Goal: Task Accomplishment & Management: Use online tool/utility

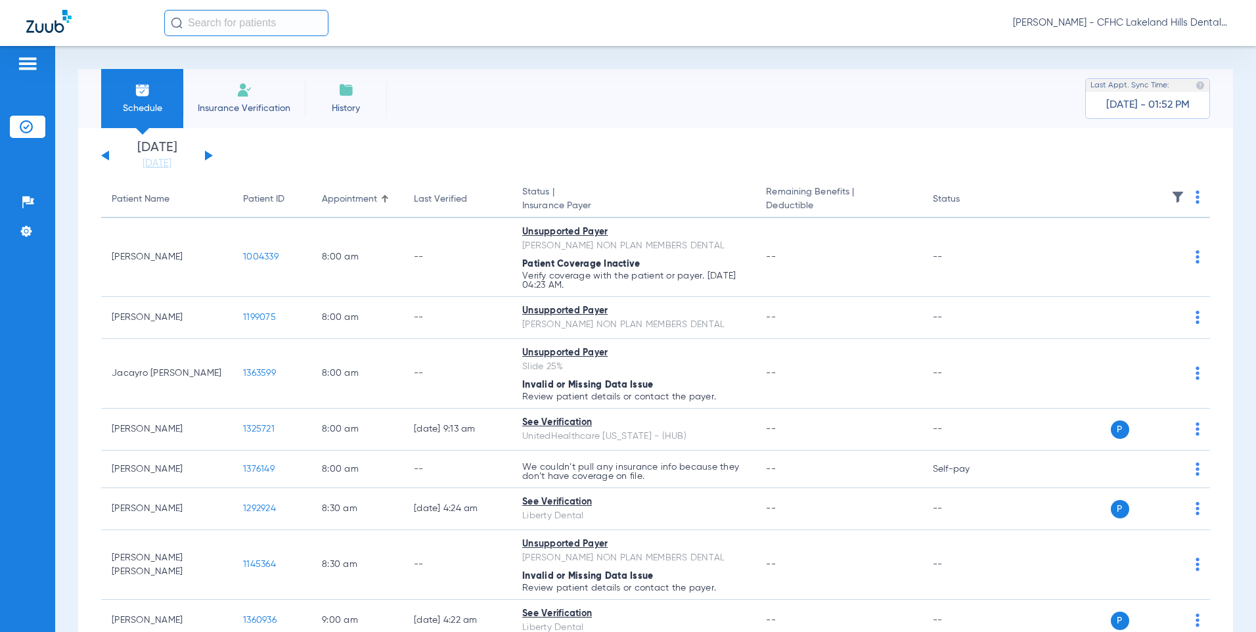
click at [210, 158] on div "[DATE] [DATE] [DATE] [DATE] [DATE] [DATE] [DATE] [DATE] [DATE] [DATE] [DATE] [D…" at bounding box center [157, 155] width 112 height 29
click at [206, 156] on button at bounding box center [209, 155] width 8 height 10
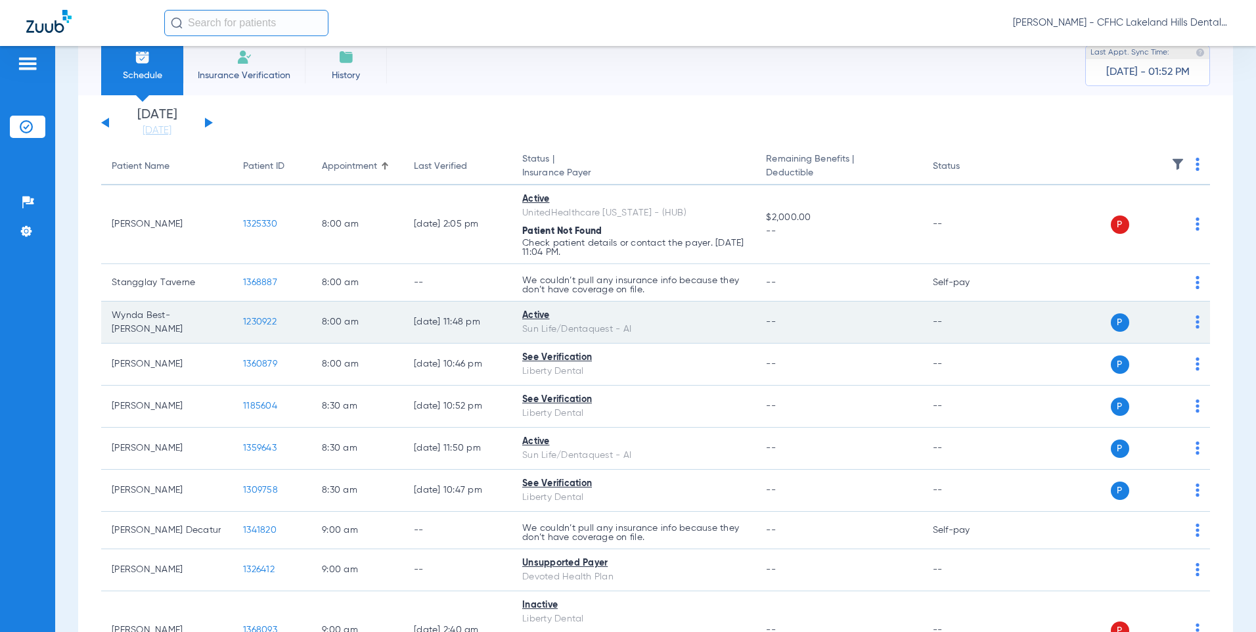
scroll to position [66, 0]
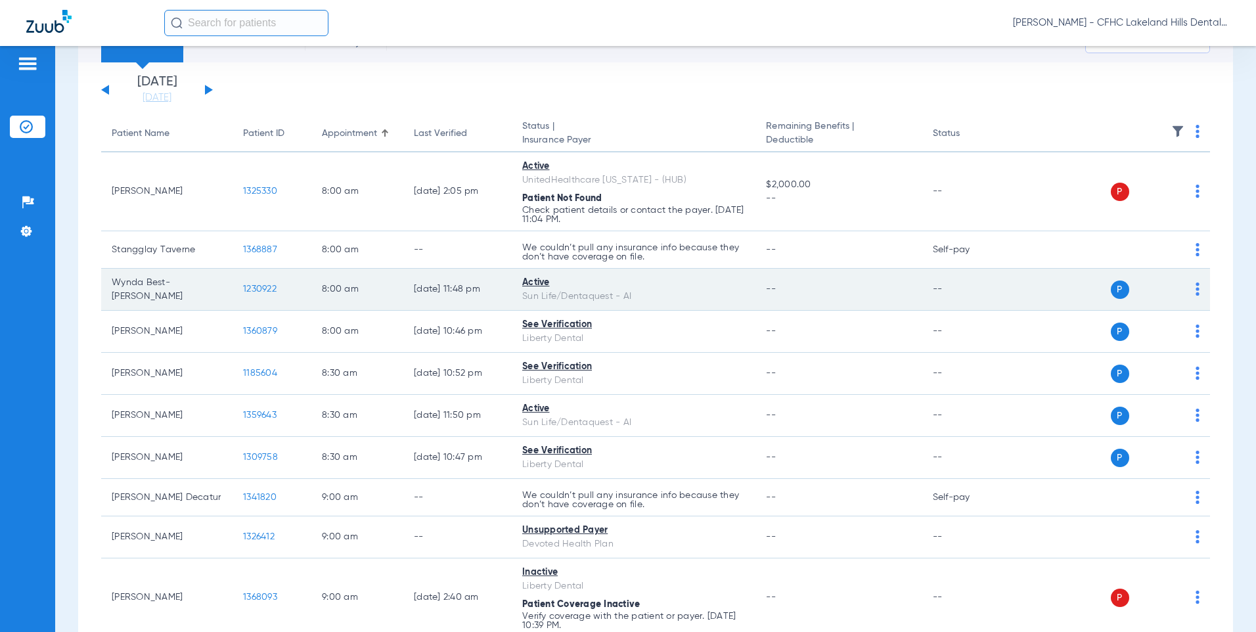
click at [238, 296] on td "1230922" at bounding box center [272, 290] width 79 height 42
click at [253, 293] on span "1230922" at bounding box center [260, 288] width 34 height 9
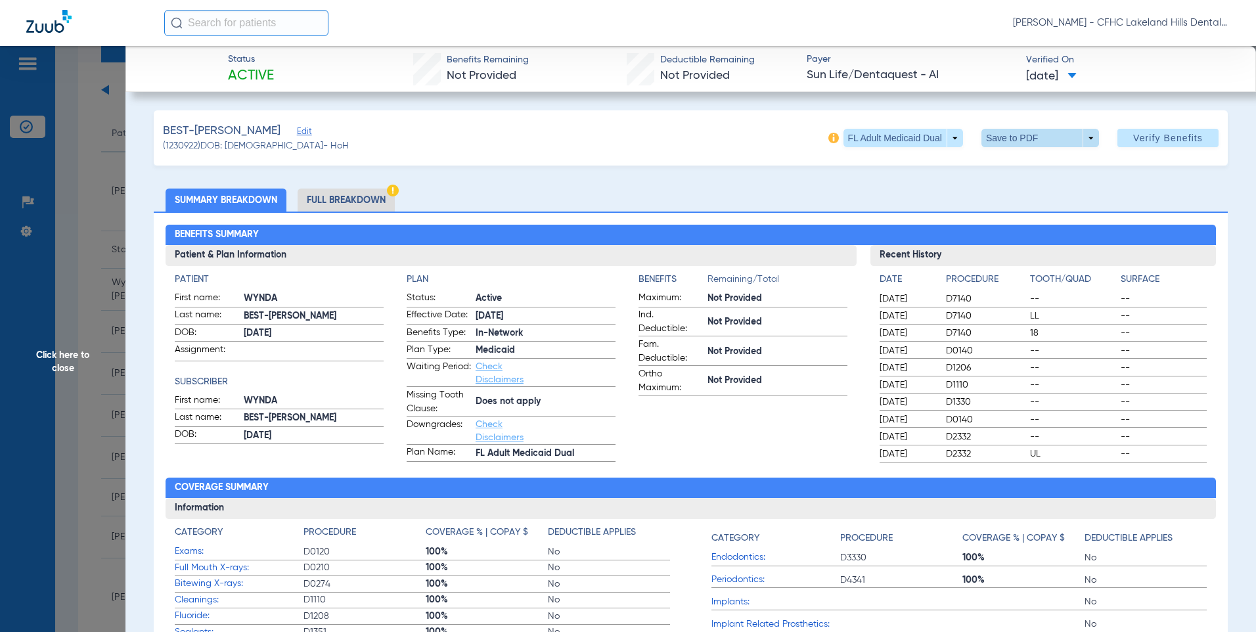
click at [1024, 147] on span at bounding box center [1040, 138] width 32 height 32
click at [1020, 160] on span "Save to PDF" at bounding box center [1035, 164] width 52 height 9
click at [991, 143] on span at bounding box center [1040, 138] width 118 height 18
click at [1010, 163] on span "Save to PDF" at bounding box center [1035, 164] width 52 height 9
click at [1136, 83] on div "Creating PDF" at bounding box center [1142, 83] width 152 height 13
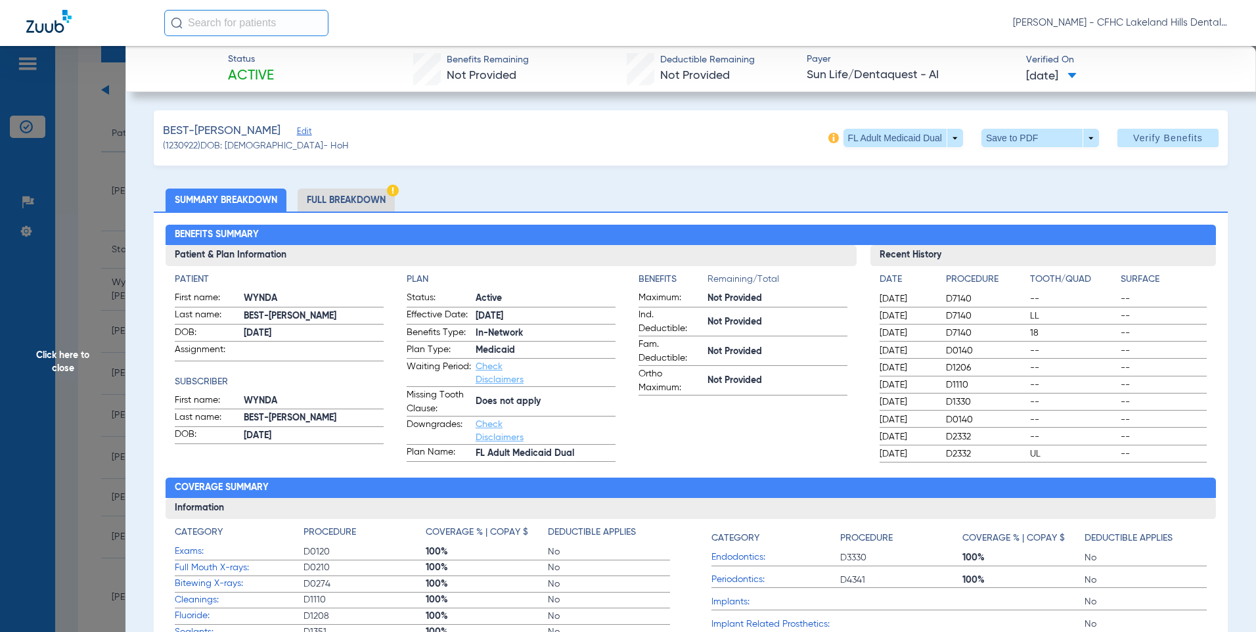
click at [111, 141] on span "Click here to close" at bounding box center [62, 362] width 125 height 632
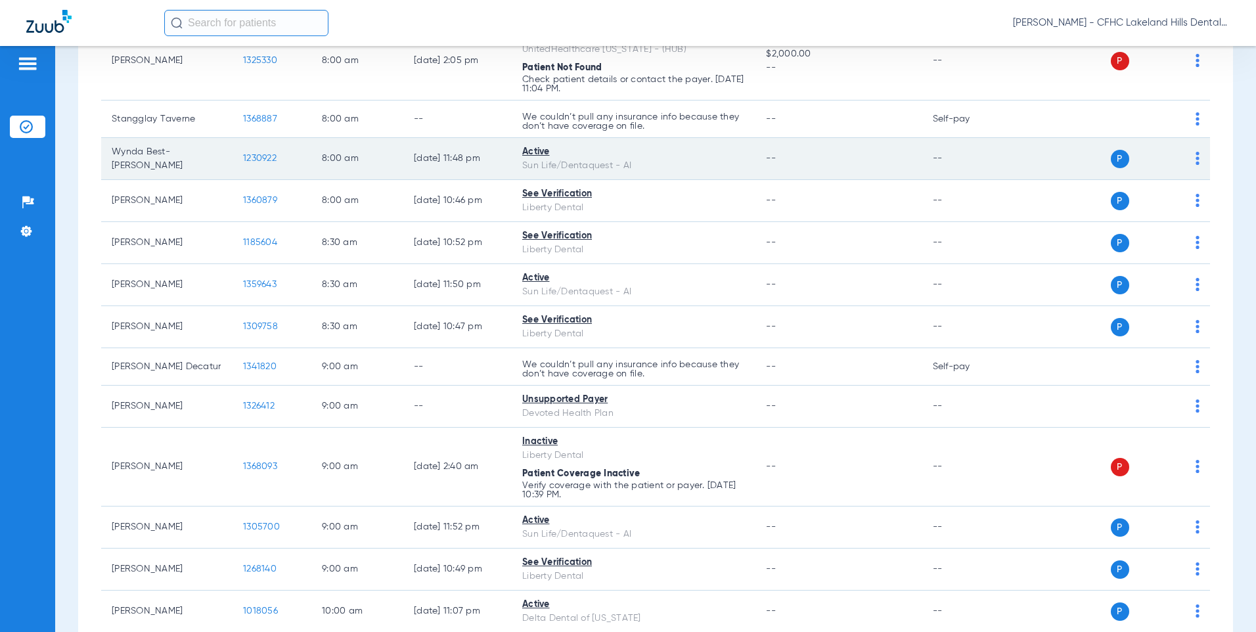
scroll to position [197, 0]
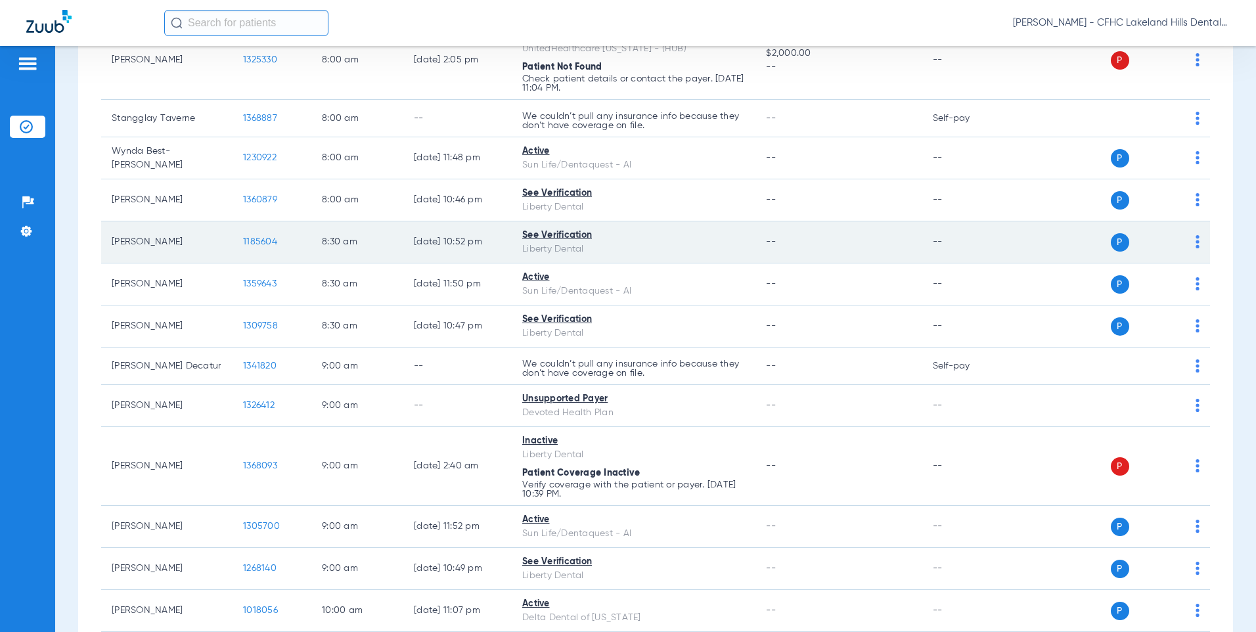
click at [259, 240] on span "1185604" at bounding box center [260, 241] width 34 height 9
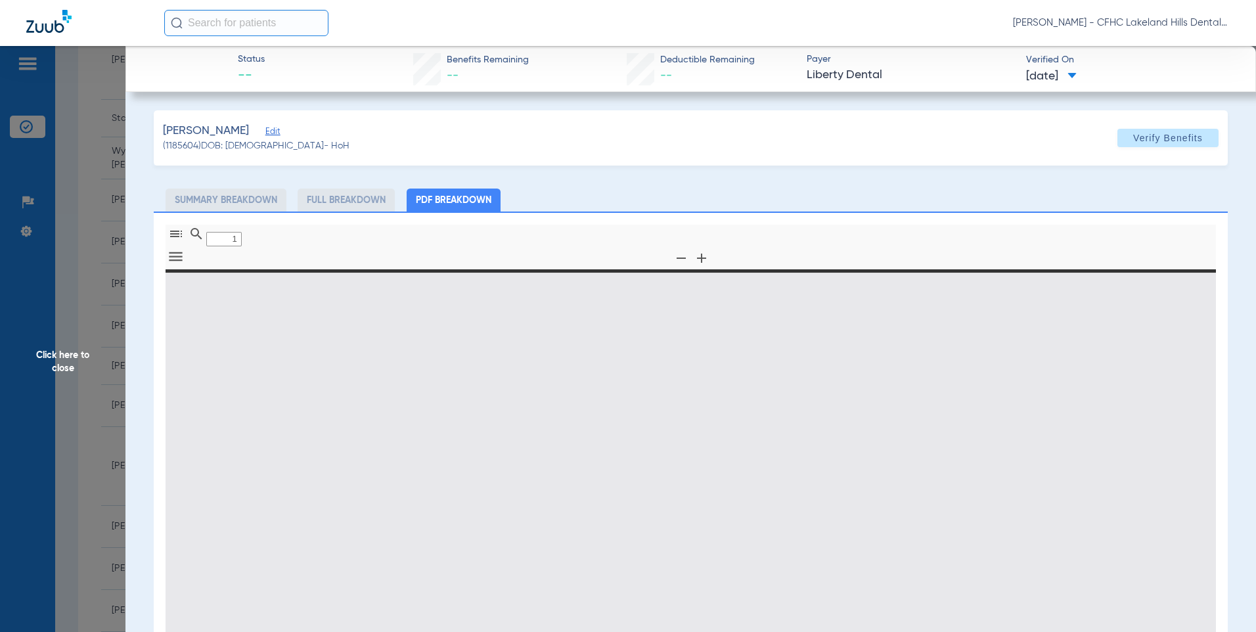
type input "0"
select select "page-width"
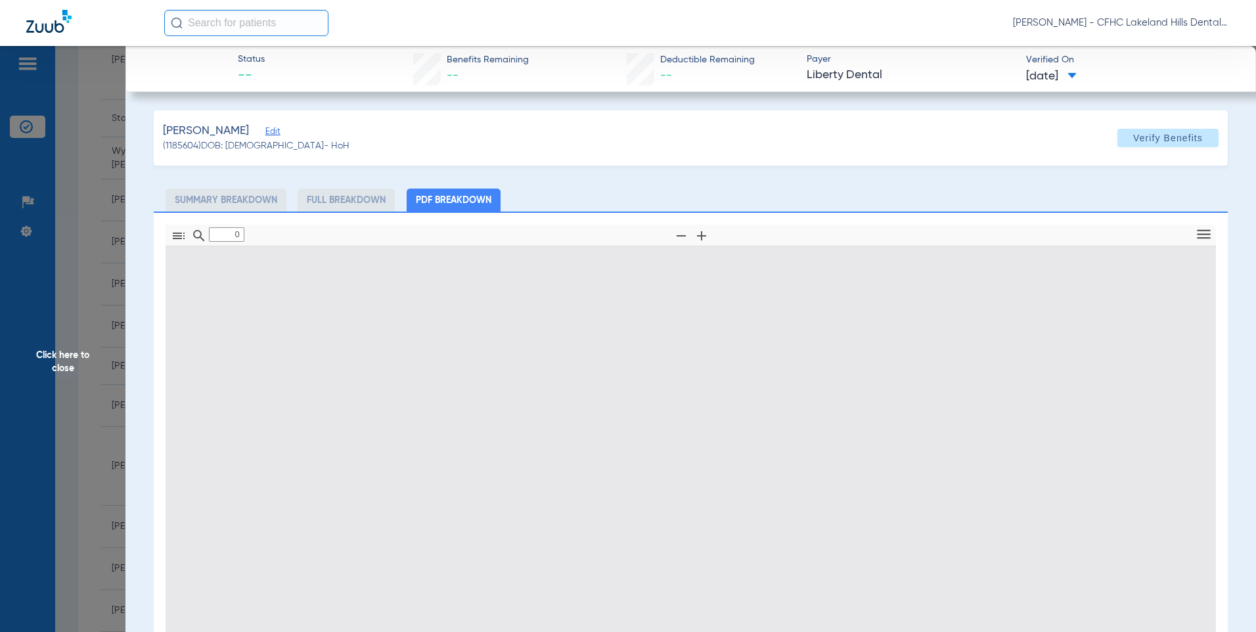
type input "1"
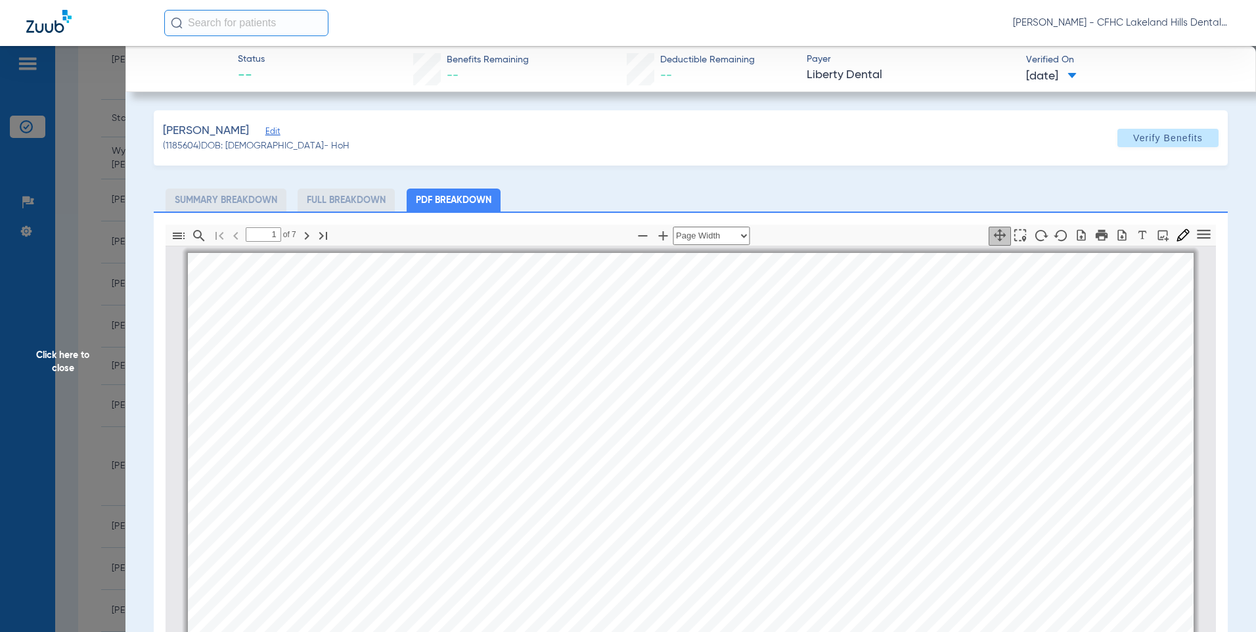
scroll to position [7, 0]
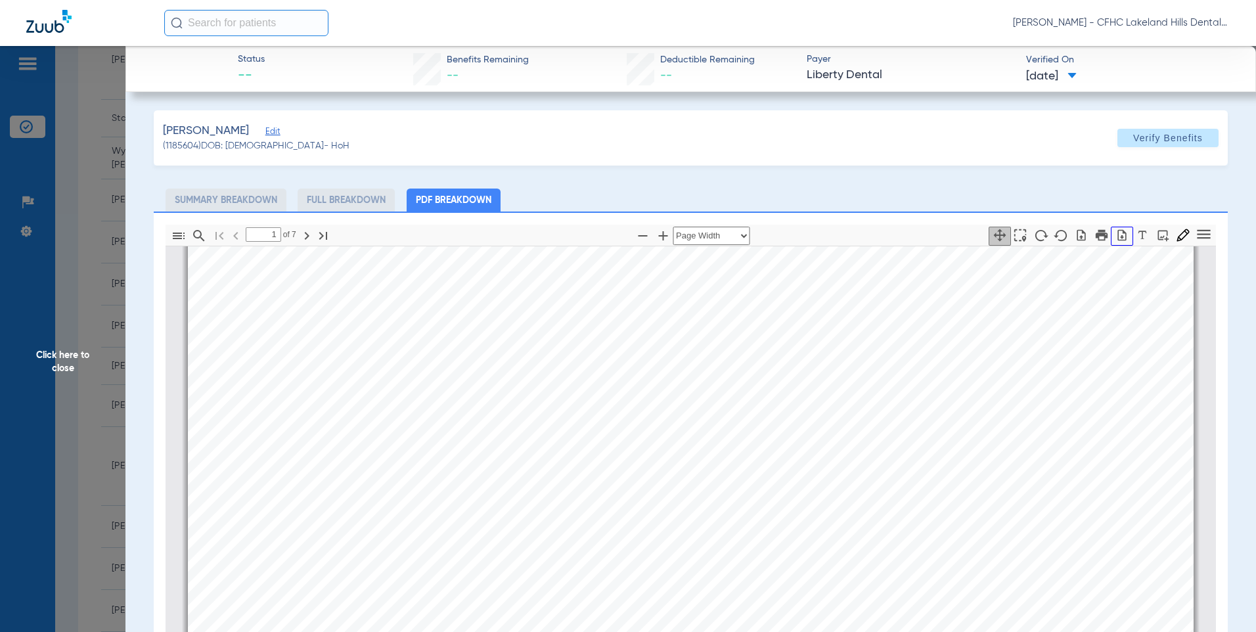
click at [1115, 241] on icon "button" at bounding box center [1121, 235] width 13 height 13
click at [43, 394] on span "Click here to close" at bounding box center [62, 362] width 125 height 632
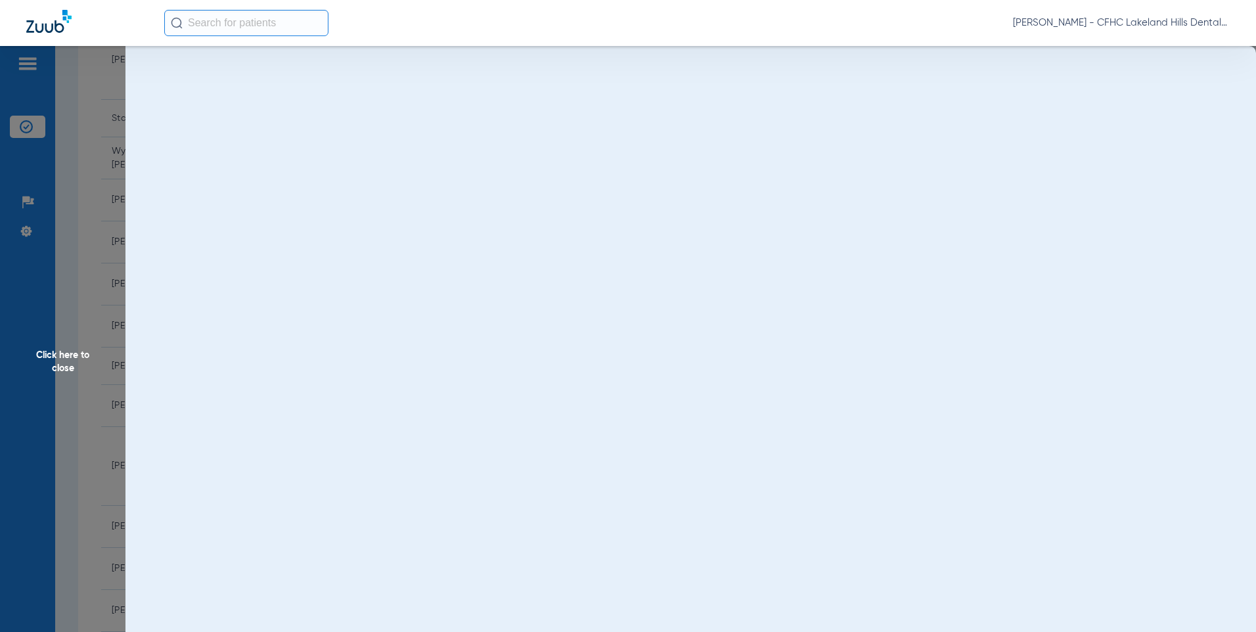
click at [76, 387] on span "Click here to close" at bounding box center [62, 362] width 125 height 632
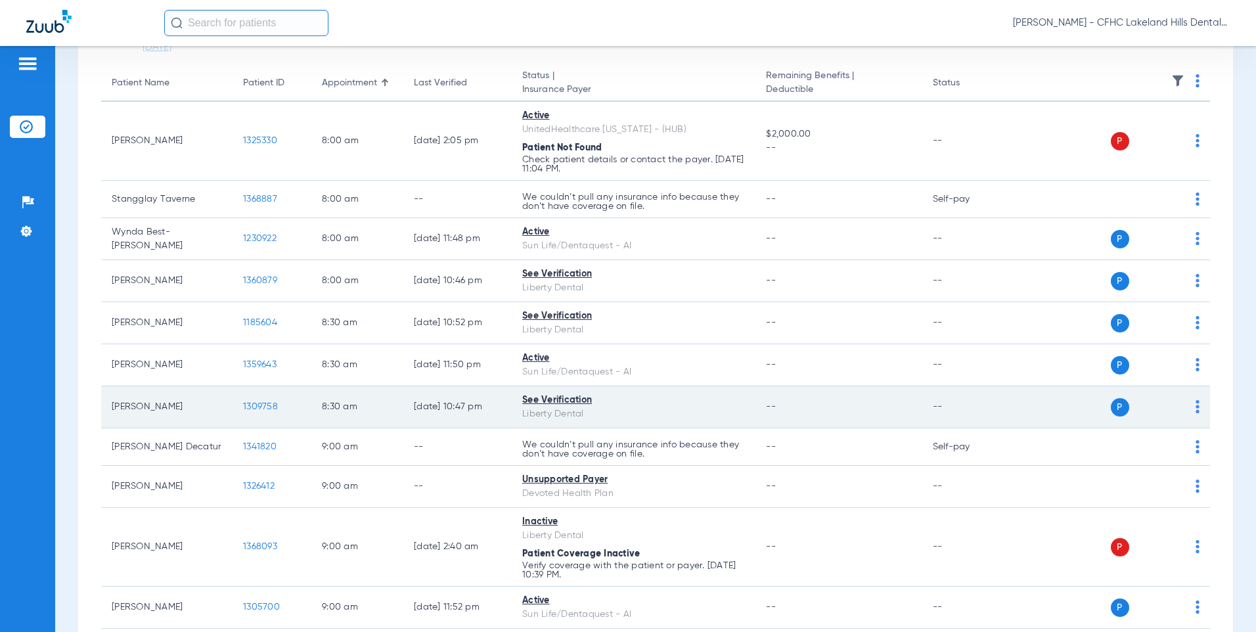
scroll to position [131, 0]
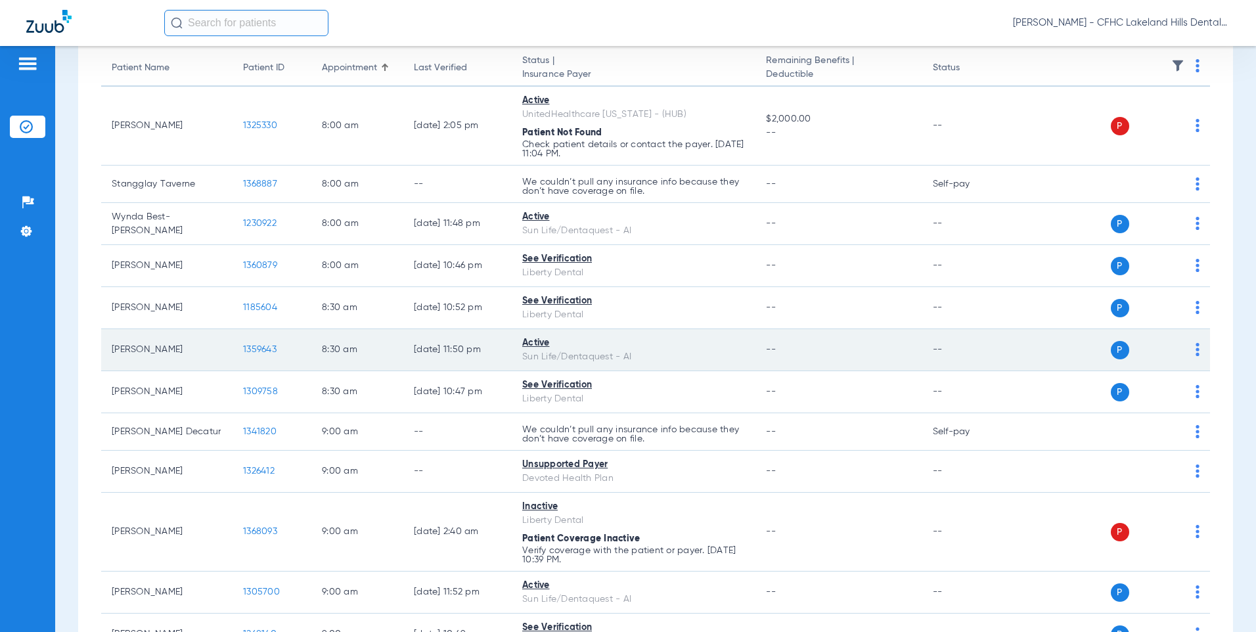
click at [258, 350] on span "1359643" at bounding box center [260, 349] width 34 height 9
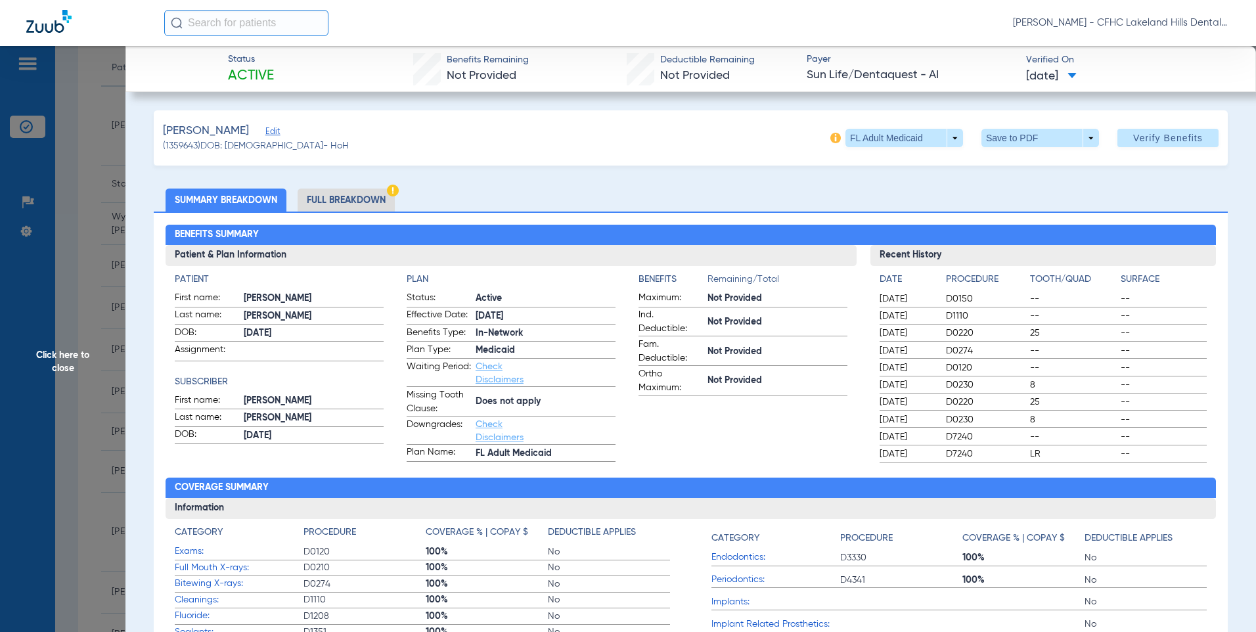
click at [1027, 141] on span at bounding box center [1040, 138] width 32 height 32
click at [1025, 176] on button "insert_drive_file Save to PDF" at bounding box center [1021, 164] width 99 height 26
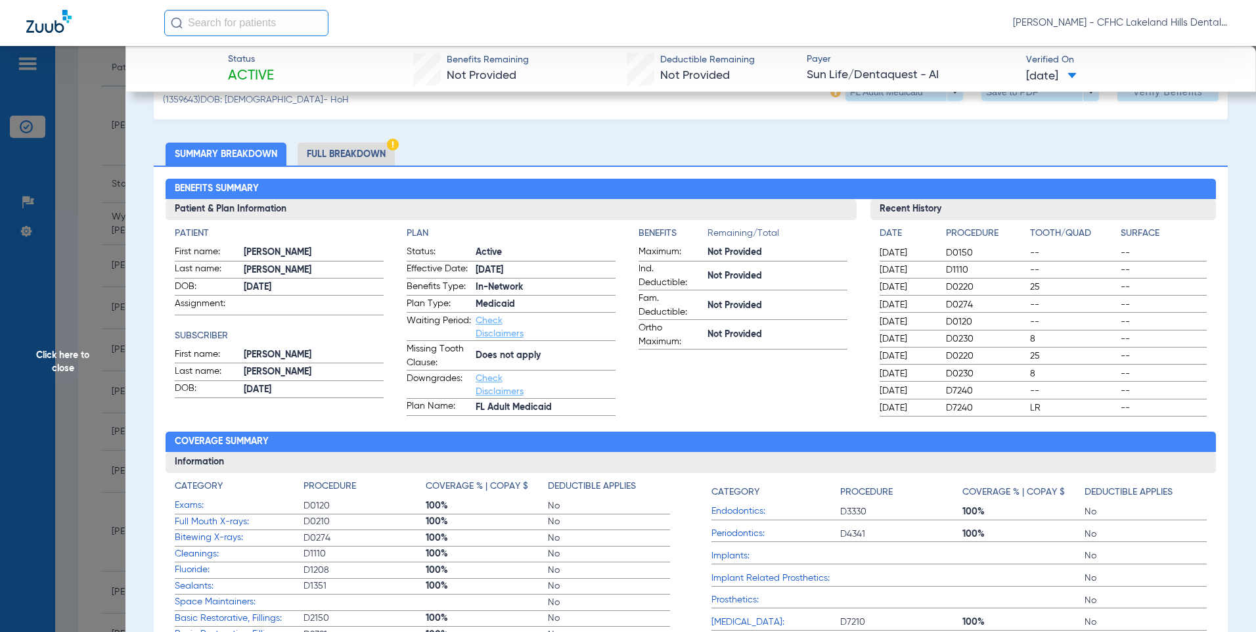
scroll to position [66, 0]
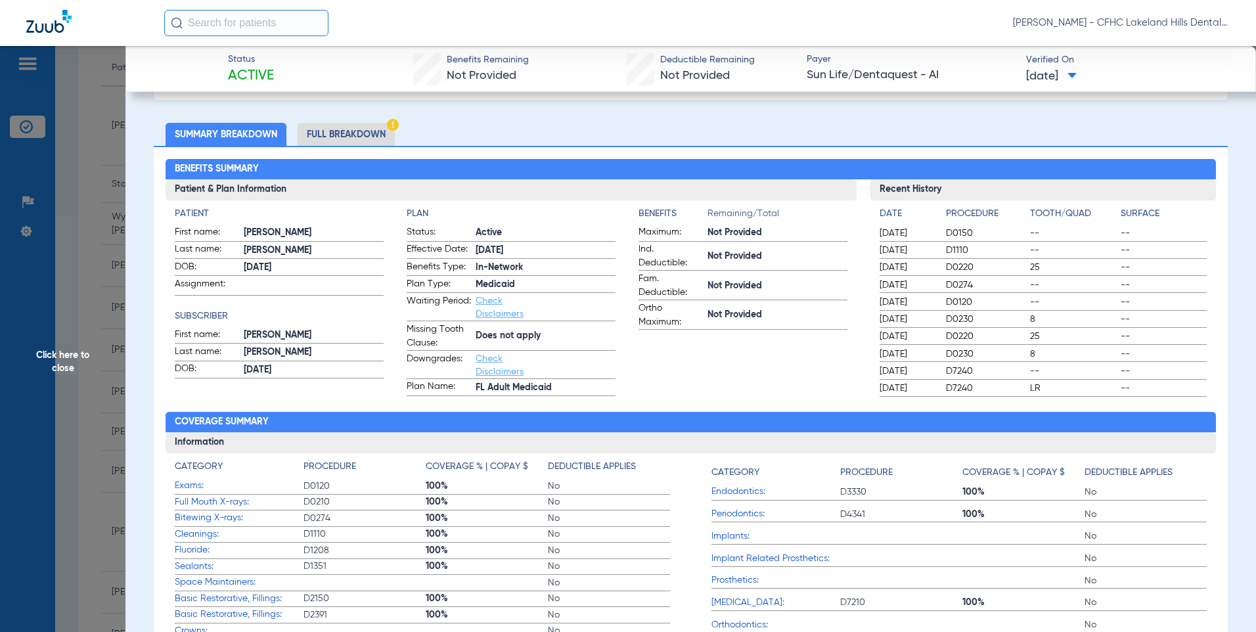
click at [81, 270] on span "Click here to close" at bounding box center [62, 362] width 125 height 632
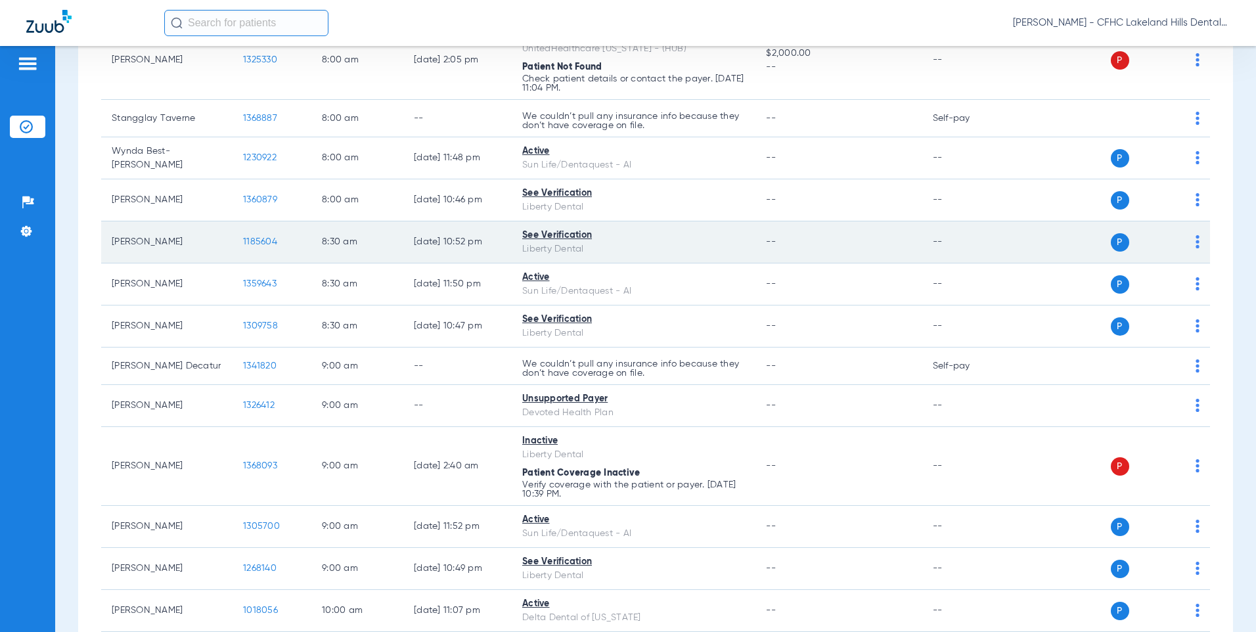
scroll to position [131, 0]
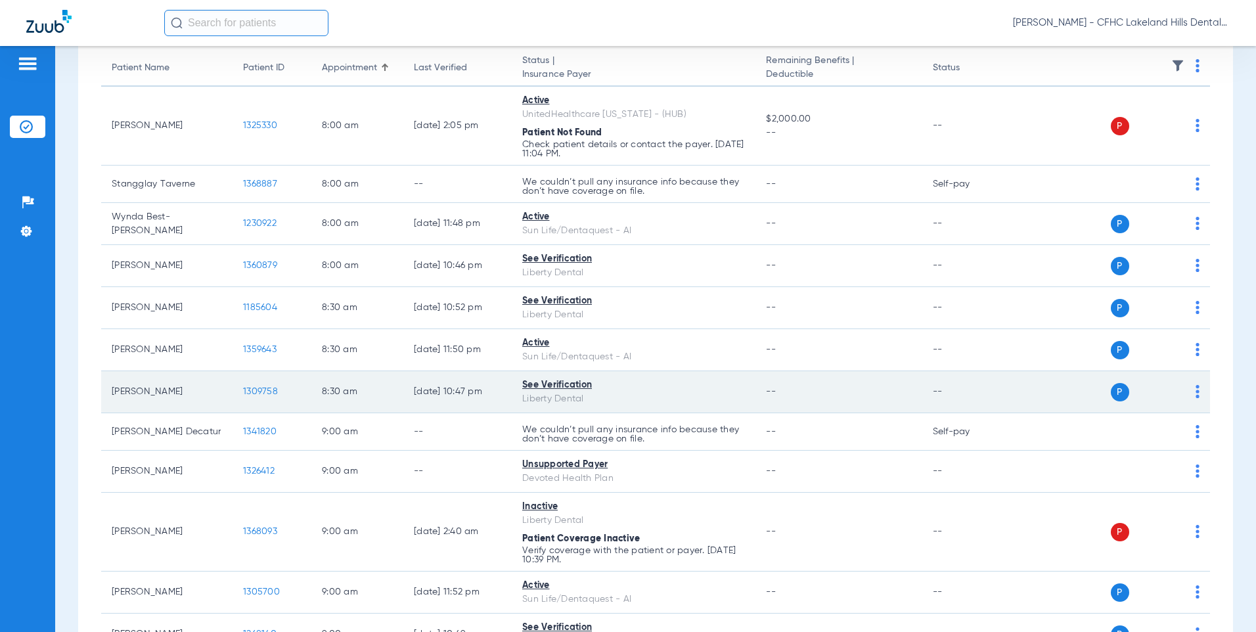
click at [245, 393] on span "1309758" at bounding box center [260, 391] width 35 height 9
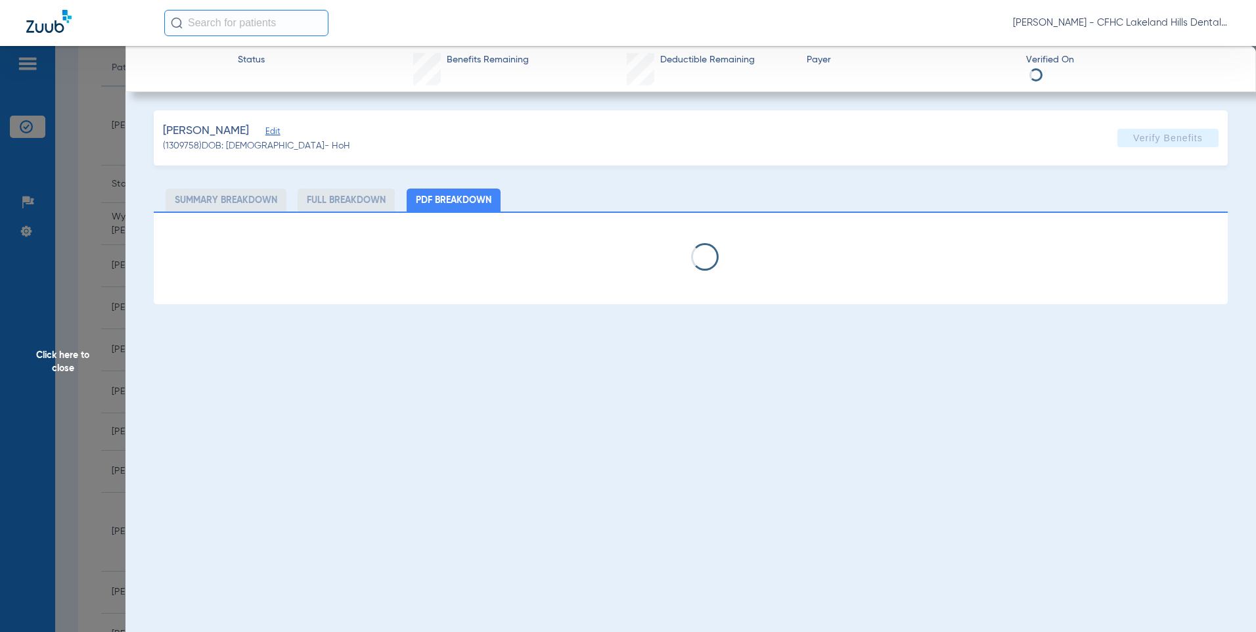
select select "page-width"
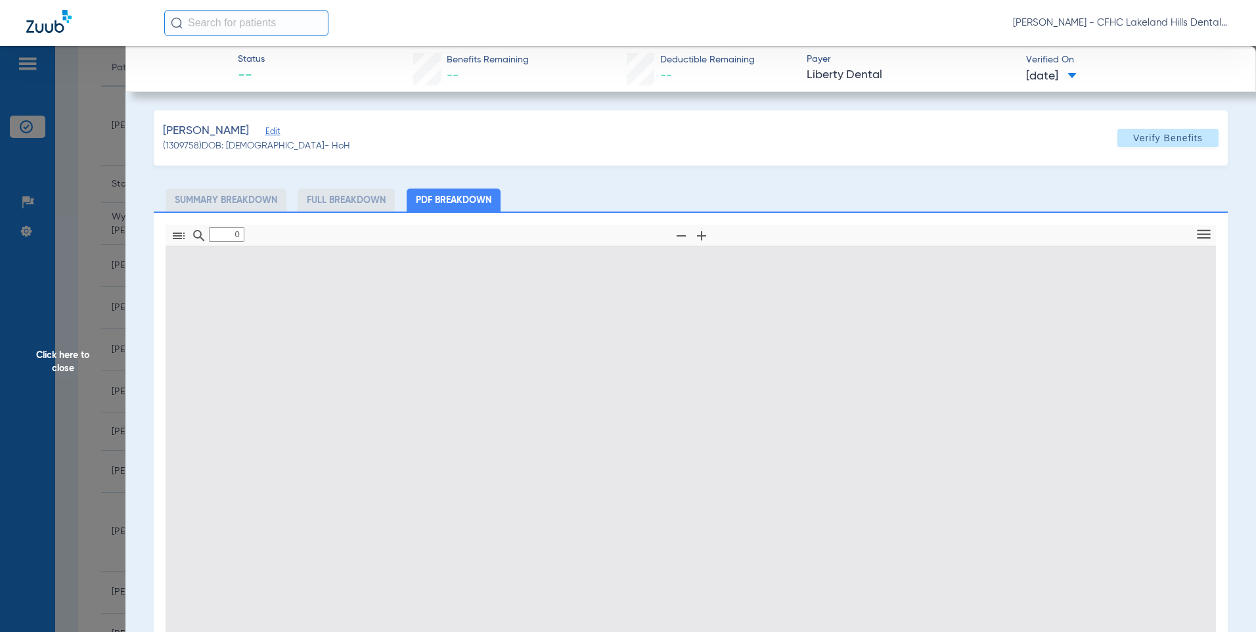
type input "1"
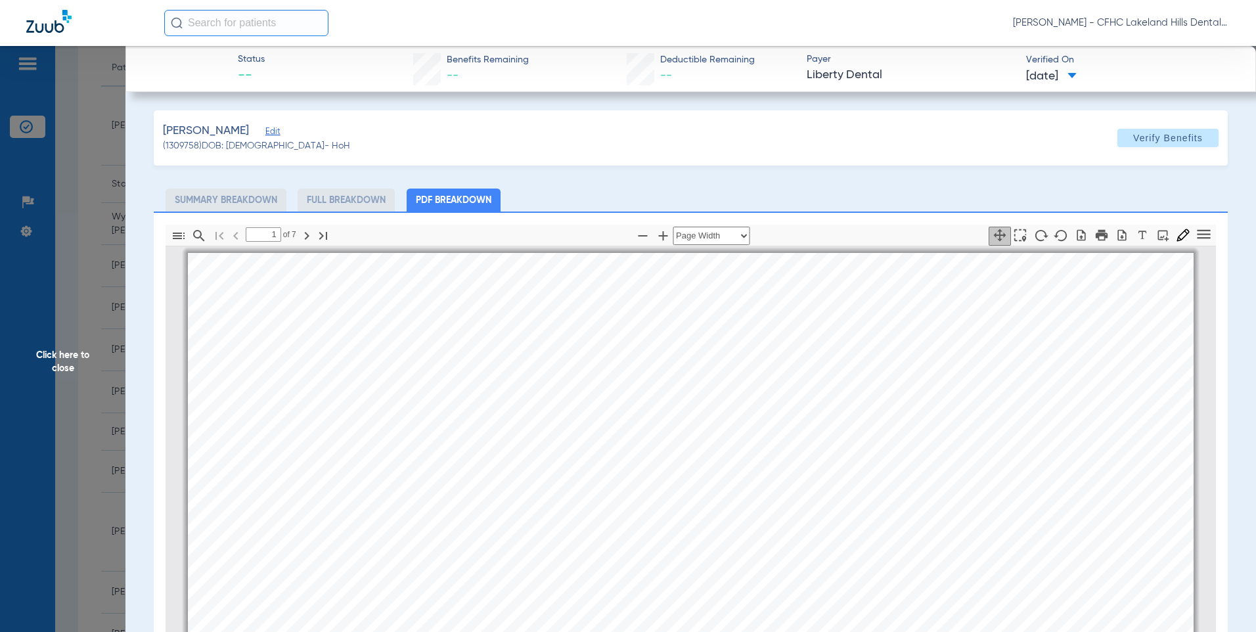
scroll to position [7, 0]
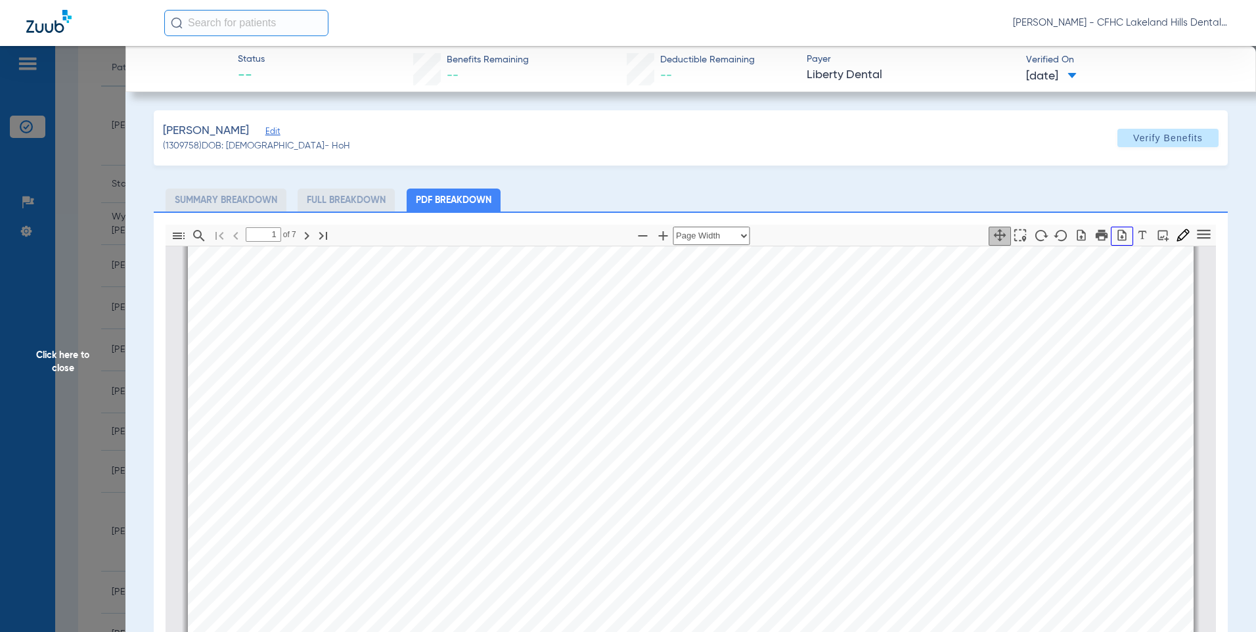
click at [1115, 238] on icon "button" at bounding box center [1121, 235] width 13 height 13
click at [129, 261] on app-member-insurance-verification-view "Status -- Benefits Remaining -- Deductible Remaining -- Payer Liberty Dental Ve…" at bounding box center [690, 457] width 1131 height 822
click at [109, 261] on span "Click here to close" at bounding box center [62, 362] width 125 height 632
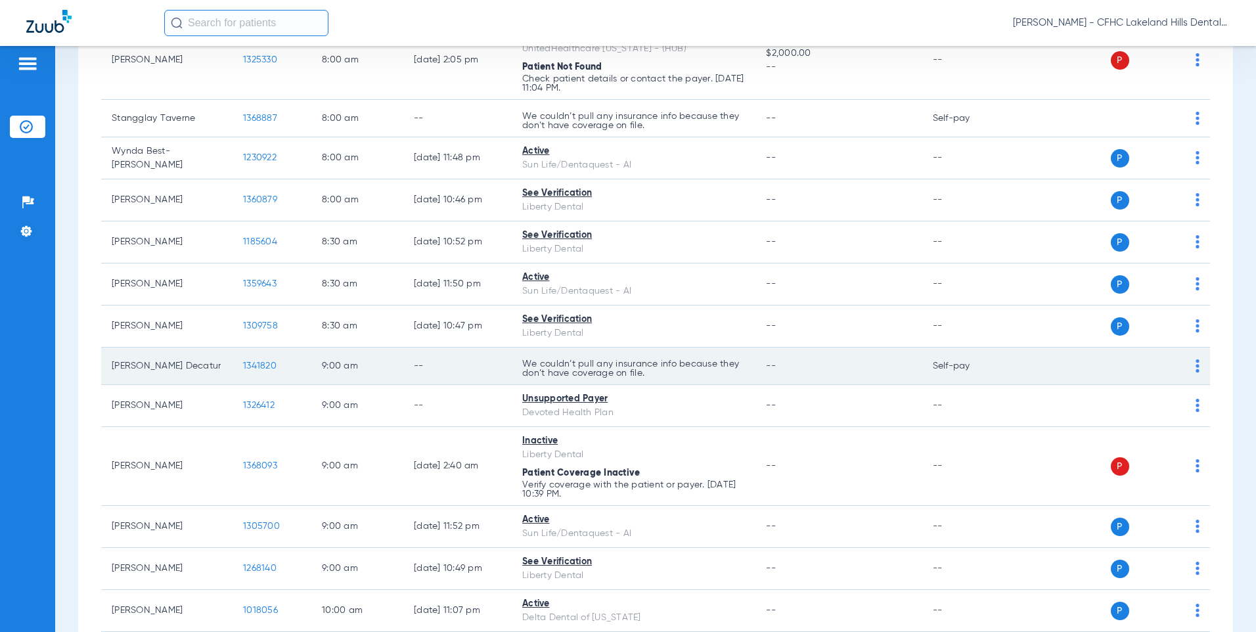
scroll to position [263, 0]
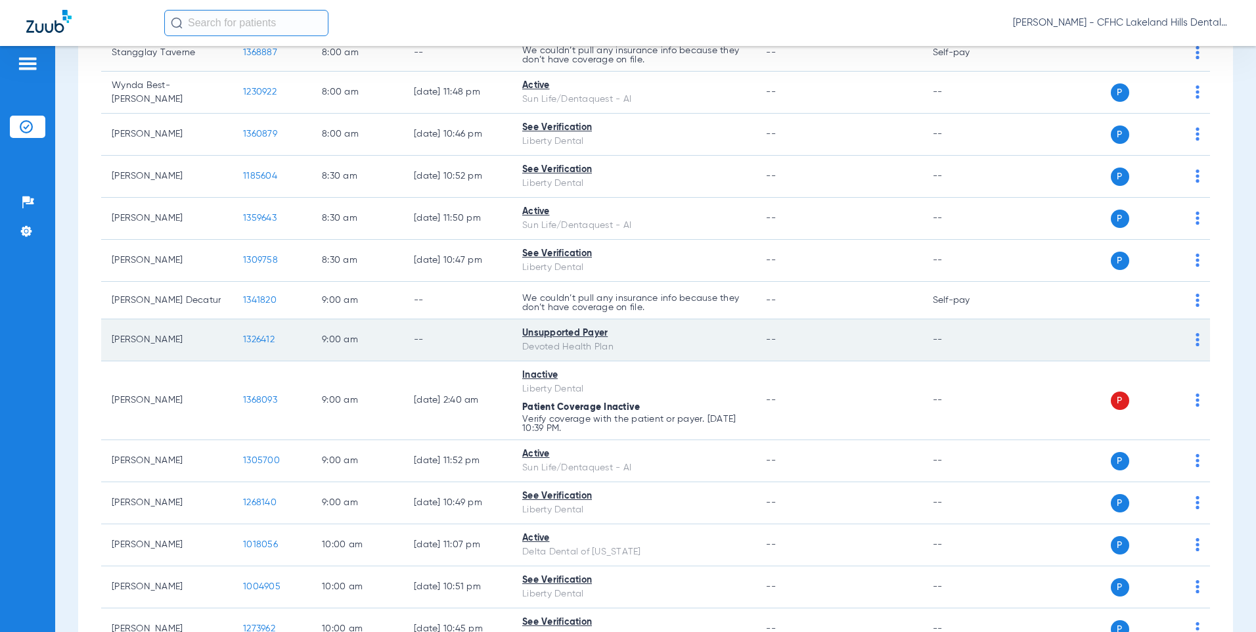
click at [254, 342] on span "1326412" at bounding box center [259, 339] width 32 height 9
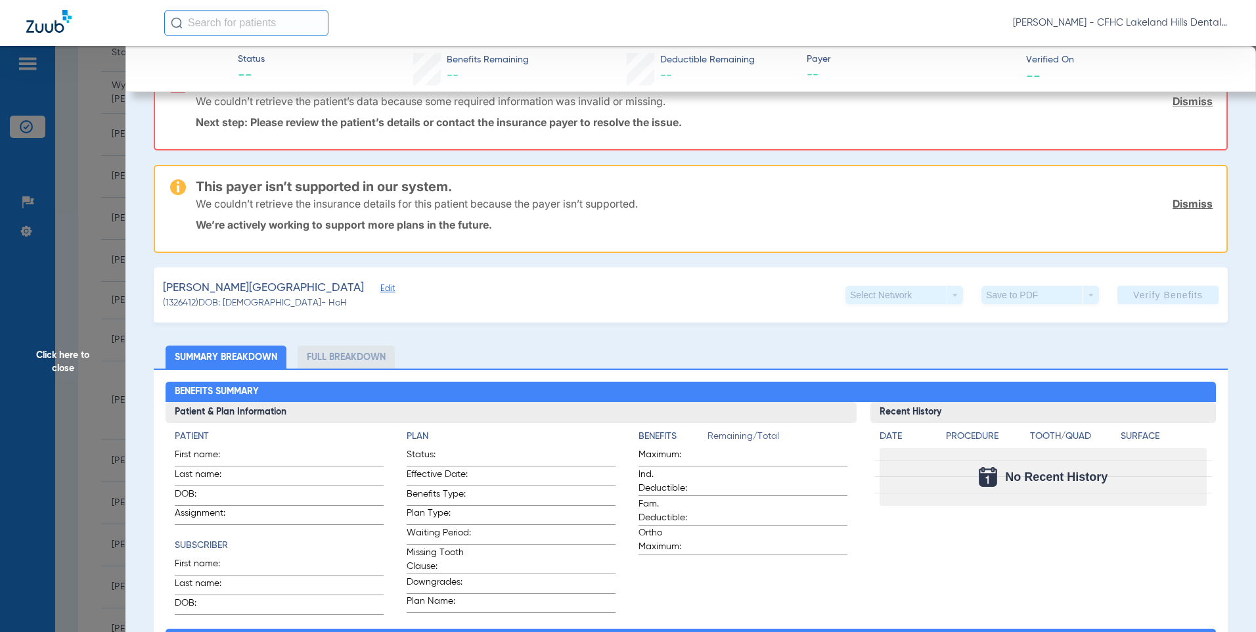
scroll to position [0, 0]
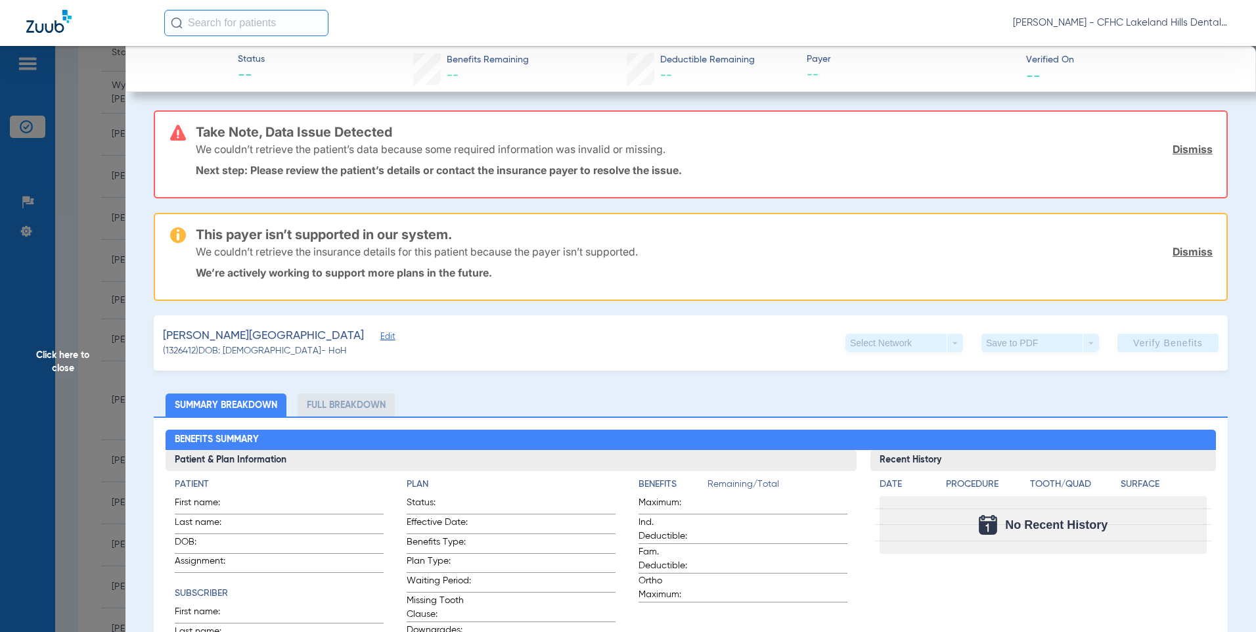
click at [98, 186] on span "Click here to close" at bounding box center [62, 362] width 125 height 632
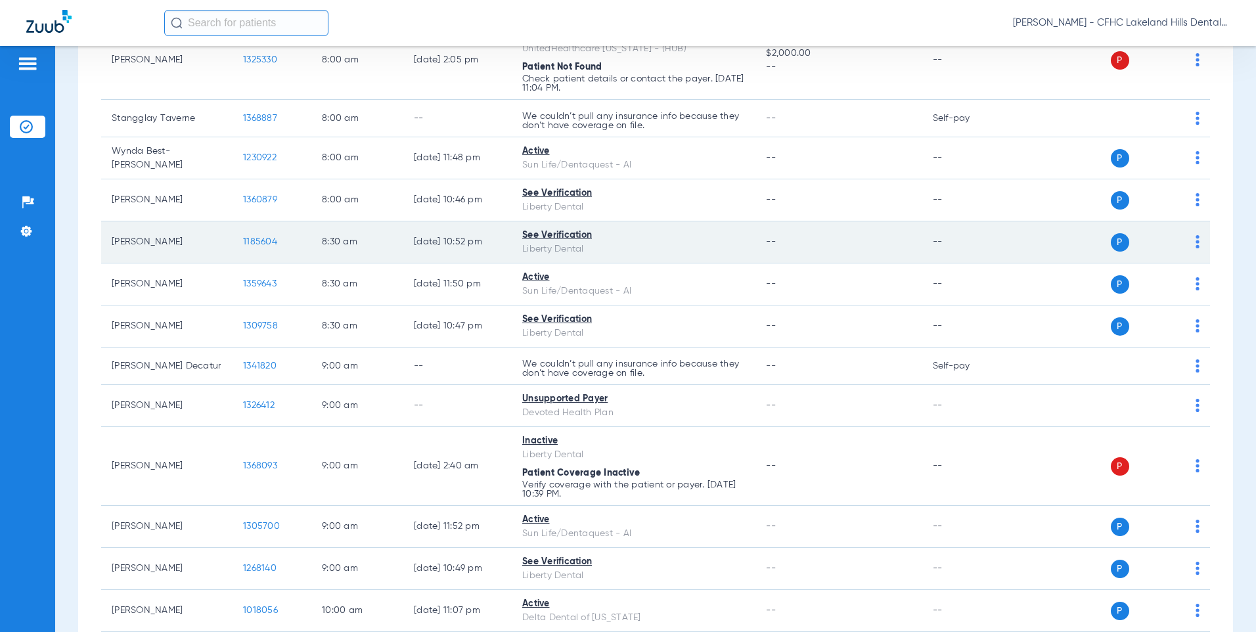
scroll to position [263, 0]
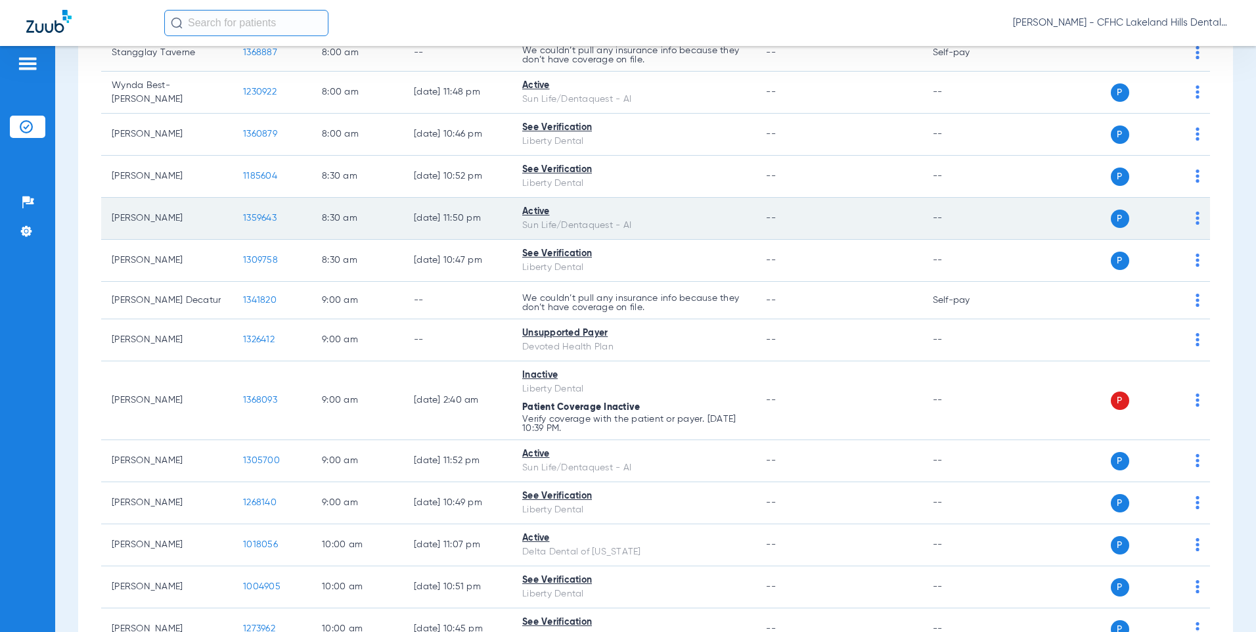
click at [286, 214] on td "1359643" at bounding box center [272, 219] width 79 height 42
click at [265, 214] on span "1359643" at bounding box center [260, 218] width 34 height 9
drag, startPoint x: 265, startPoint y: 214, endPoint x: 258, endPoint y: 214, distance: 7.3
click at [258, 214] on span "1359643" at bounding box center [260, 218] width 34 height 9
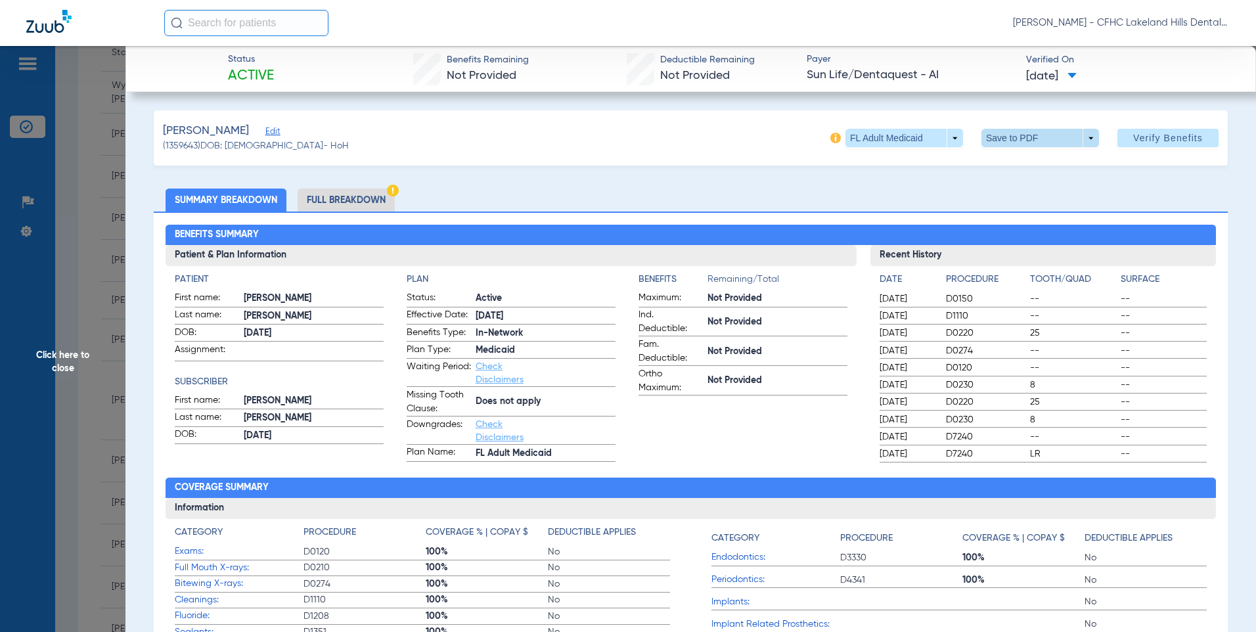
click at [992, 131] on span at bounding box center [1040, 138] width 118 height 18
click at [996, 171] on mat-icon "insert_drive_file" at bounding box center [991, 164] width 16 height 16
click at [75, 248] on span "Click here to close" at bounding box center [62, 362] width 125 height 632
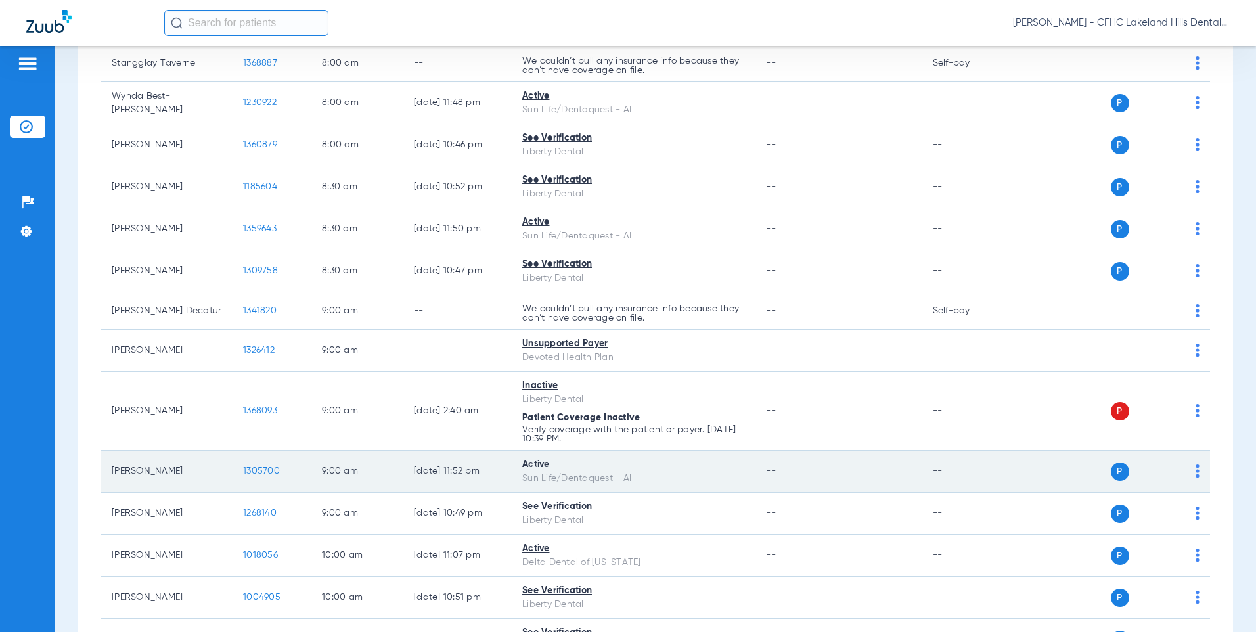
scroll to position [328, 0]
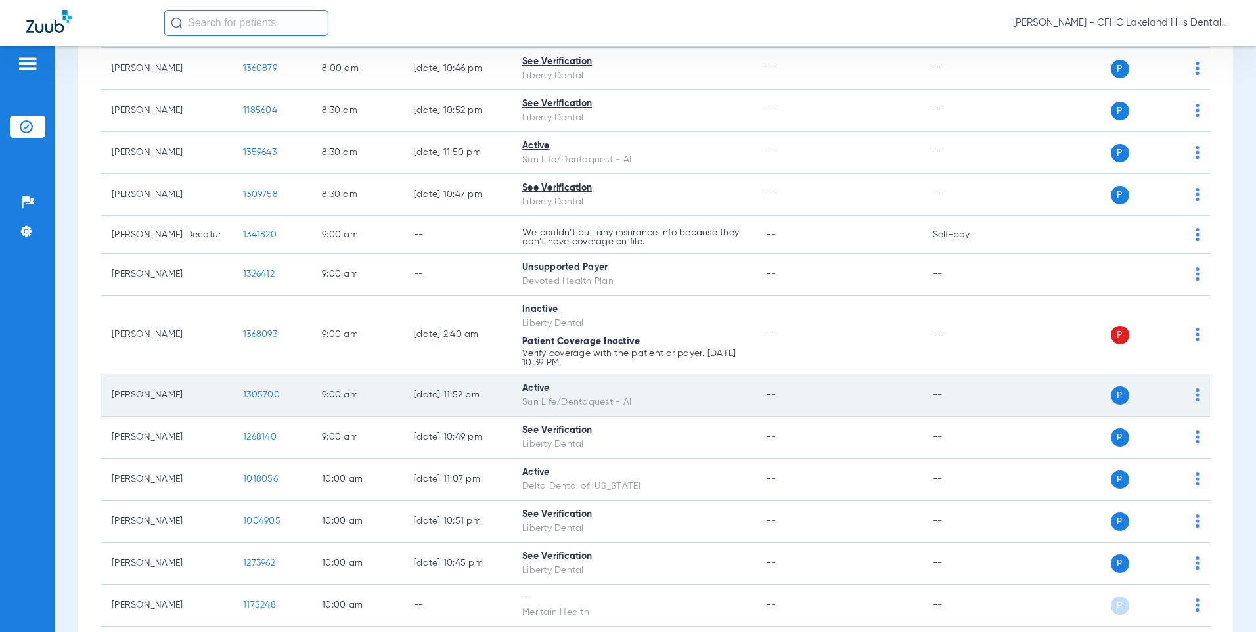
click at [242, 399] on td "1305700" at bounding box center [272, 395] width 79 height 42
click at [255, 396] on span "1305700" at bounding box center [261, 394] width 37 height 9
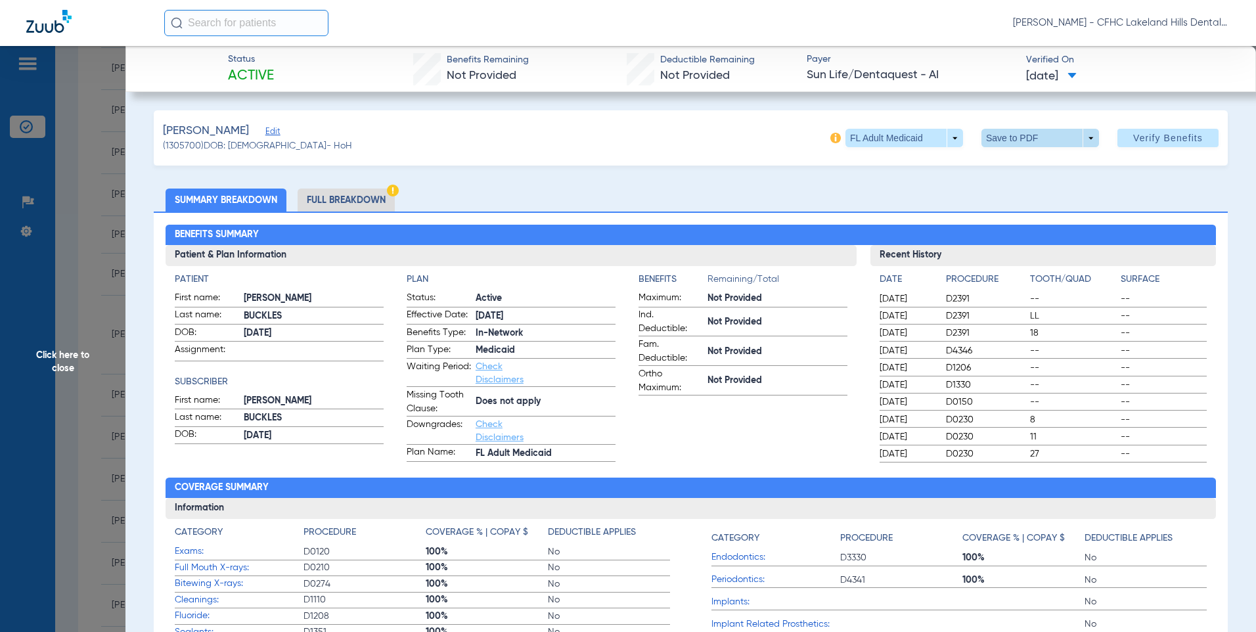
click at [1002, 135] on span at bounding box center [1040, 138] width 118 height 18
click at [1025, 168] on span "Save to PDF" at bounding box center [1035, 164] width 52 height 9
click at [89, 229] on span "Click here to close" at bounding box center [62, 362] width 125 height 632
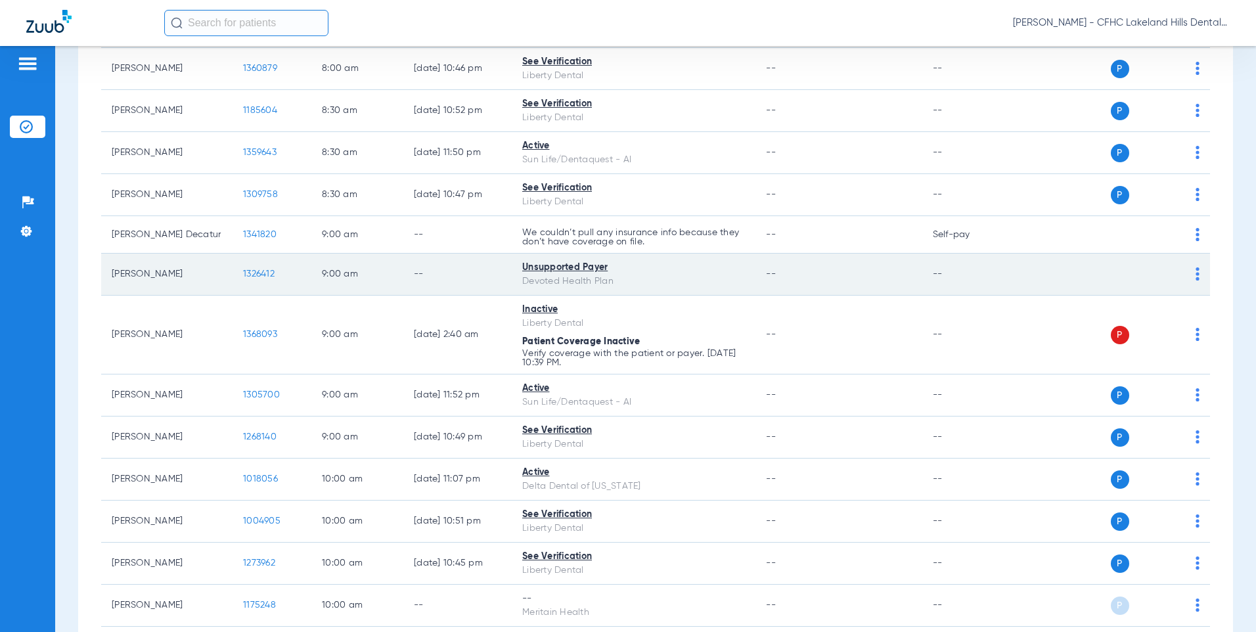
click at [248, 275] on span "1326412" at bounding box center [259, 273] width 32 height 9
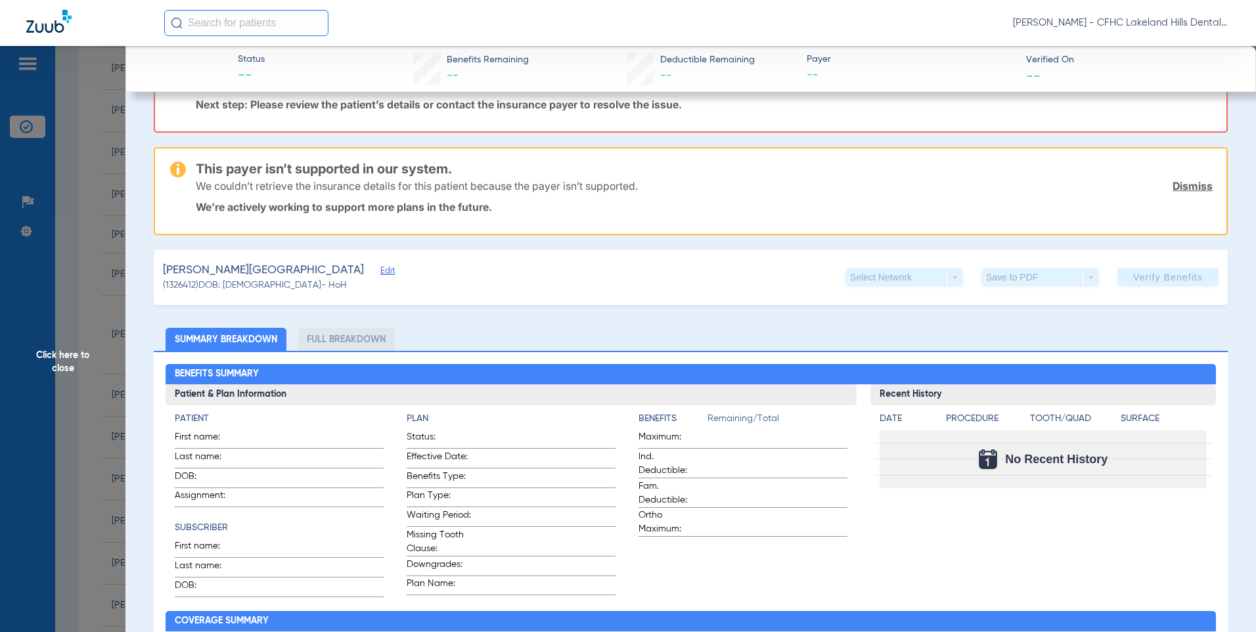
scroll to position [0, 0]
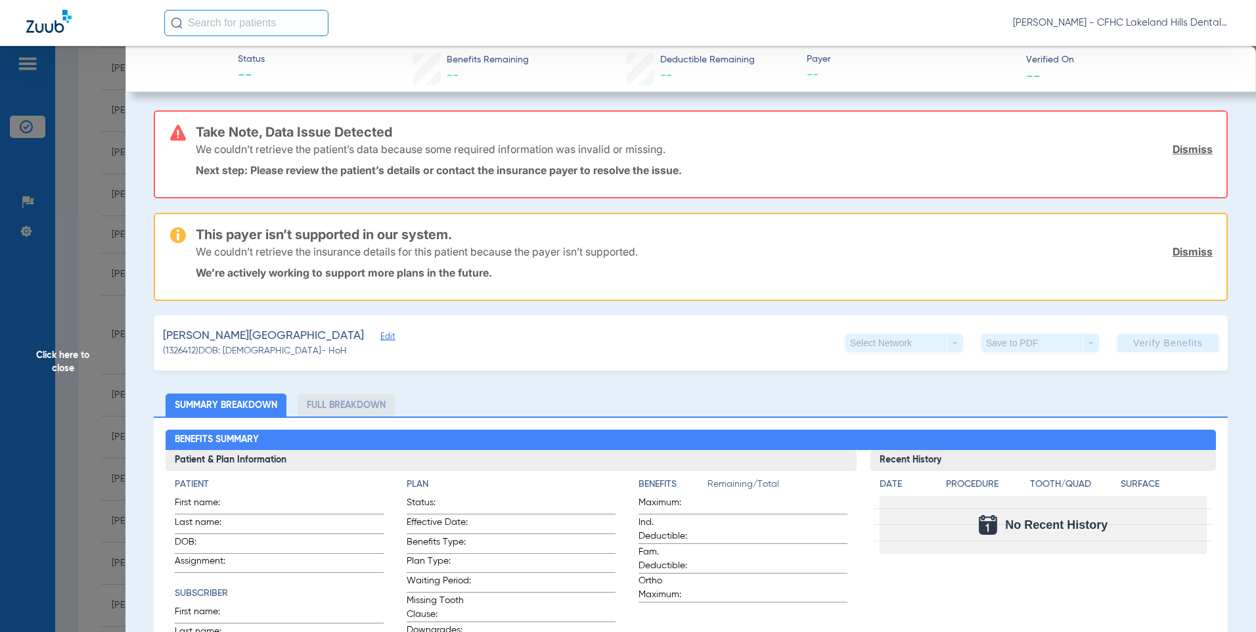
click at [69, 298] on span "Click here to close" at bounding box center [62, 362] width 125 height 632
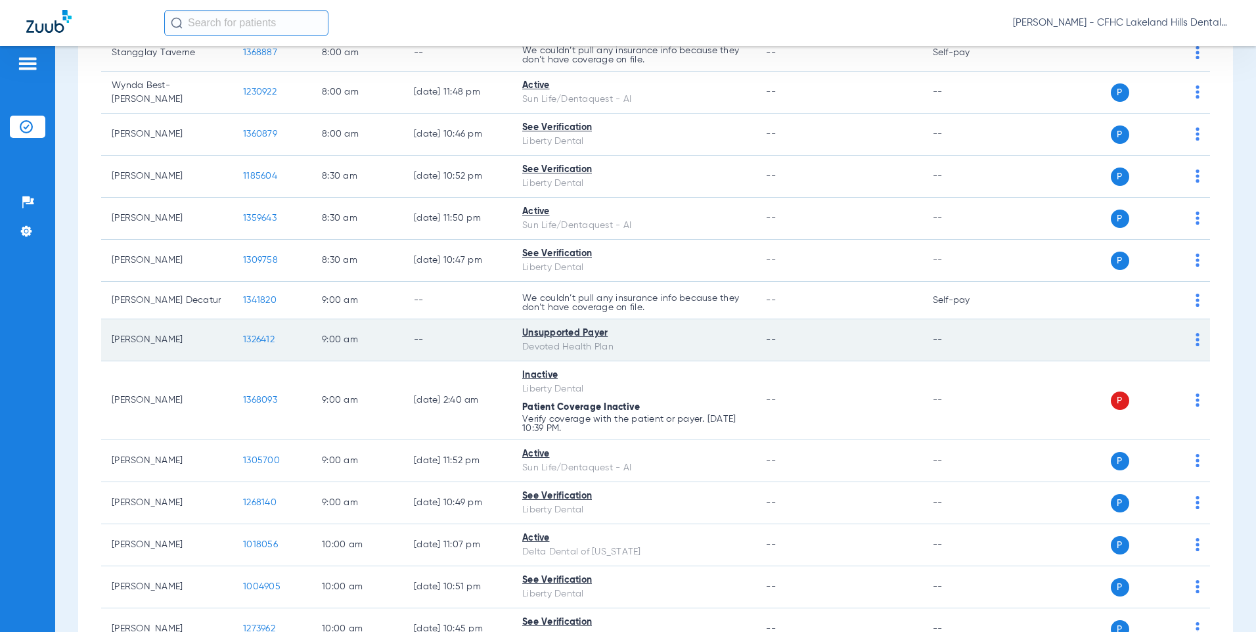
scroll to position [328, 0]
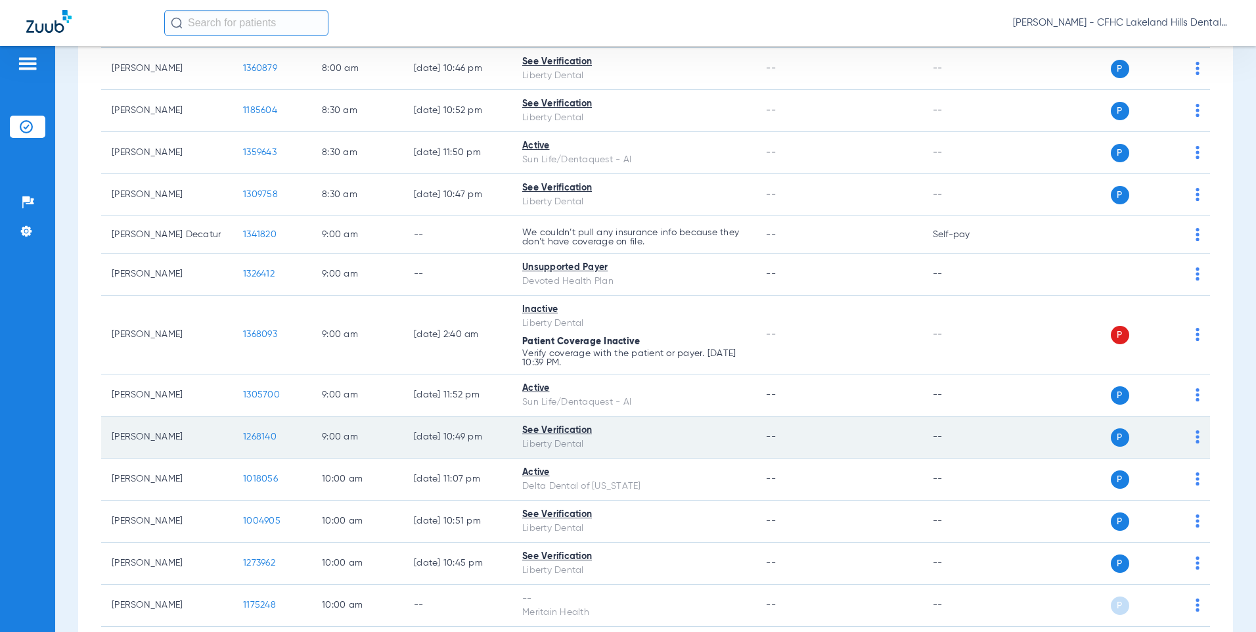
click at [252, 436] on span "1268140" at bounding box center [260, 436] width 34 height 9
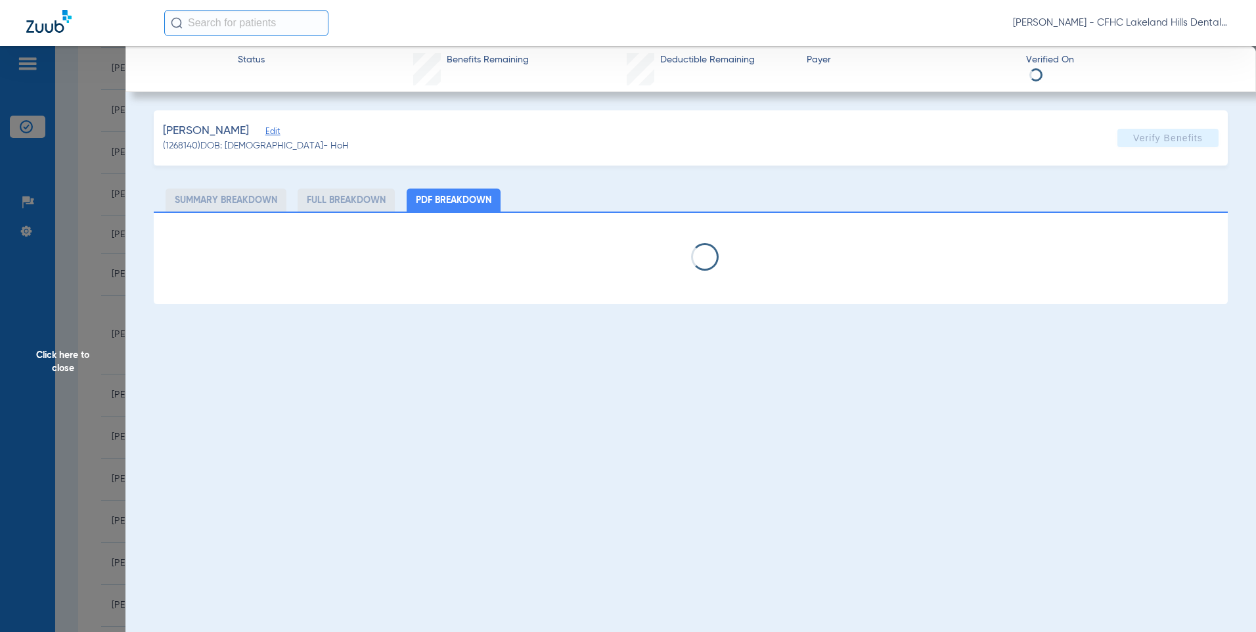
select select "page-width"
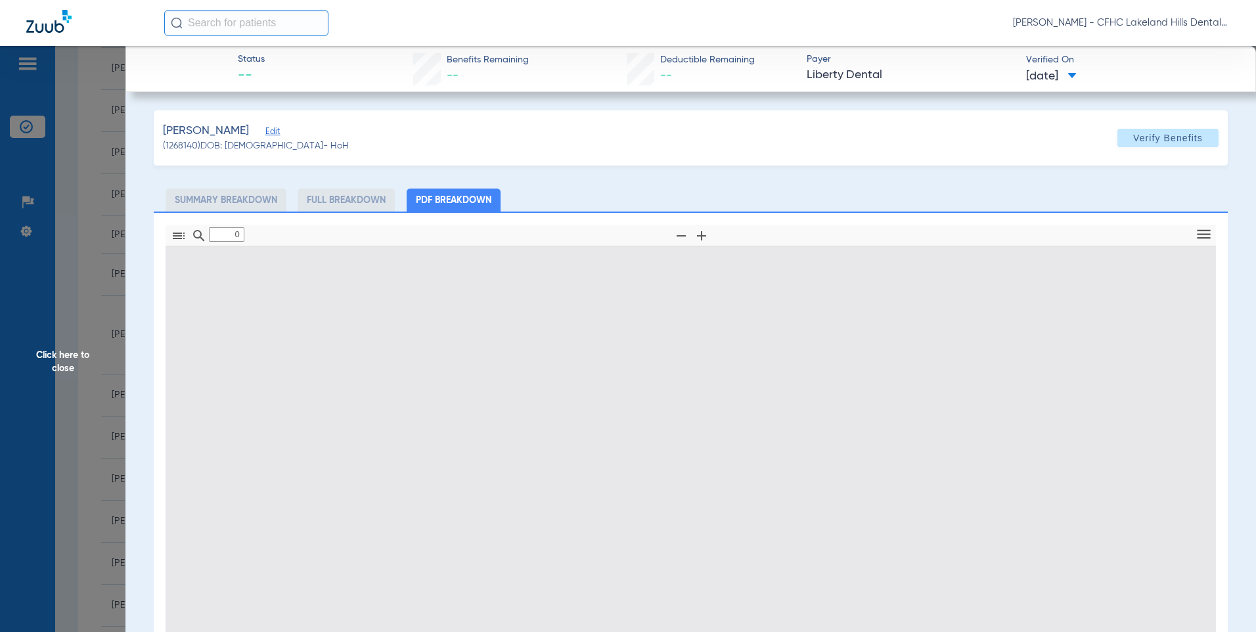
type input "1"
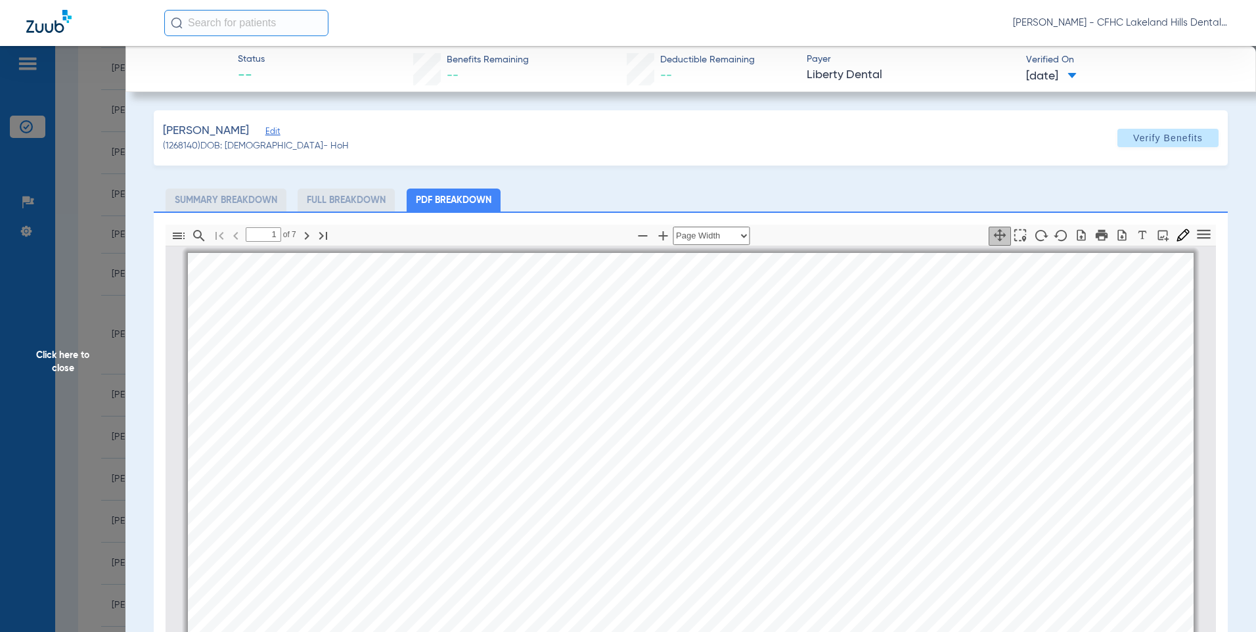
scroll to position [7, 0]
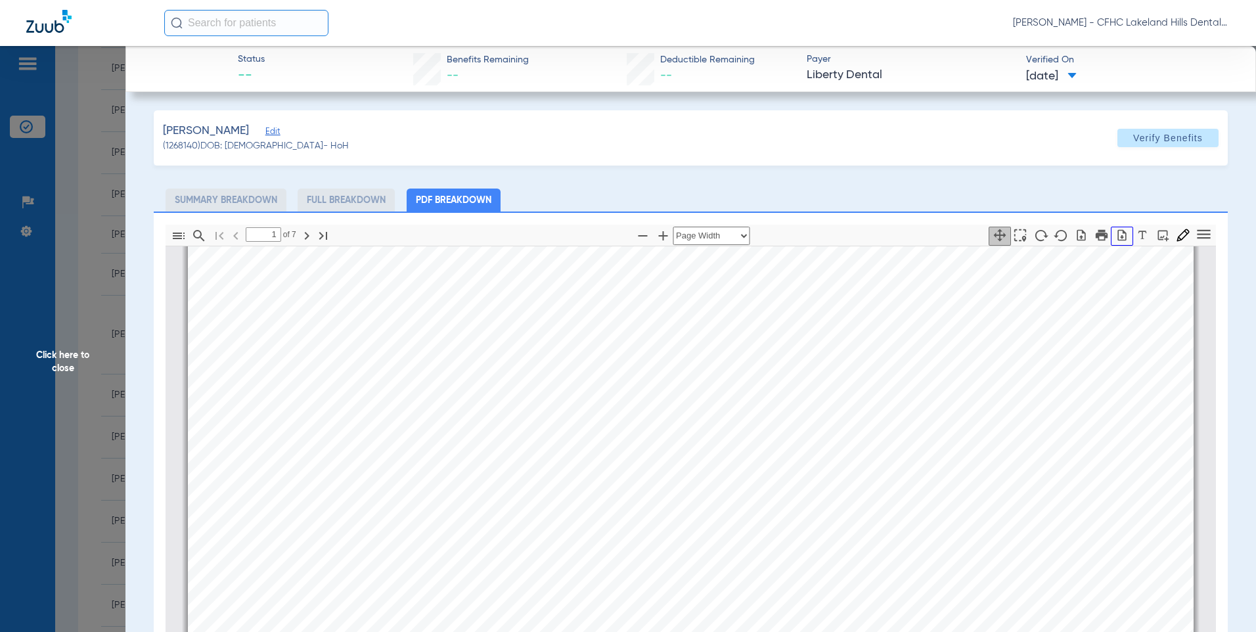
click at [1115, 235] on icon "button" at bounding box center [1121, 235] width 13 height 13
click at [93, 246] on span "Click here to close" at bounding box center [62, 362] width 125 height 632
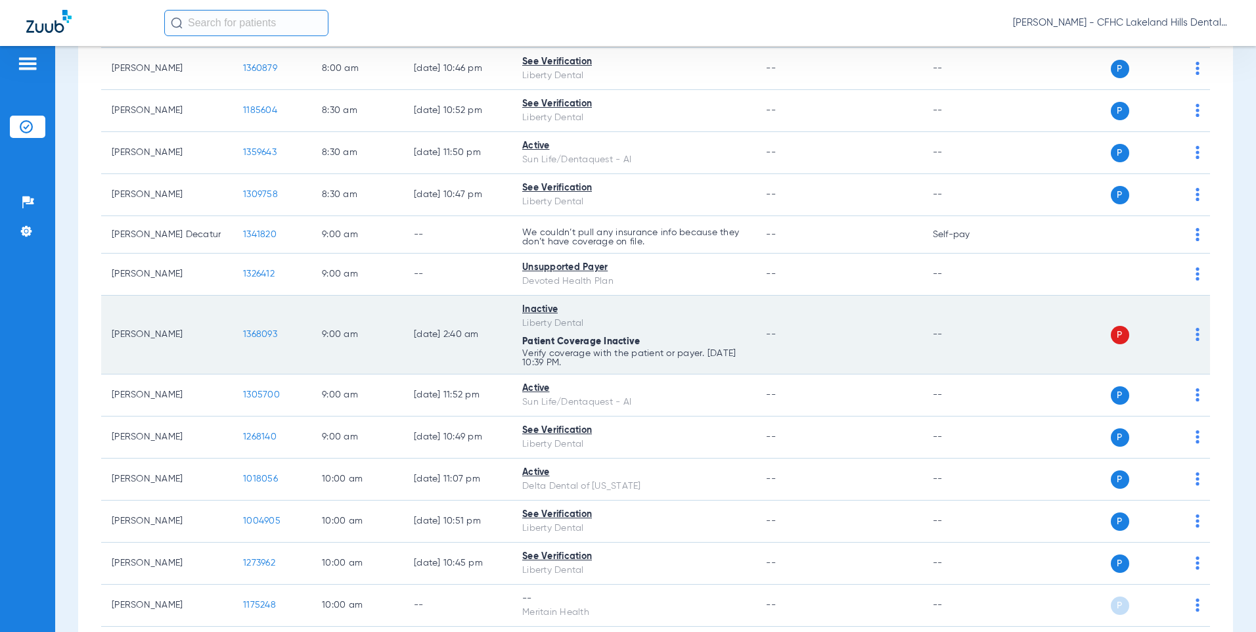
click at [273, 333] on span "1368093" at bounding box center [260, 334] width 34 height 9
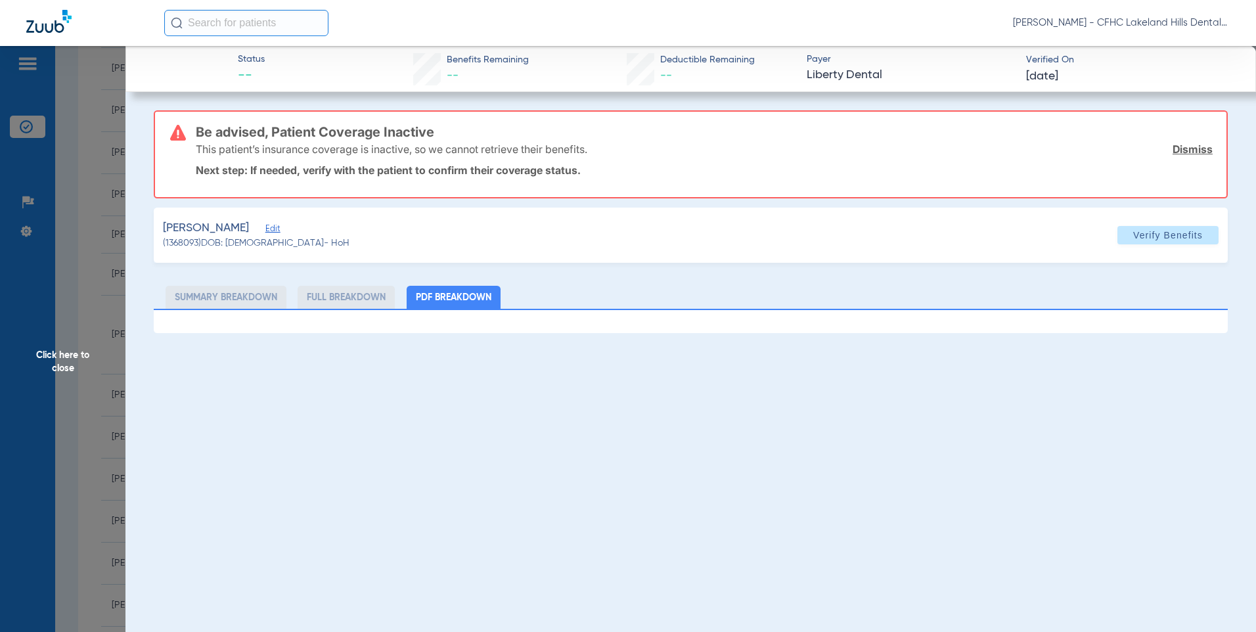
click at [265, 229] on span "Edit" at bounding box center [271, 230] width 12 height 12
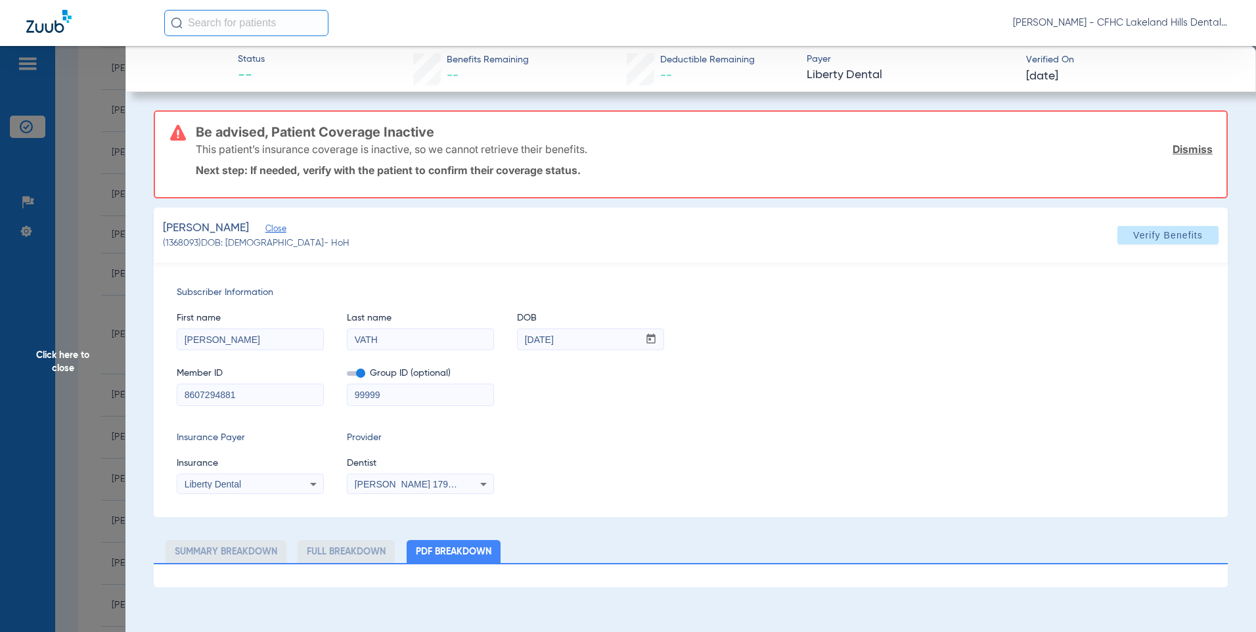
click at [212, 397] on input "8607294881" at bounding box center [250, 394] width 146 height 21
click at [97, 126] on span "Click here to close" at bounding box center [62, 362] width 125 height 632
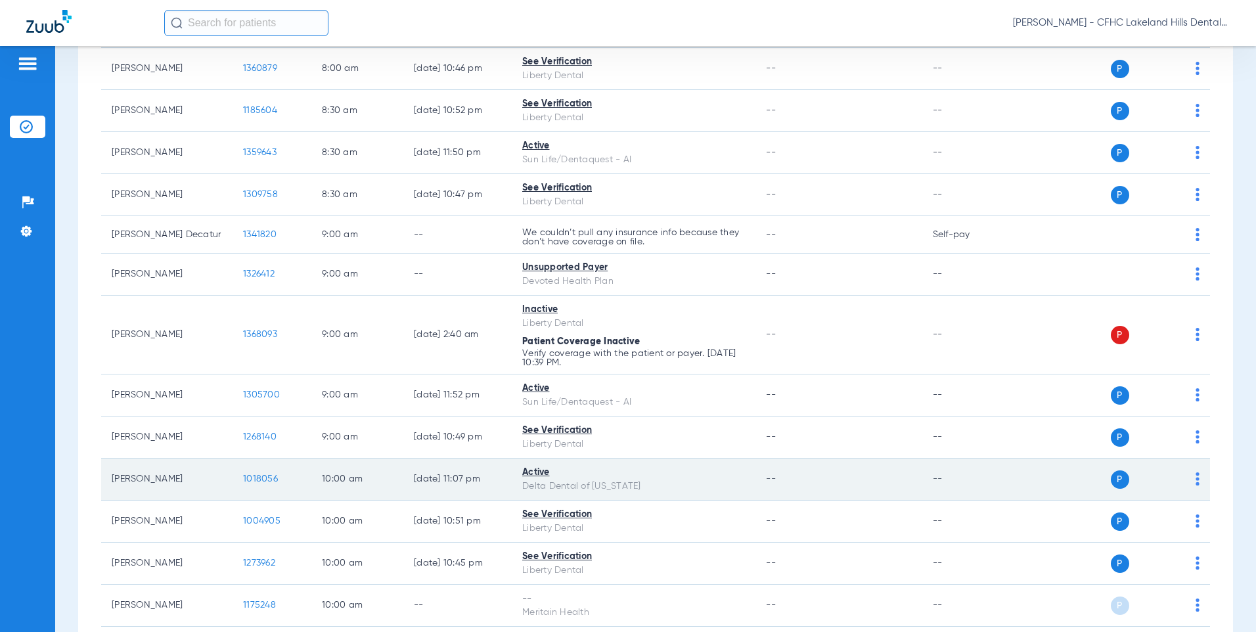
click at [251, 479] on span "1018056" at bounding box center [260, 478] width 35 height 9
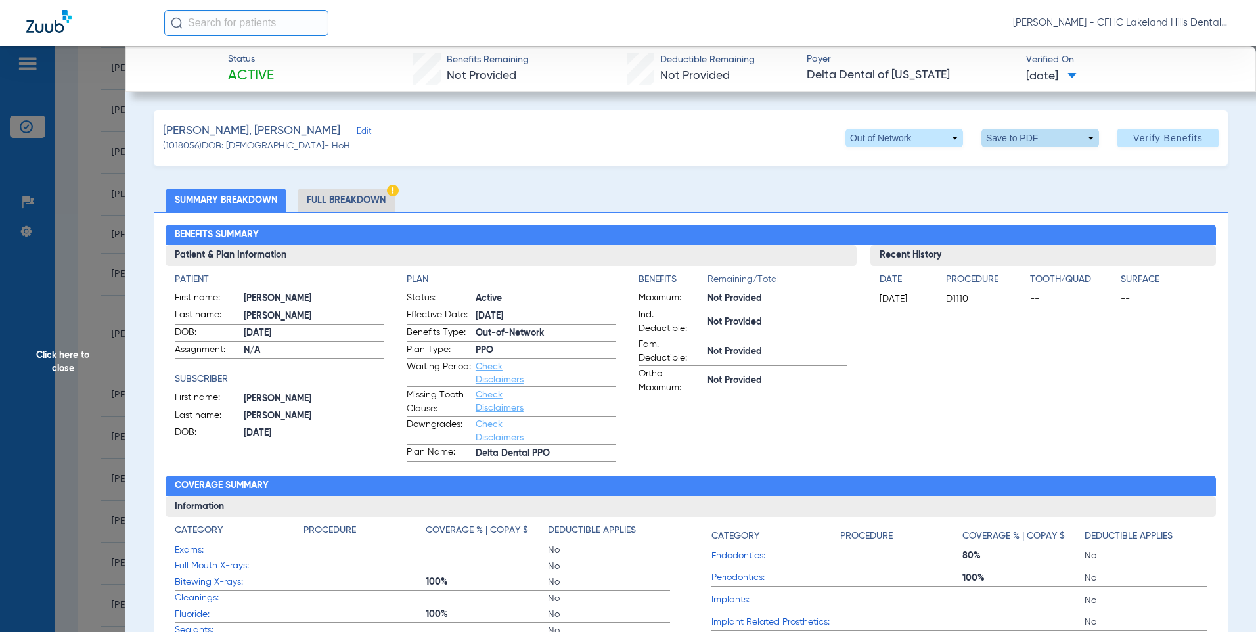
click at [1012, 138] on span at bounding box center [1040, 138] width 118 height 18
click at [1021, 164] on span "Save to PDF" at bounding box center [1035, 164] width 52 height 9
click at [98, 193] on span "Click here to close" at bounding box center [62, 362] width 125 height 632
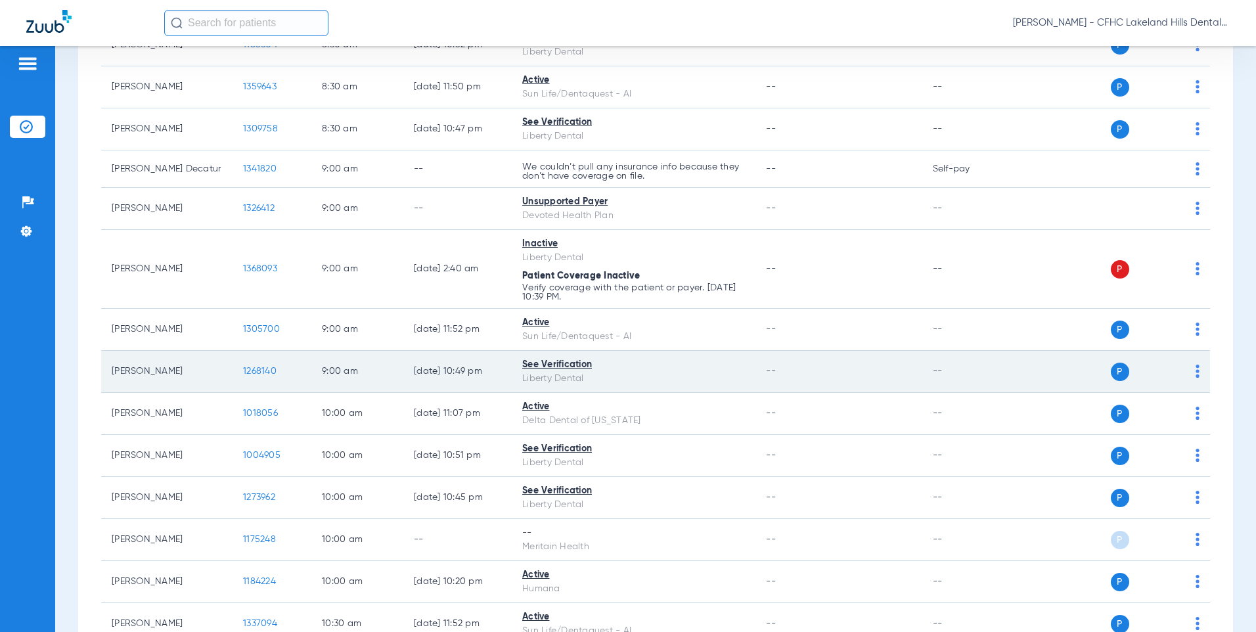
scroll to position [460, 0]
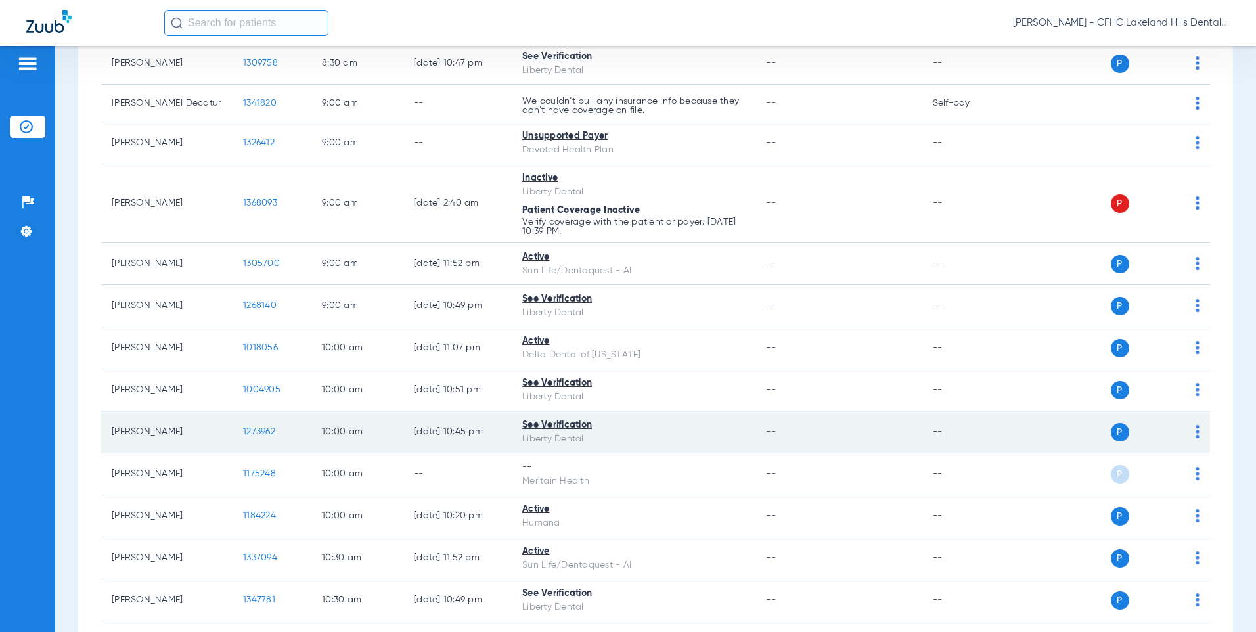
click at [263, 432] on span "1273962" at bounding box center [259, 431] width 32 height 9
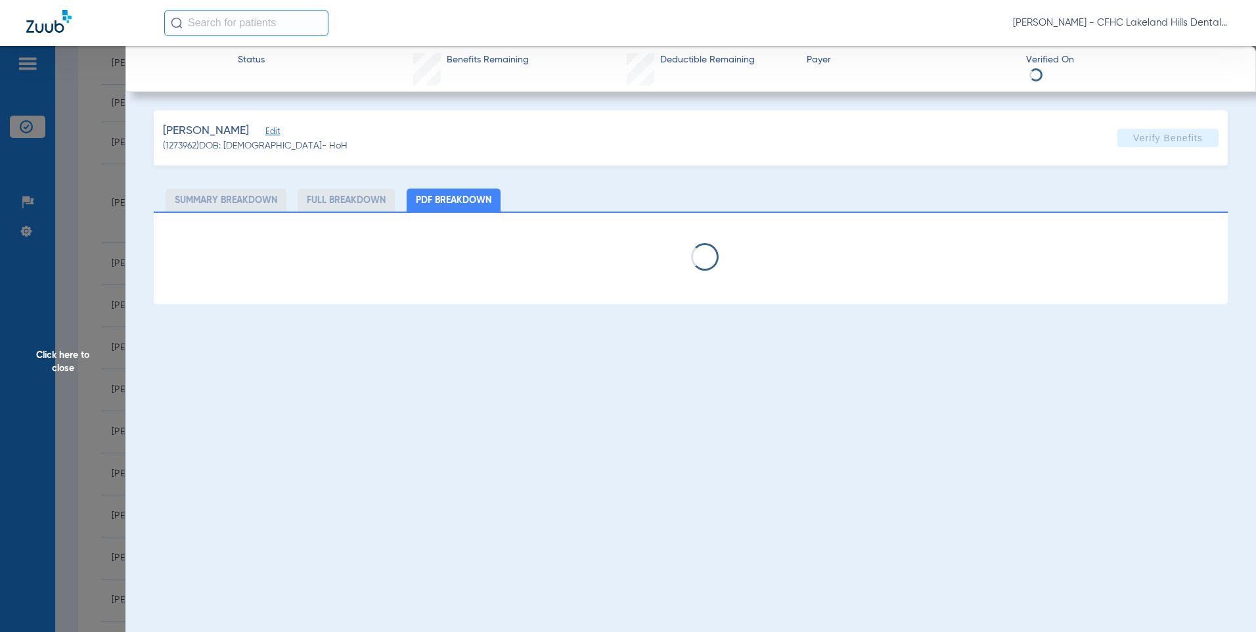
select select "page-width"
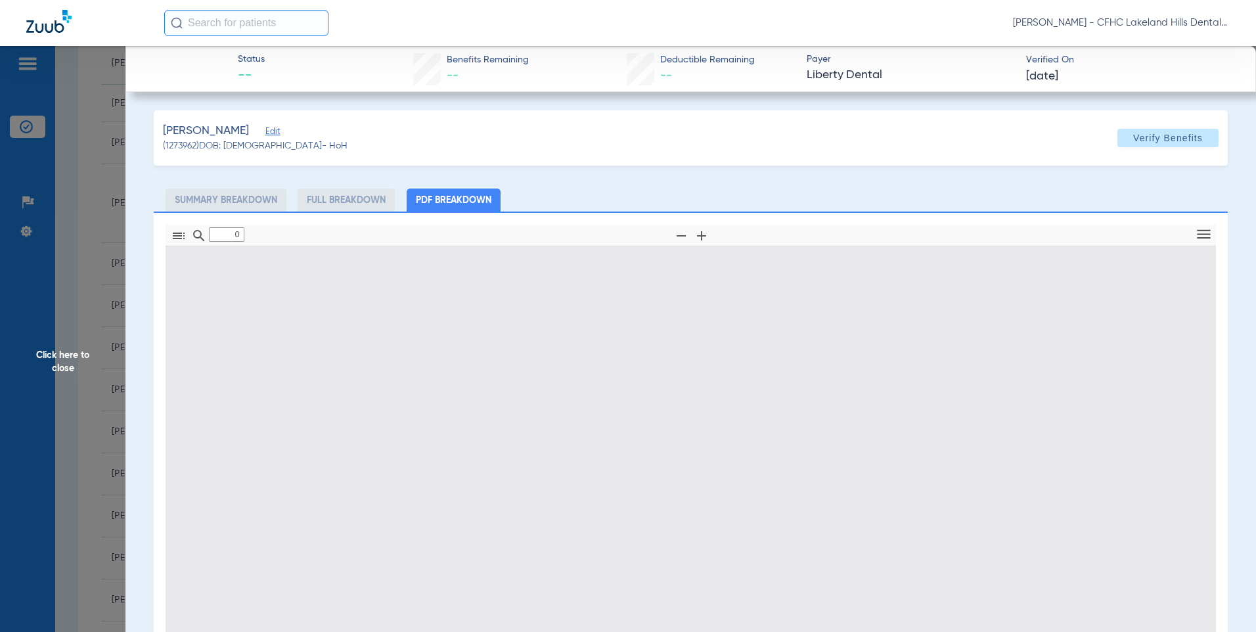
type input "1"
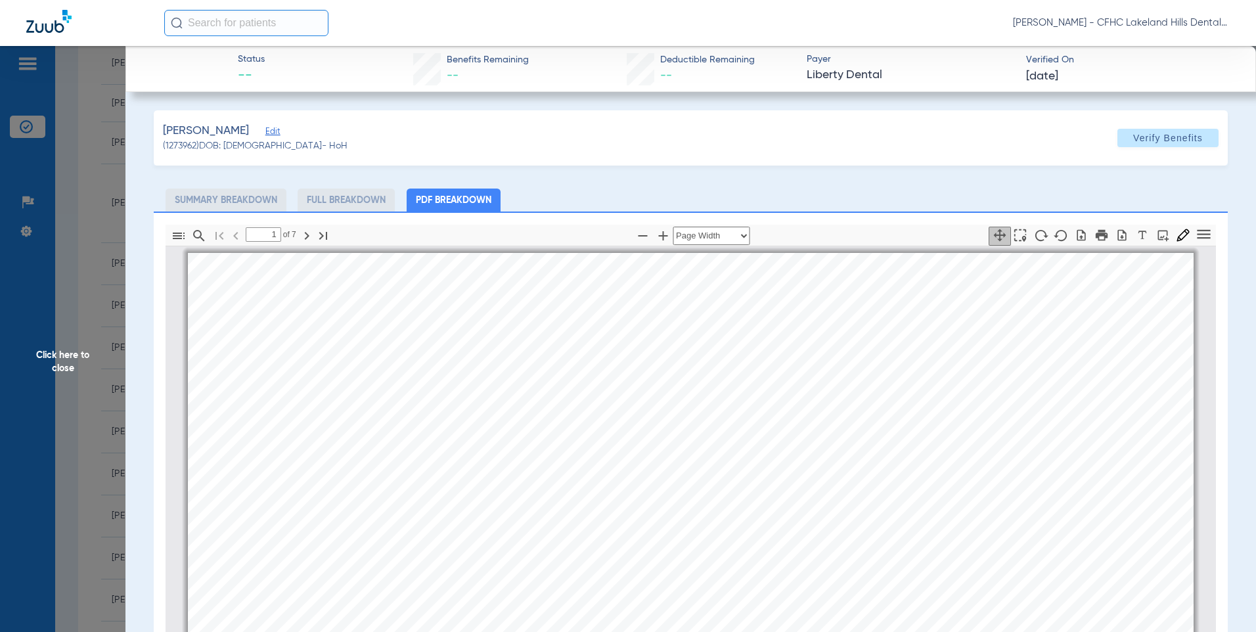
scroll to position [7, 0]
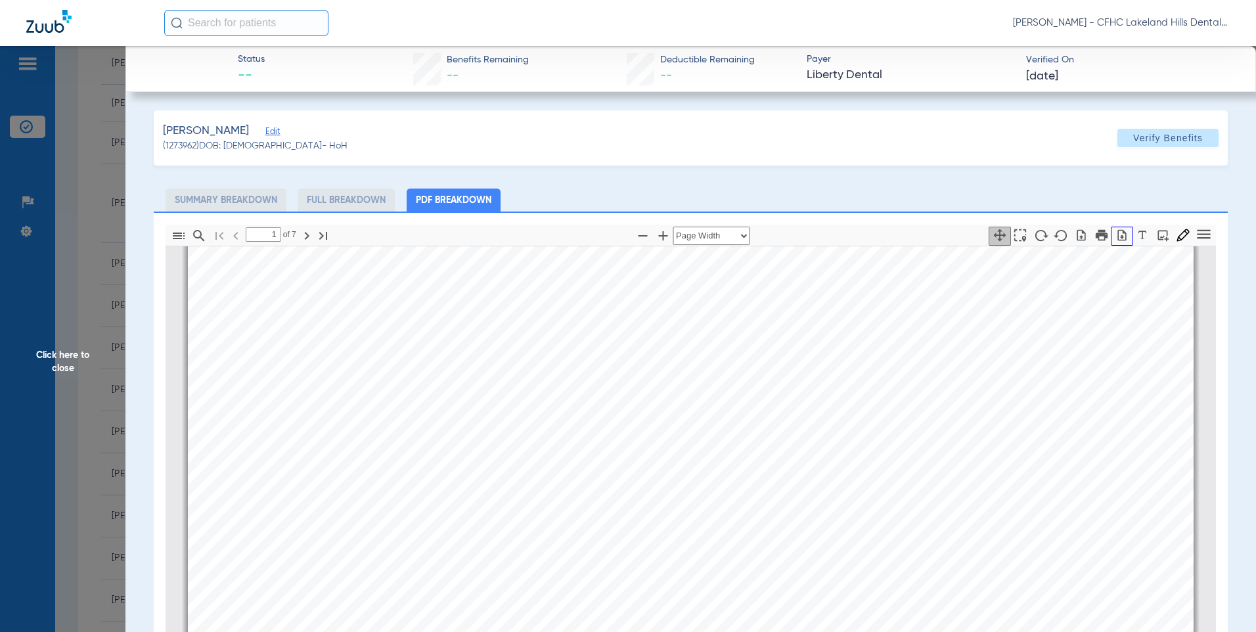
click at [1118, 233] on icon "button" at bounding box center [1122, 234] width 9 height 11
click at [76, 272] on span "Click here to close" at bounding box center [62, 362] width 125 height 632
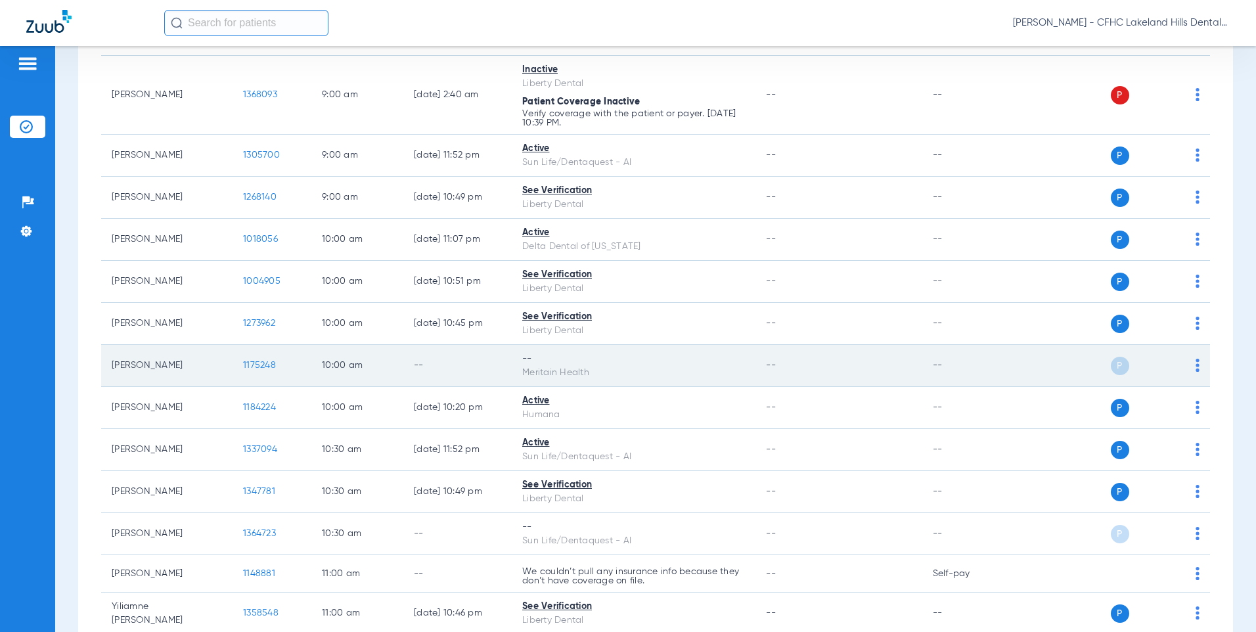
scroll to position [591, 0]
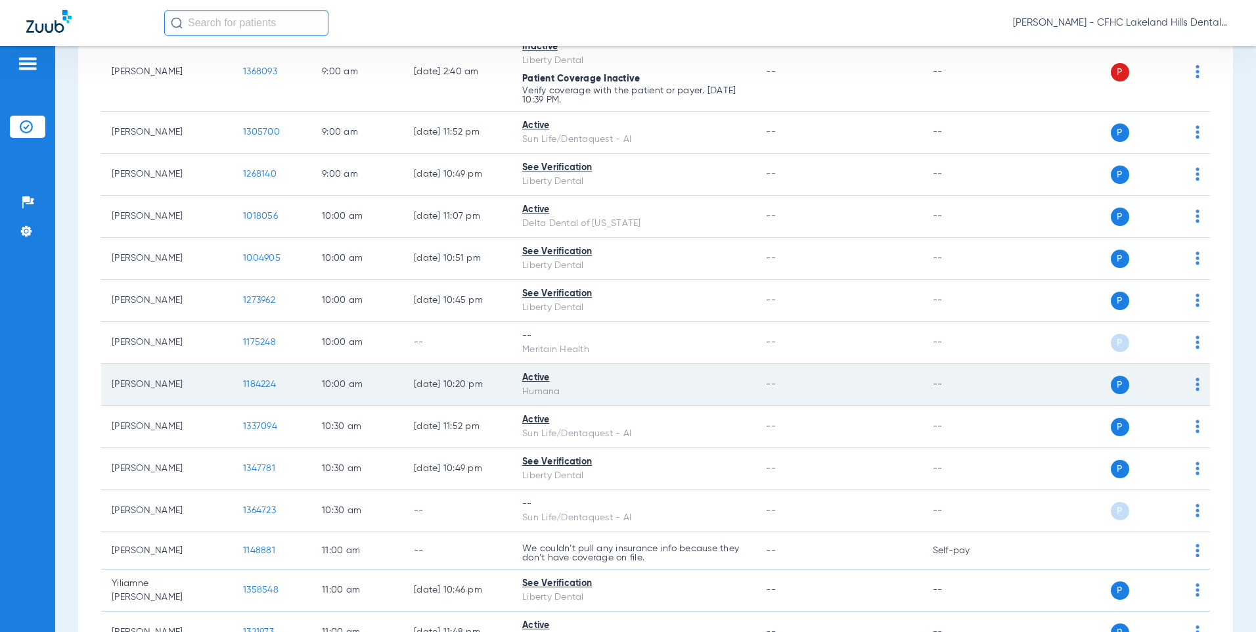
click at [249, 381] on span "1184224" at bounding box center [259, 384] width 33 height 9
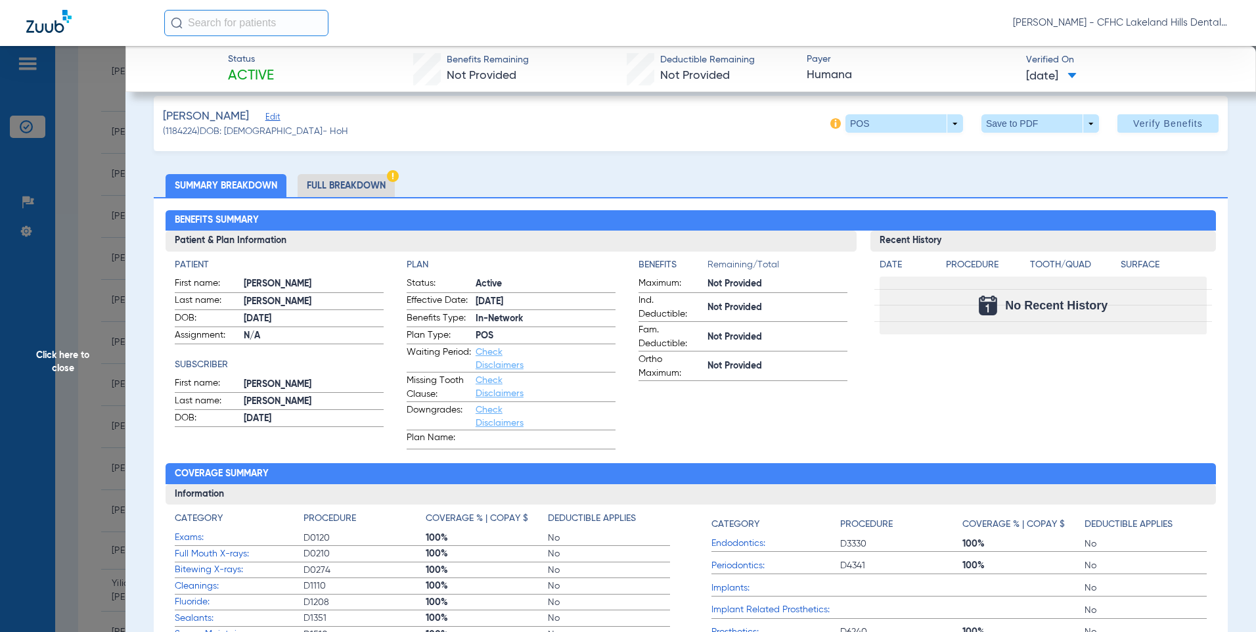
scroll to position [0, 0]
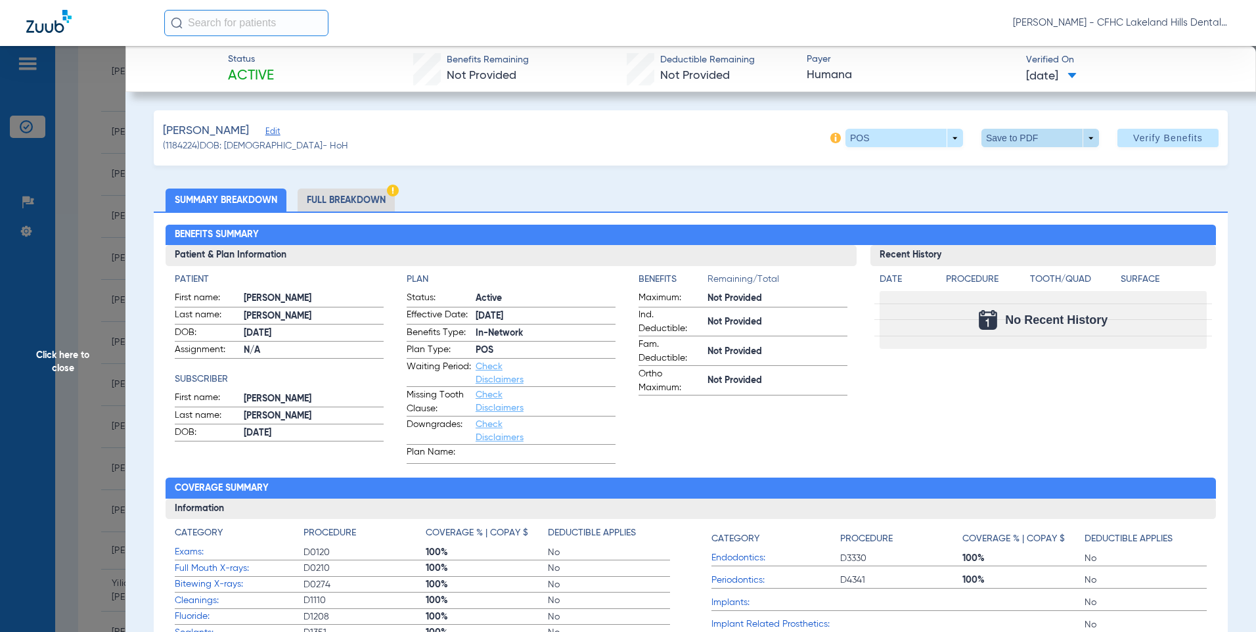
click at [1045, 129] on span at bounding box center [1040, 138] width 32 height 32
click at [1041, 175] on button "insert_drive_file Save to PDF" at bounding box center [1021, 164] width 99 height 26
click at [1115, 77] on div "Creating PDF" at bounding box center [1142, 83] width 152 height 13
click at [91, 238] on span "Click here to close" at bounding box center [62, 362] width 125 height 632
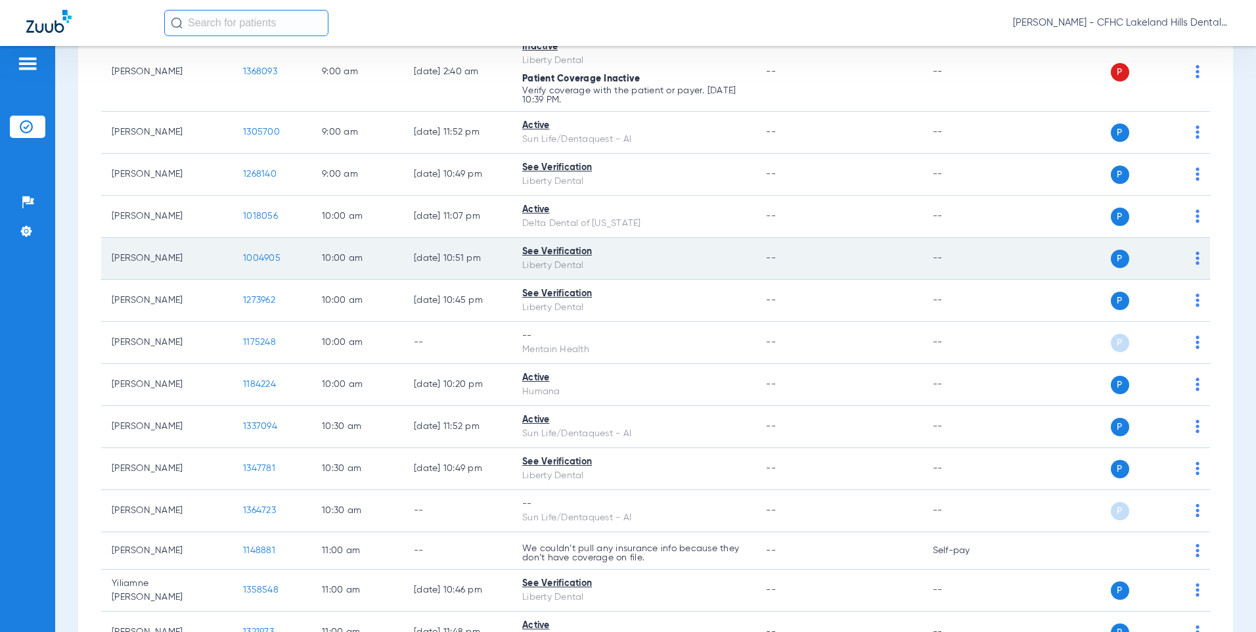
click at [252, 259] on span "1004905" at bounding box center [261, 258] width 37 height 9
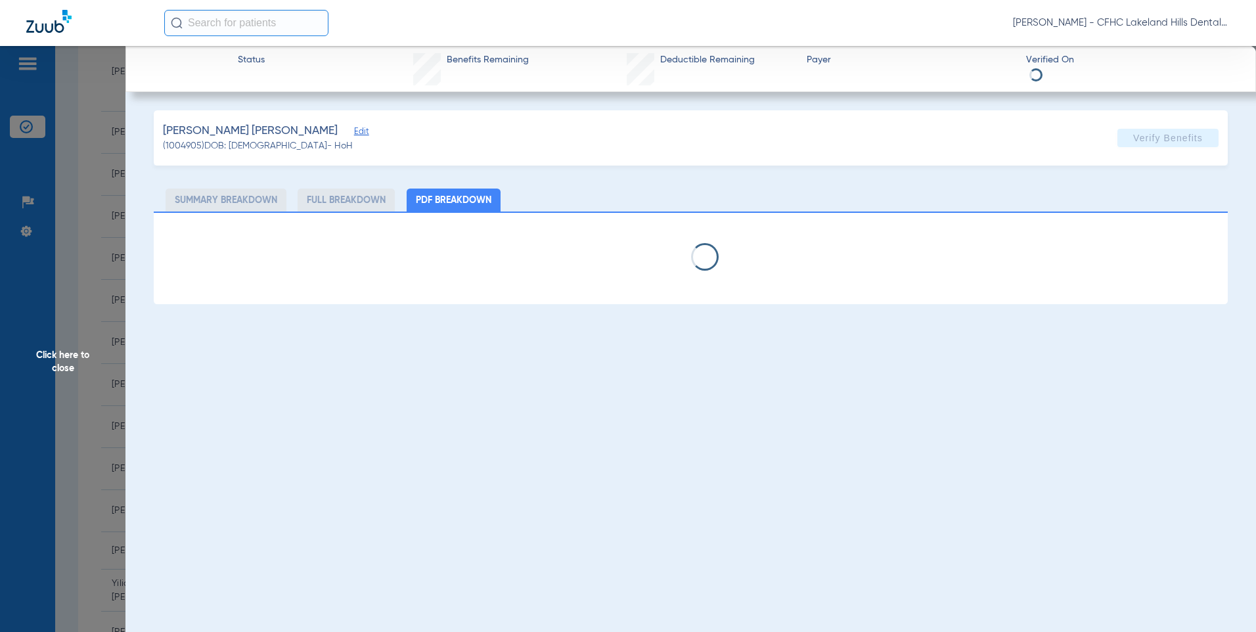
select select "page-width"
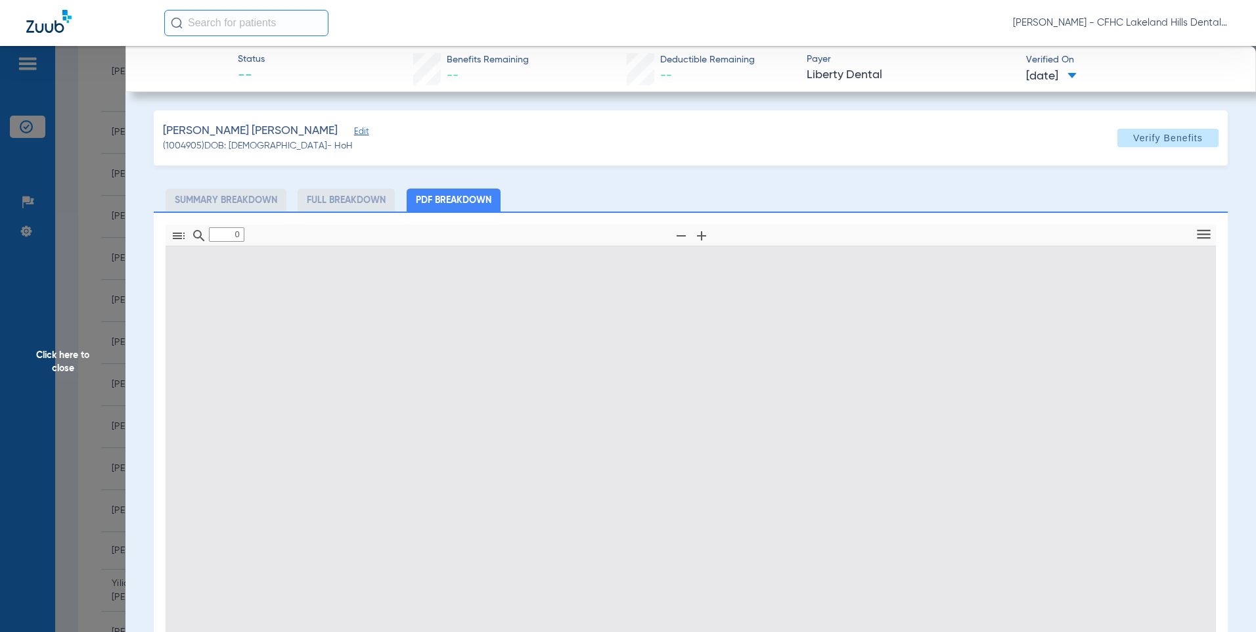
type input "1"
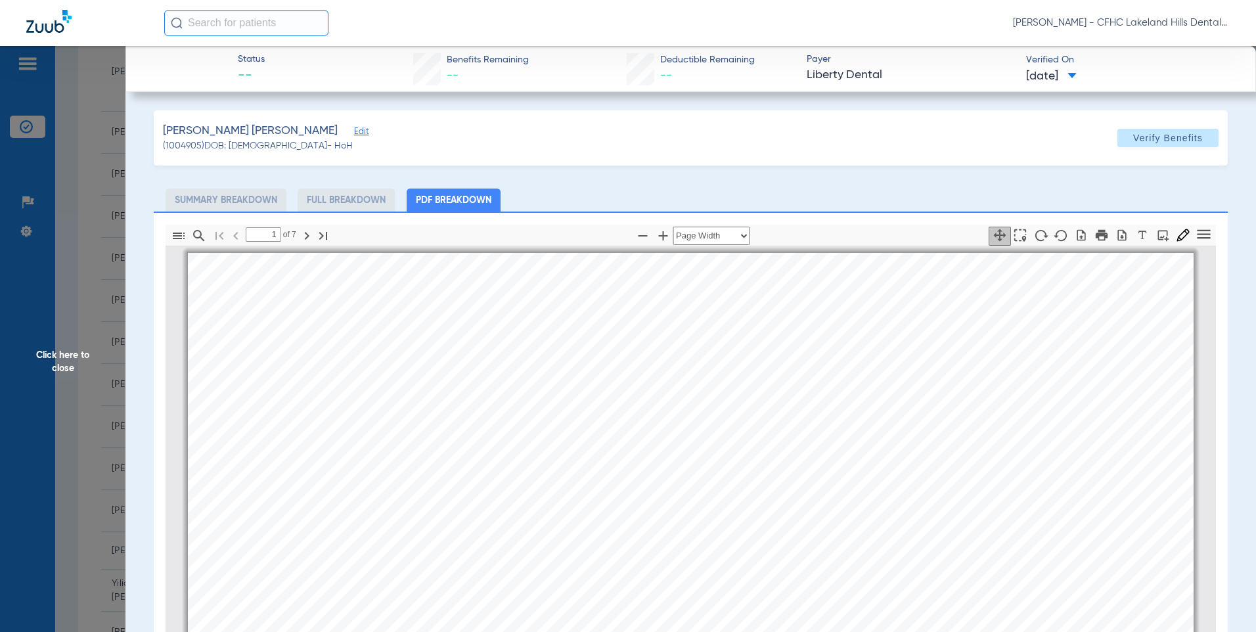
scroll to position [7, 0]
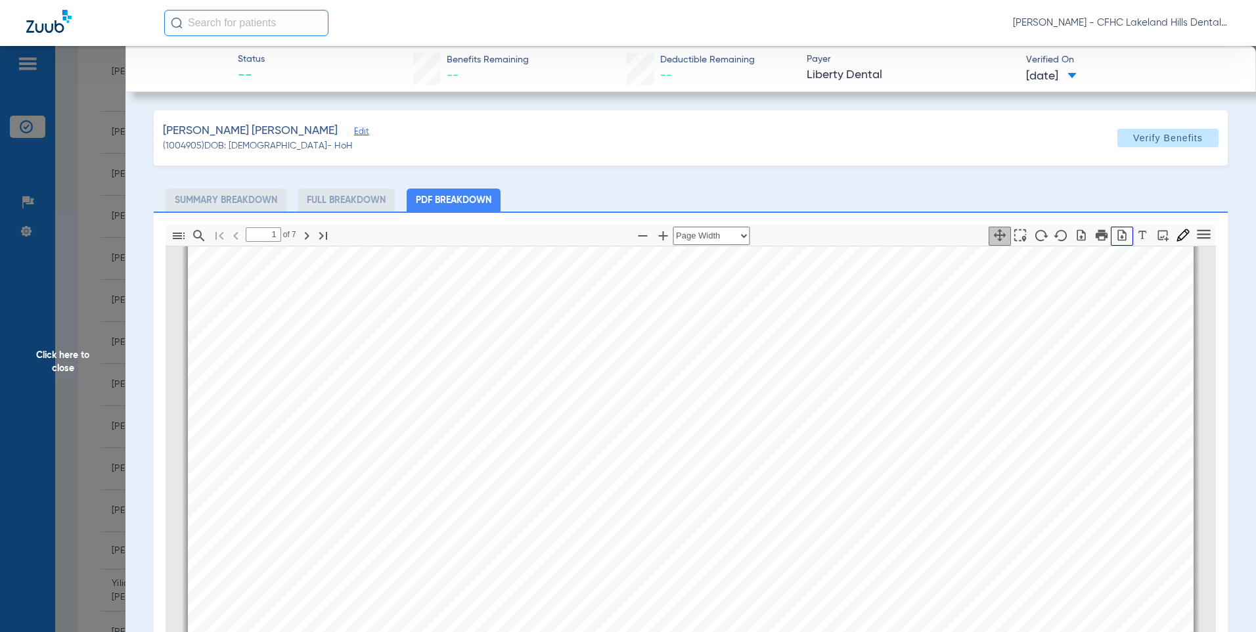
click at [1117, 238] on icon "button" at bounding box center [1121, 235] width 13 height 13
click at [100, 283] on span "Click here to close" at bounding box center [62, 362] width 125 height 632
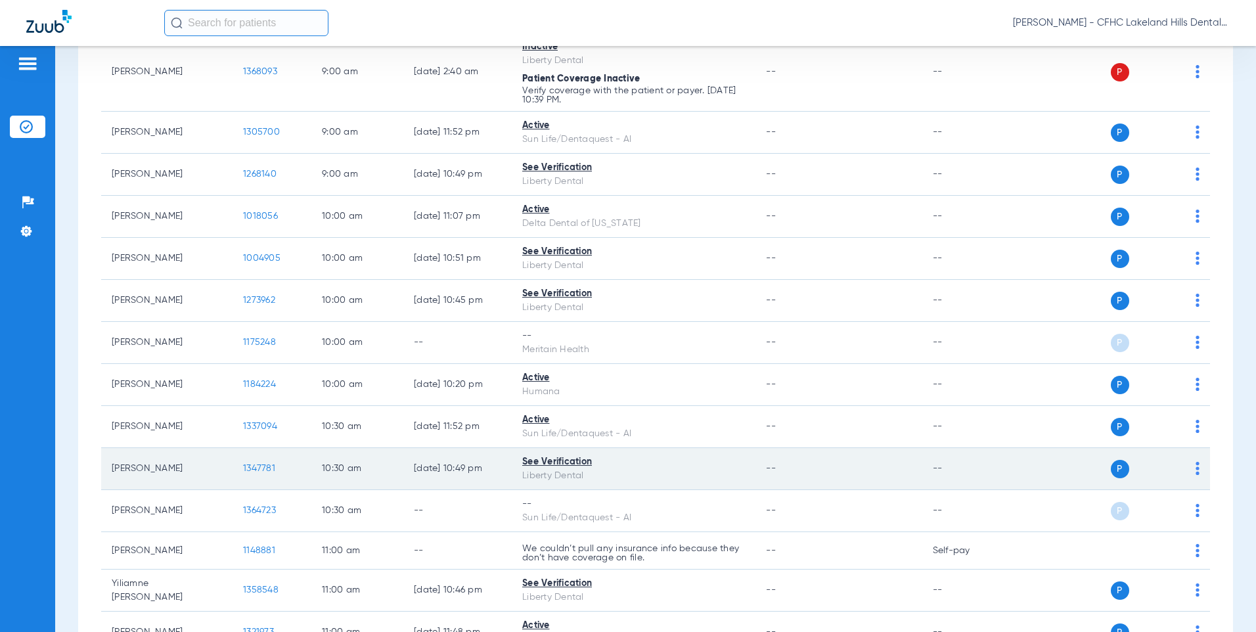
click at [263, 467] on span "1347781" at bounding box center [259, 468] width 32 height 9
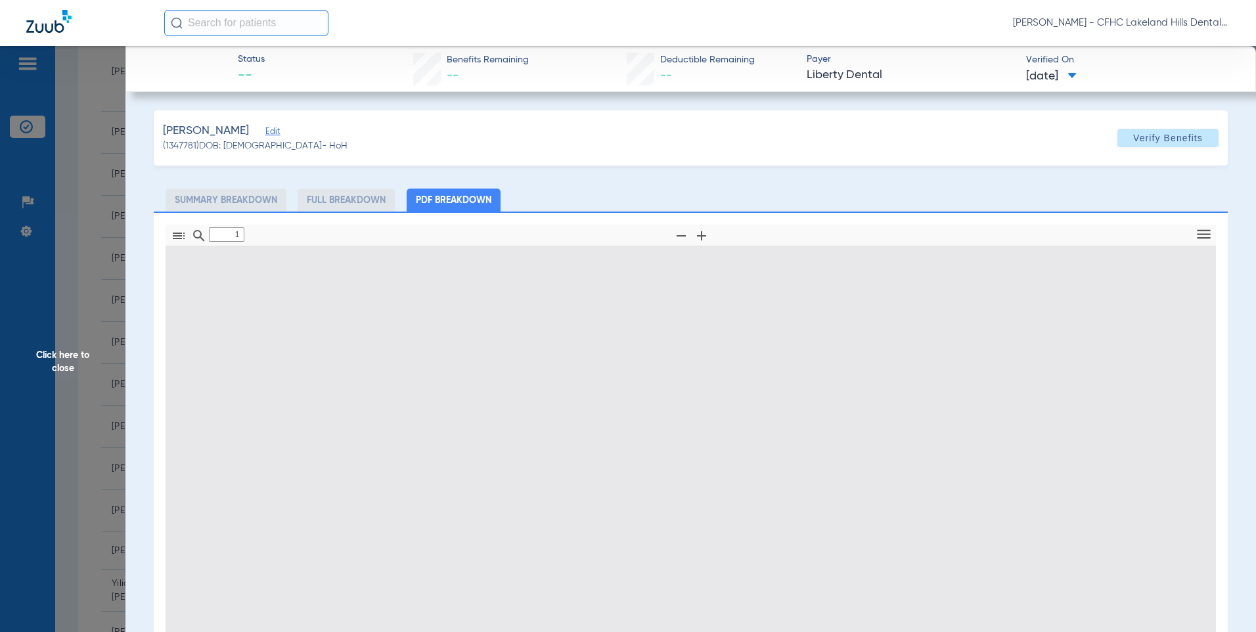
type input "0"
select select "page-width"
type input "1"
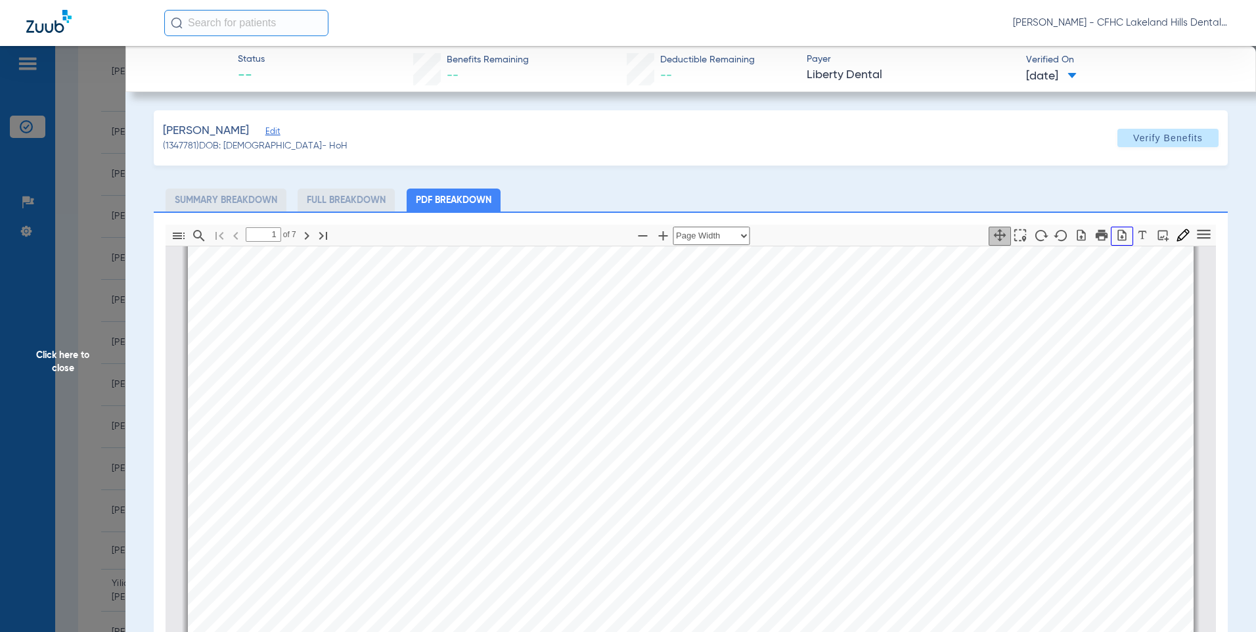
click at [1115, 239] on icon "button" at bounding box center [1121, 235] width 13 height 13
click at [86, 157] on span "Click here to close" at bounding box center [62, 362] width 125 height 632
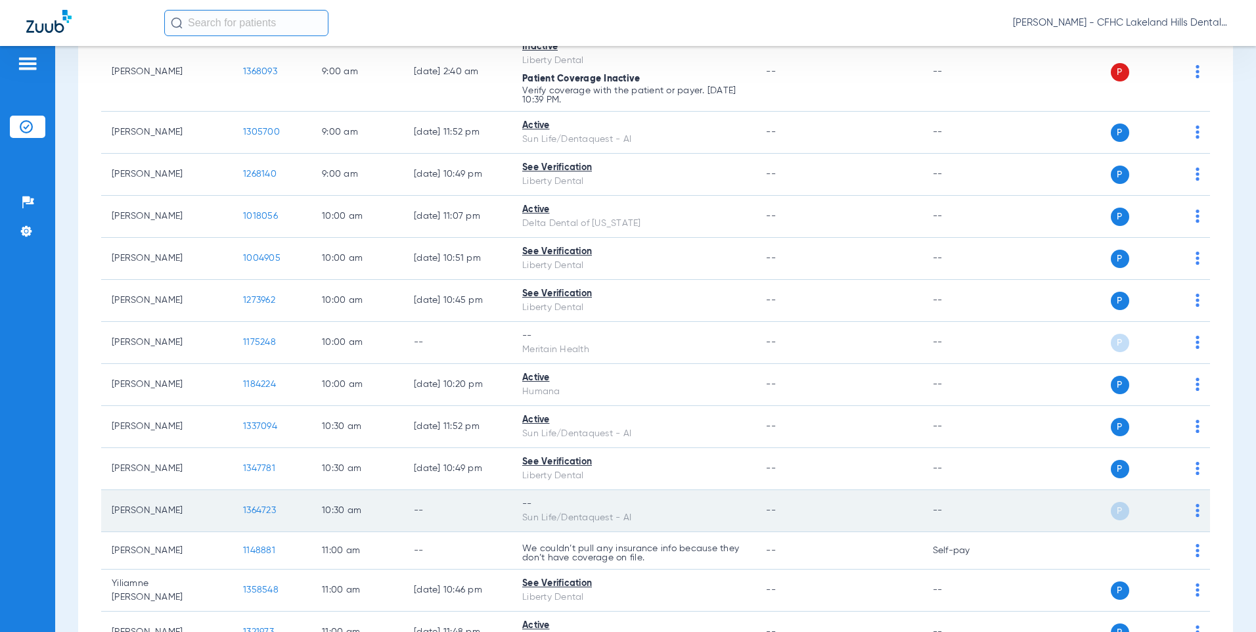
click at [267, 510] on span "1364723" at bounding box center [259, 510] width 33 height 9
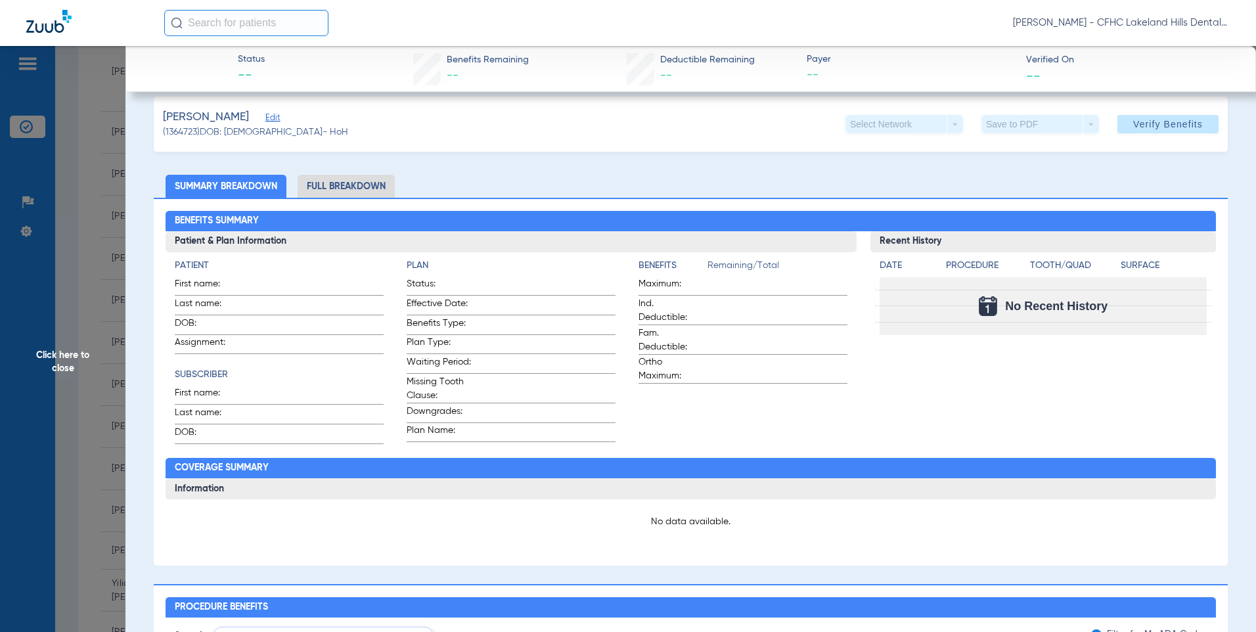
scroll to position [0, 0]
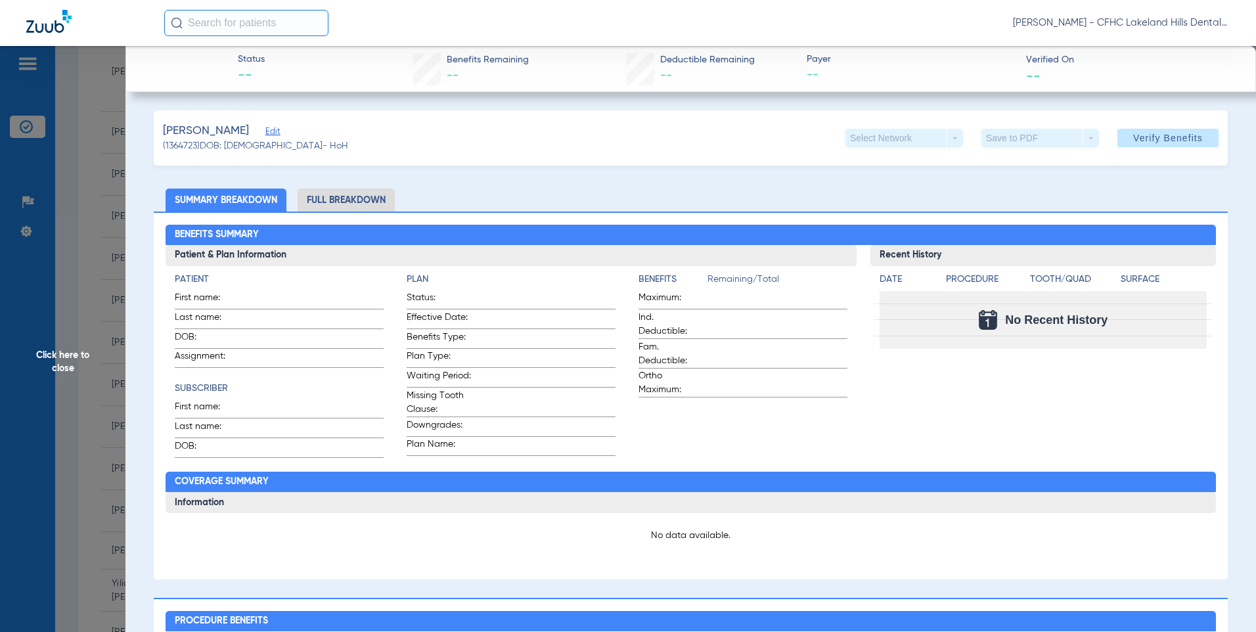
click at [267, 136] on span "Edit" at bounding box center [271, 133] width 12 height 12
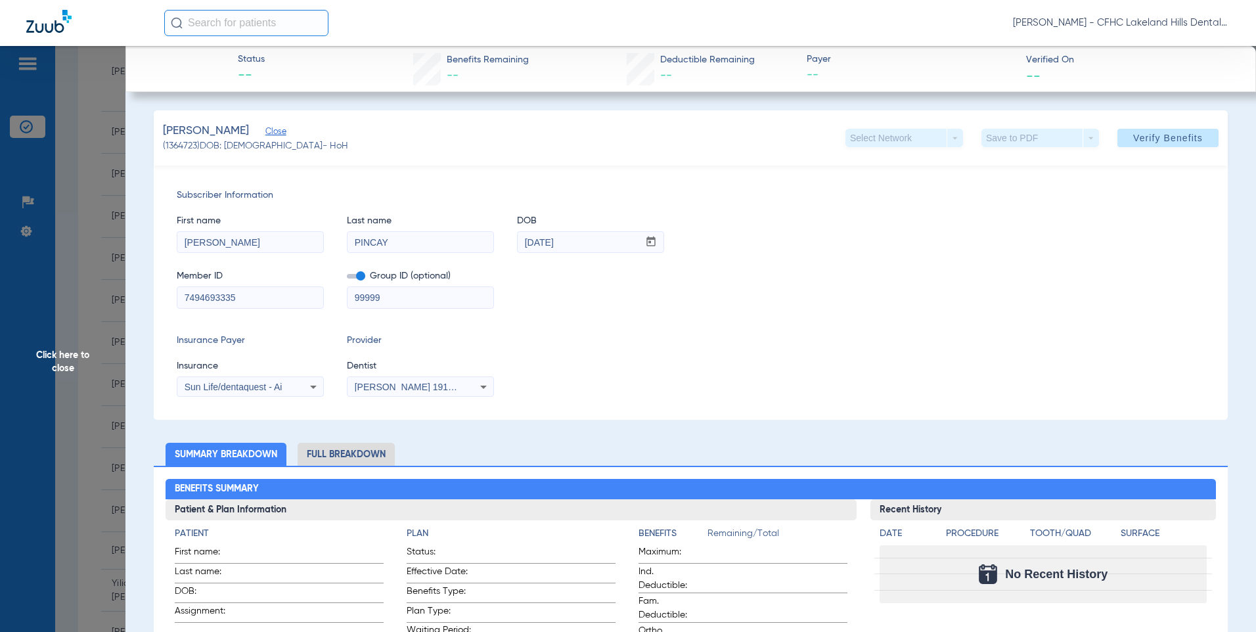
click at [214, 300] on input "7494693335" at bounding box center [250, 297] width 146 height 21
click at [112, 373] on span "Click here to close" at bounding box center [62, 362] width 125 height 632
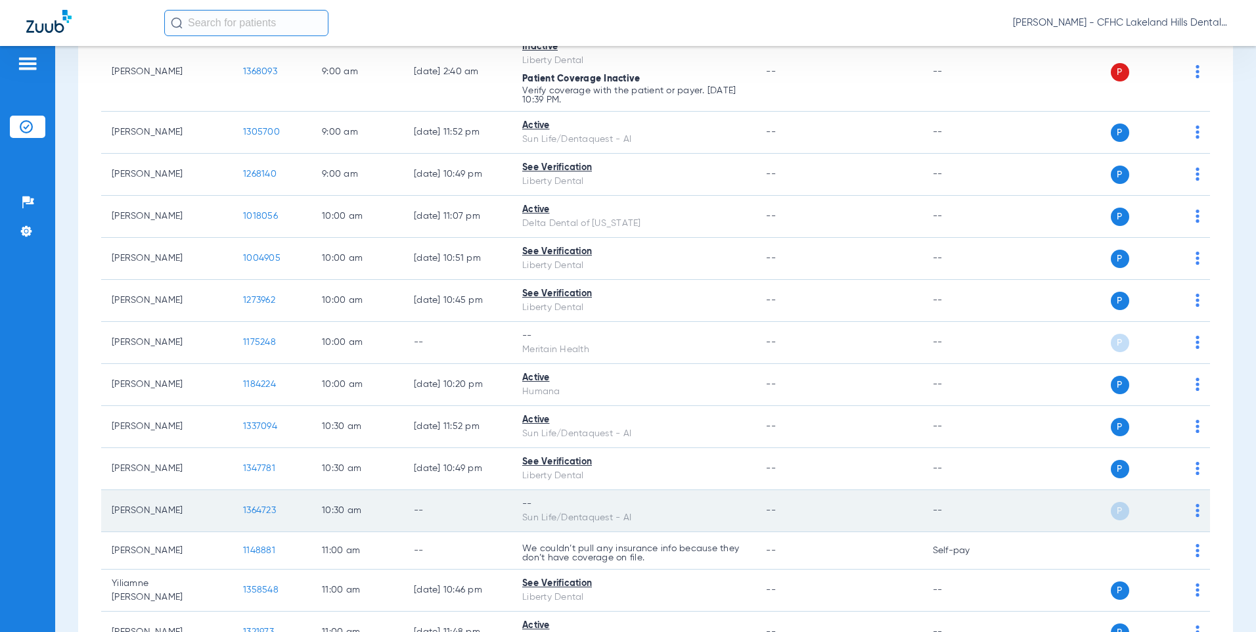
click at [275, 508] on span "1364723" at bounding box center [259, 510] width 33 height 9
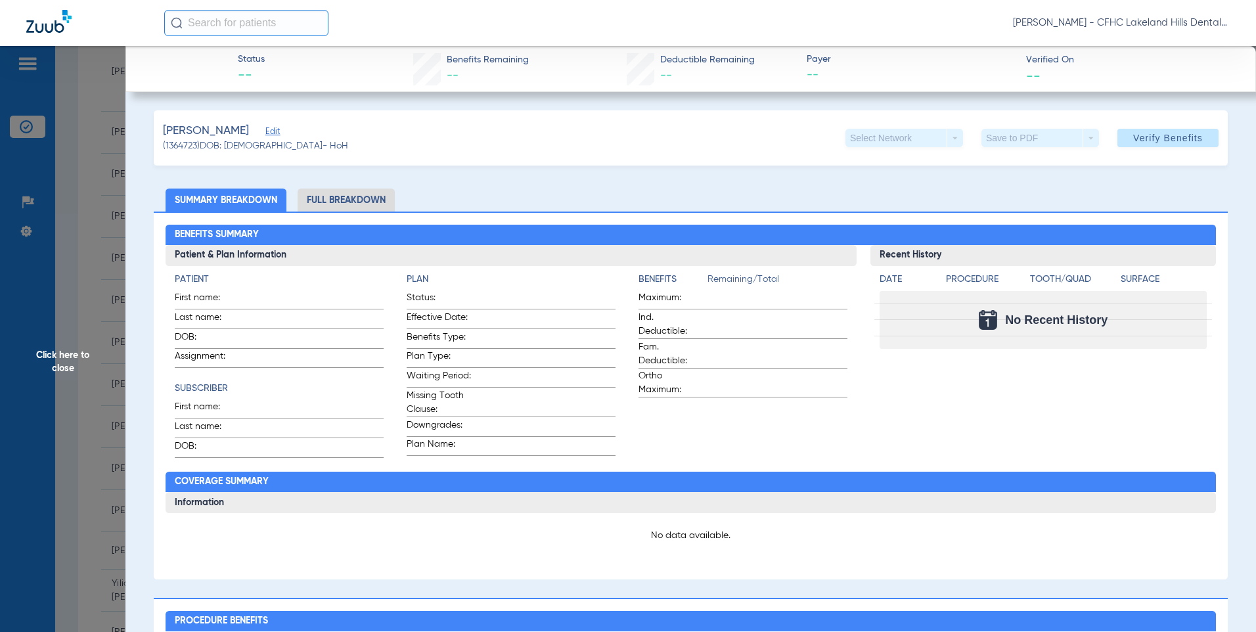
click at [265, 128] on span "Edit" at bounding box center [271, 133] width 12 height 12
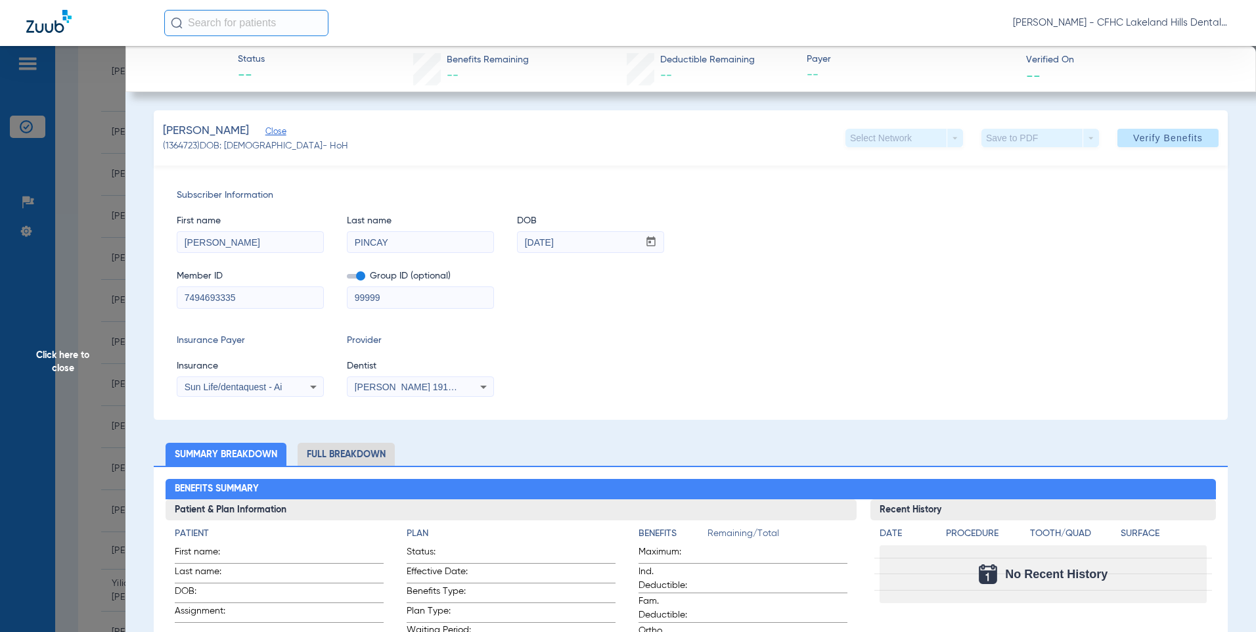
scroll to position [66, 0]
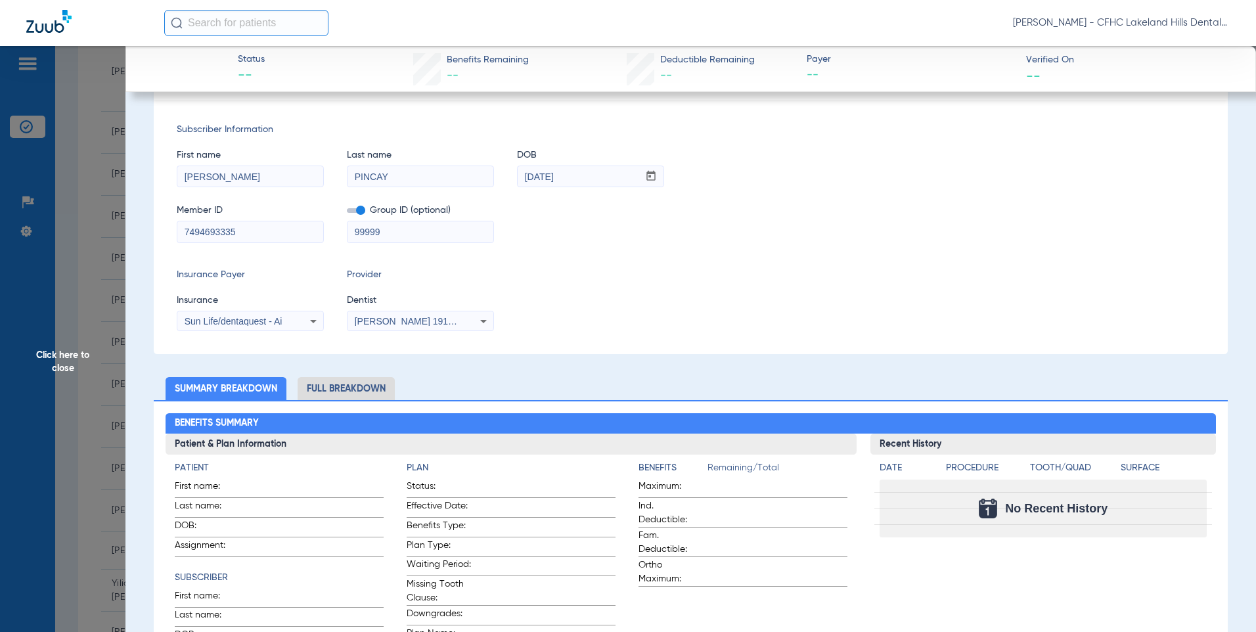
click at [222, 325] on span "Sun Life/dentaquest - Ai" at bounding box center [234, 321] width 98 height 11
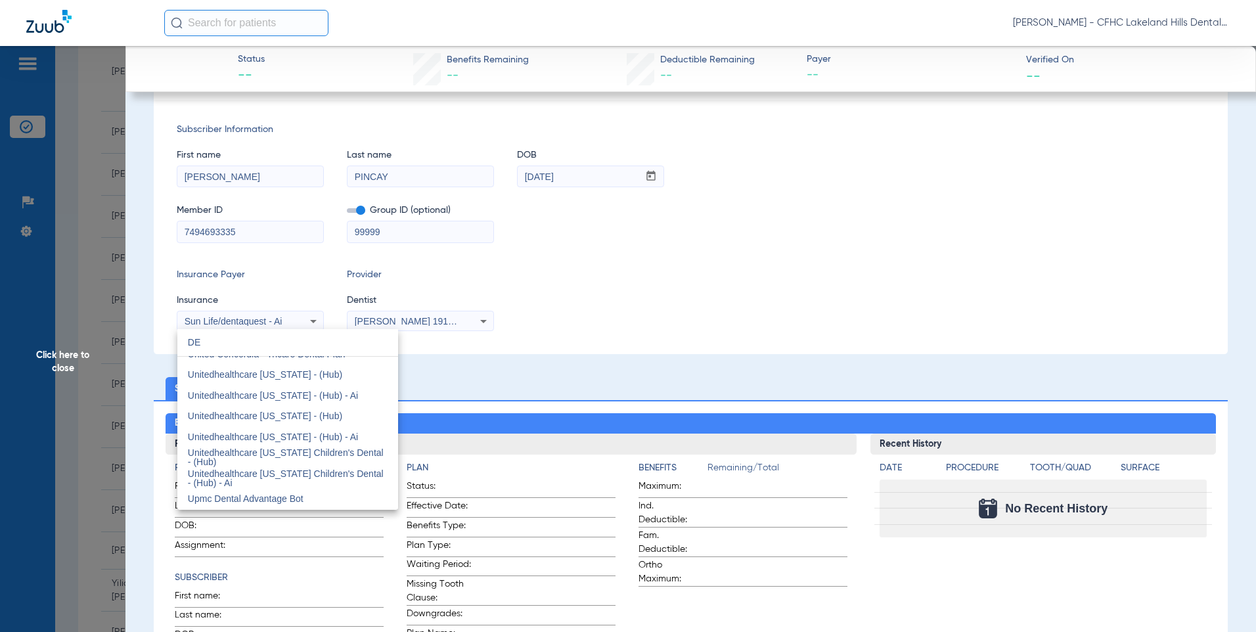
scroll to position [2806, 0]
type input "D"
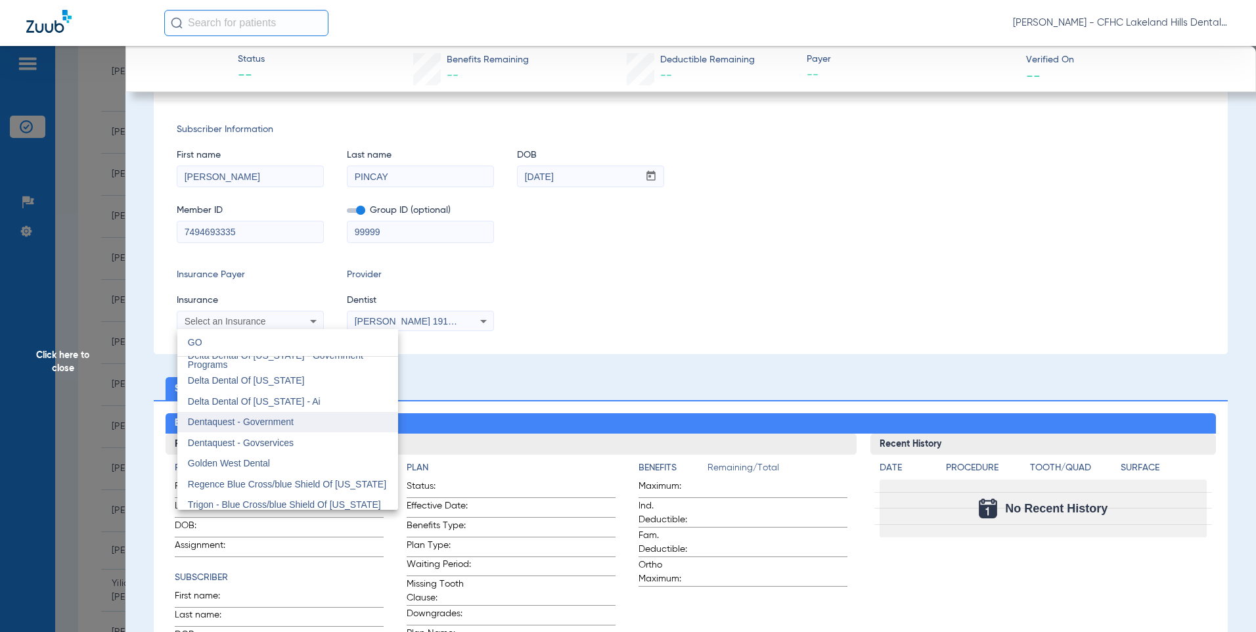
type input "GO"
click at [228, 424] on span "Dentaquest - Government" at bounding box center [241, 421] width 106 height 11
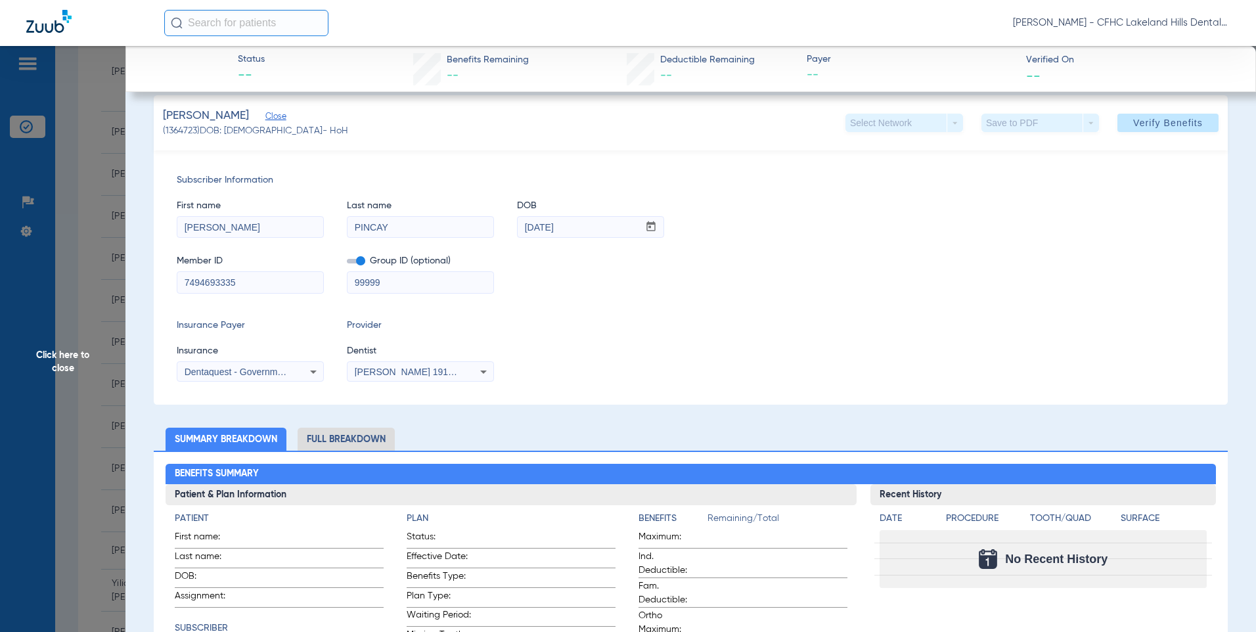
scroll to position [0, 0]
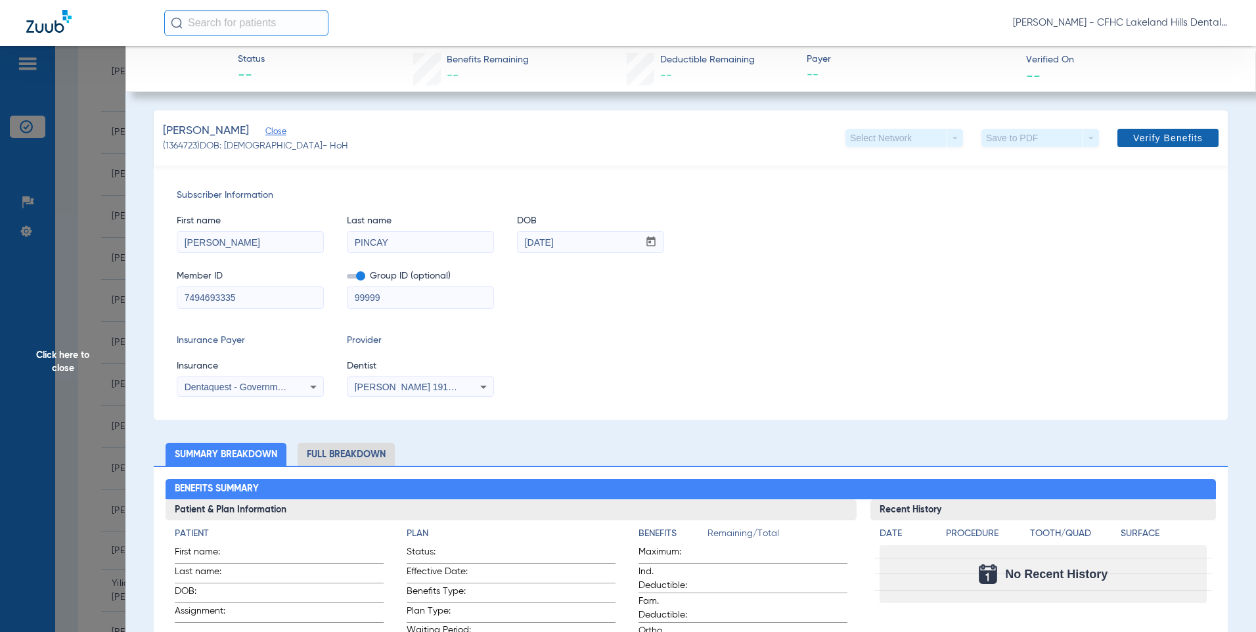
click at [1140, 136] on span "Verify Benefits" at bounding box center [1168, 138] width 70 height 11
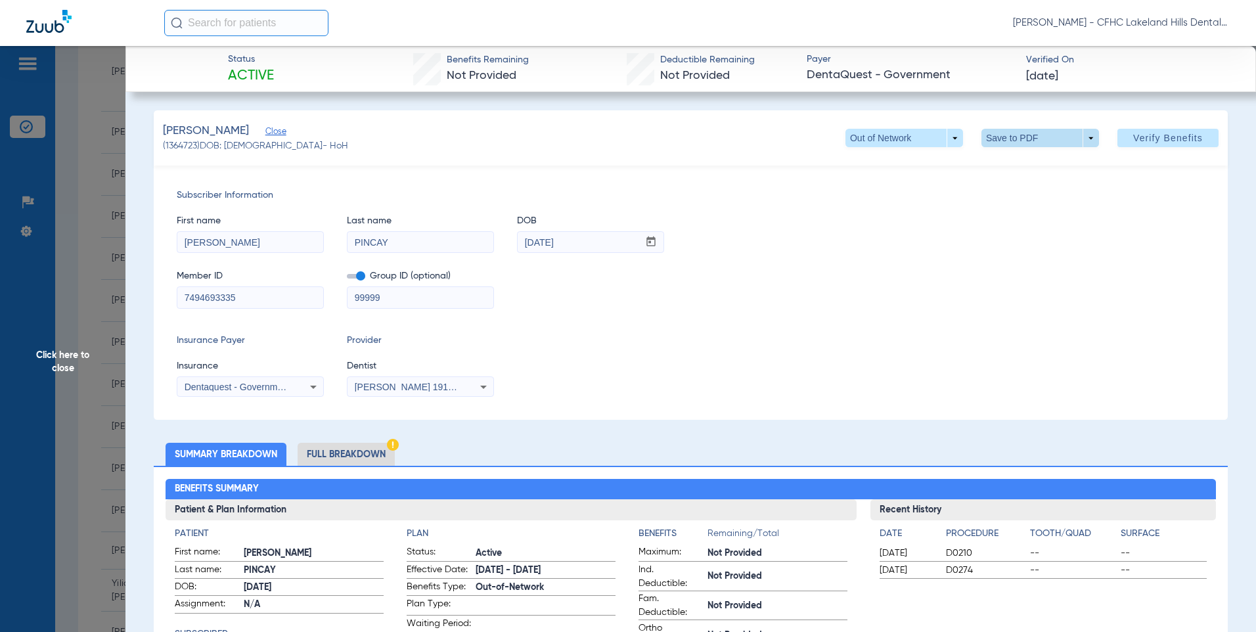
click at [1025, 143] on span at bounding box center [1040, 138] width 32 height 32
click at [1023, 166] on span "Save to PDF" at bounding box center [1035, 164] width 52 height 9
click at [74, 257] on span "Click here to close" at bounding box center [62, 362] width 125 height 632
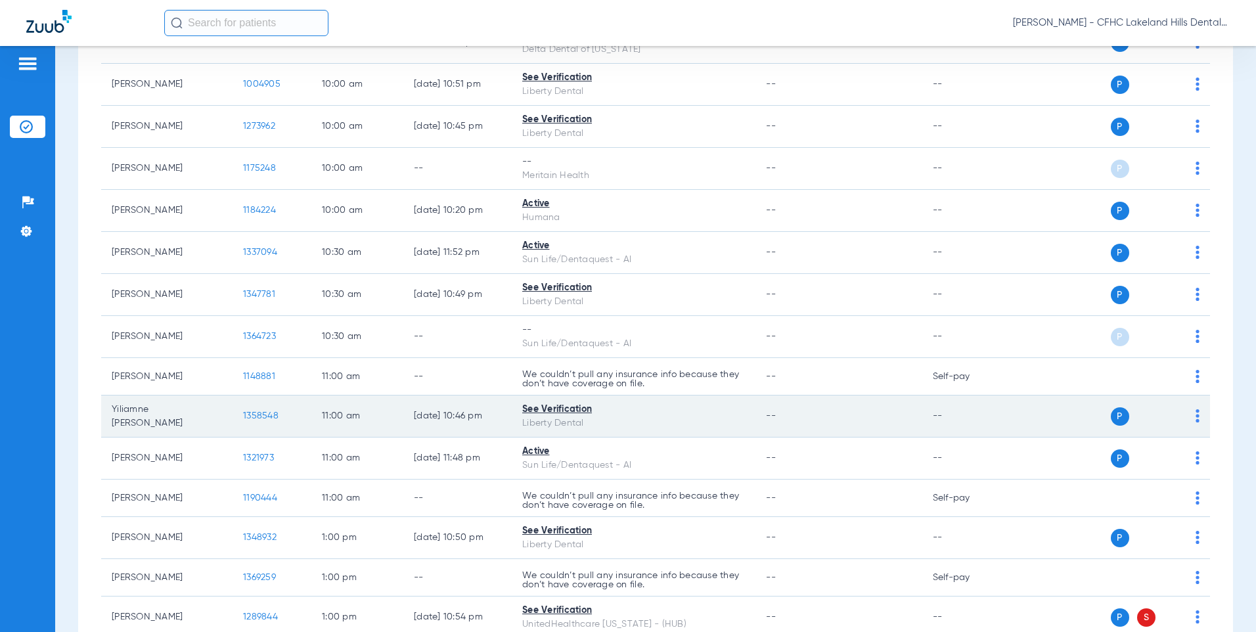
scroll to position [788, 0]
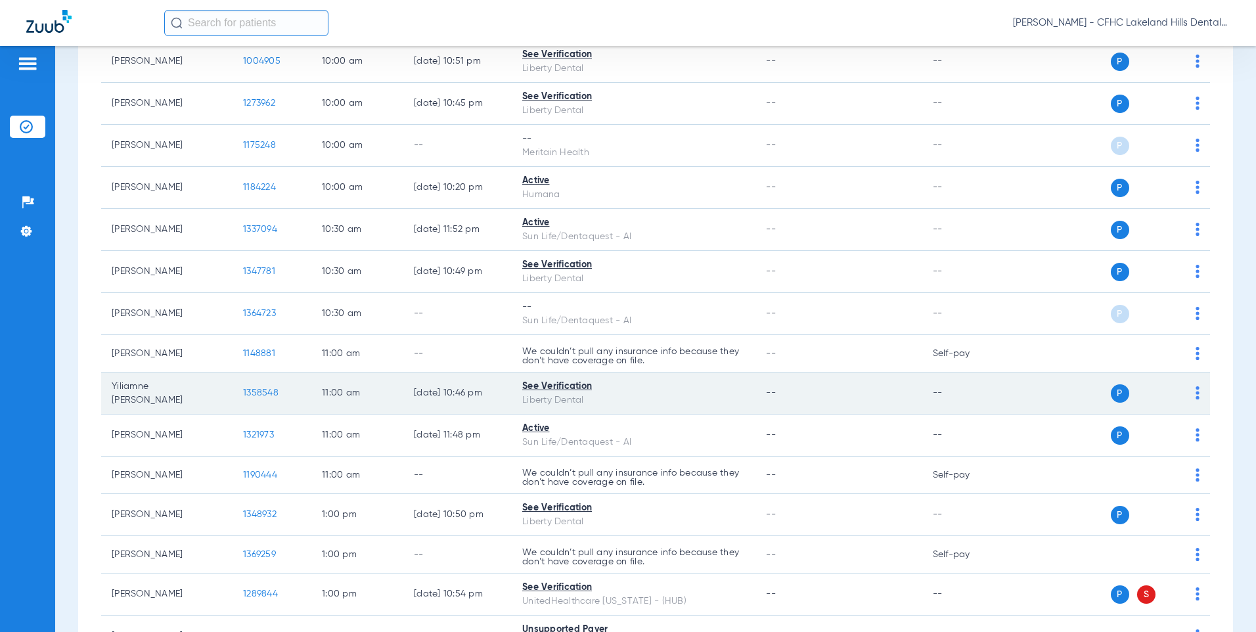
click at [273, 392] on span "1358548" at bounding box center [260, 392] width 35 height 9
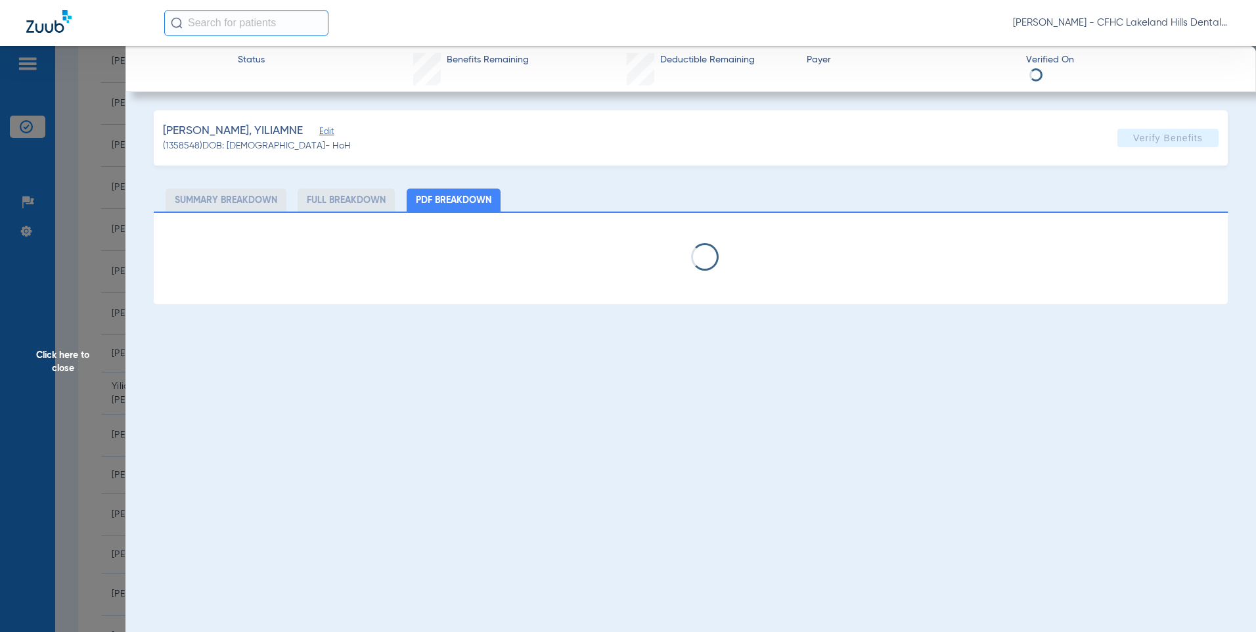
select select "page-width"
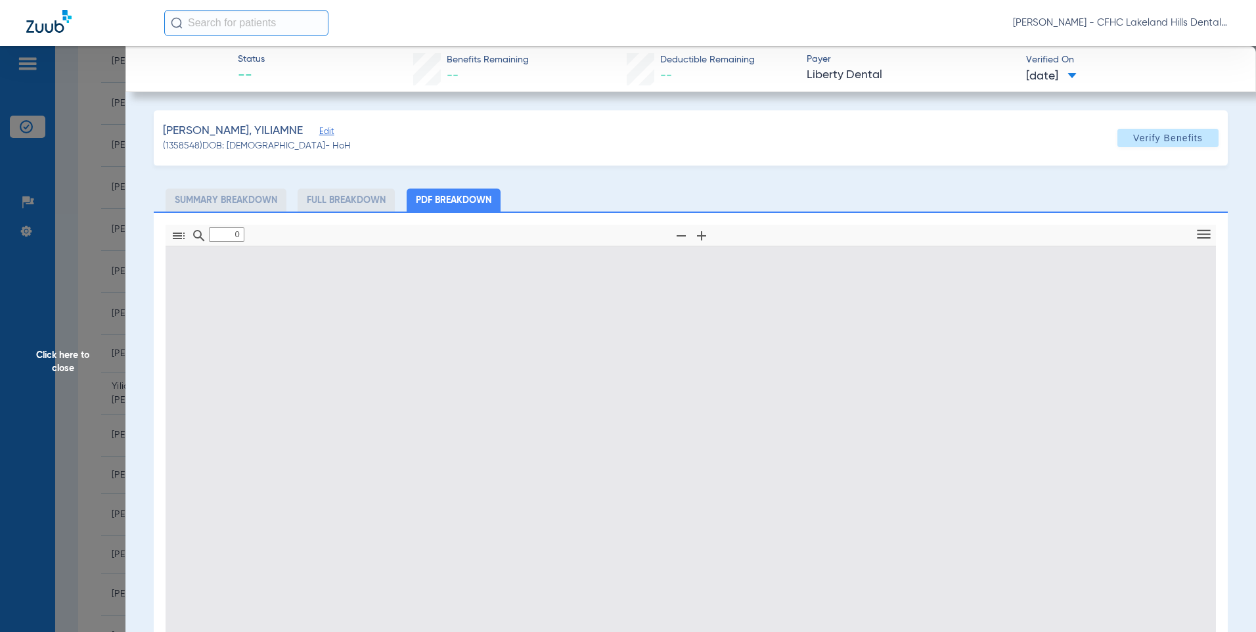
type input "1"
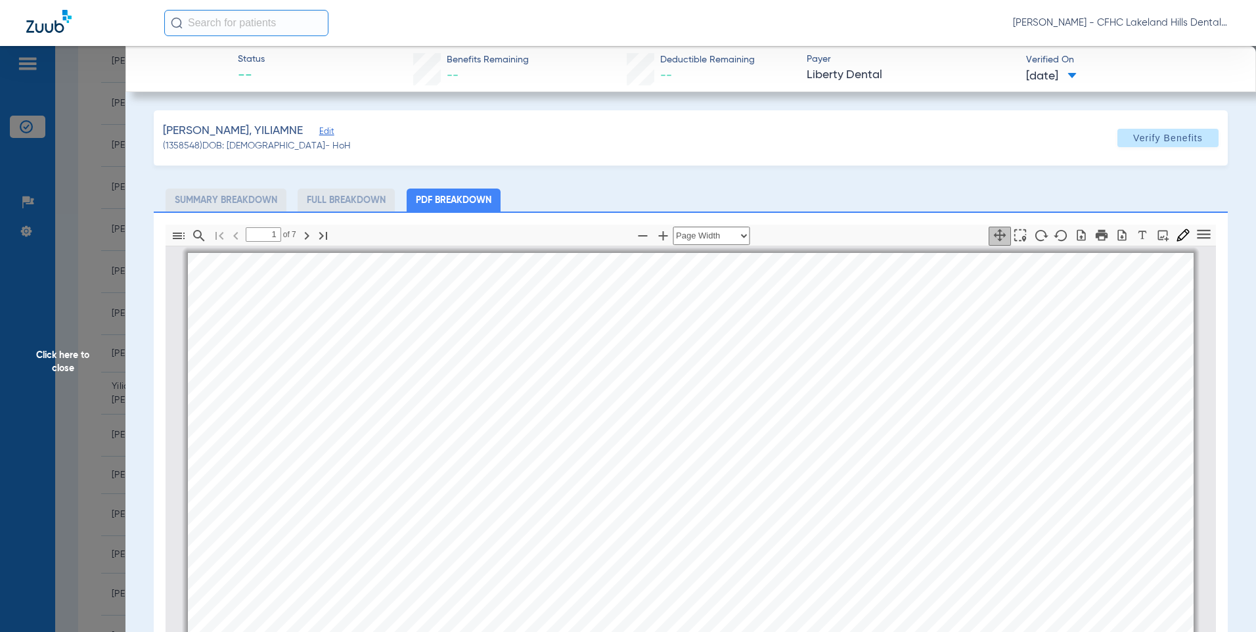
scroll to position [7, 0]
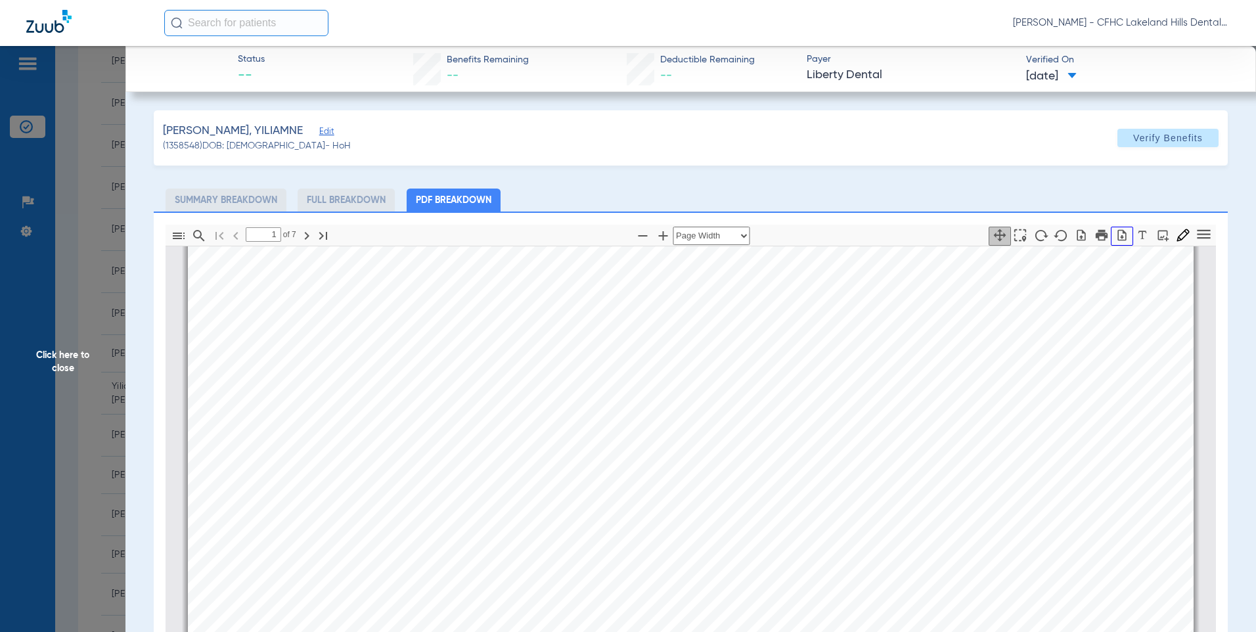
click at [1118, 235] on icon "button" at bounding box center [1122, 234] width 9 height 11
click at [106, 231] on span "Click here to close" at bounding box center [62, 362] width 125 height 632
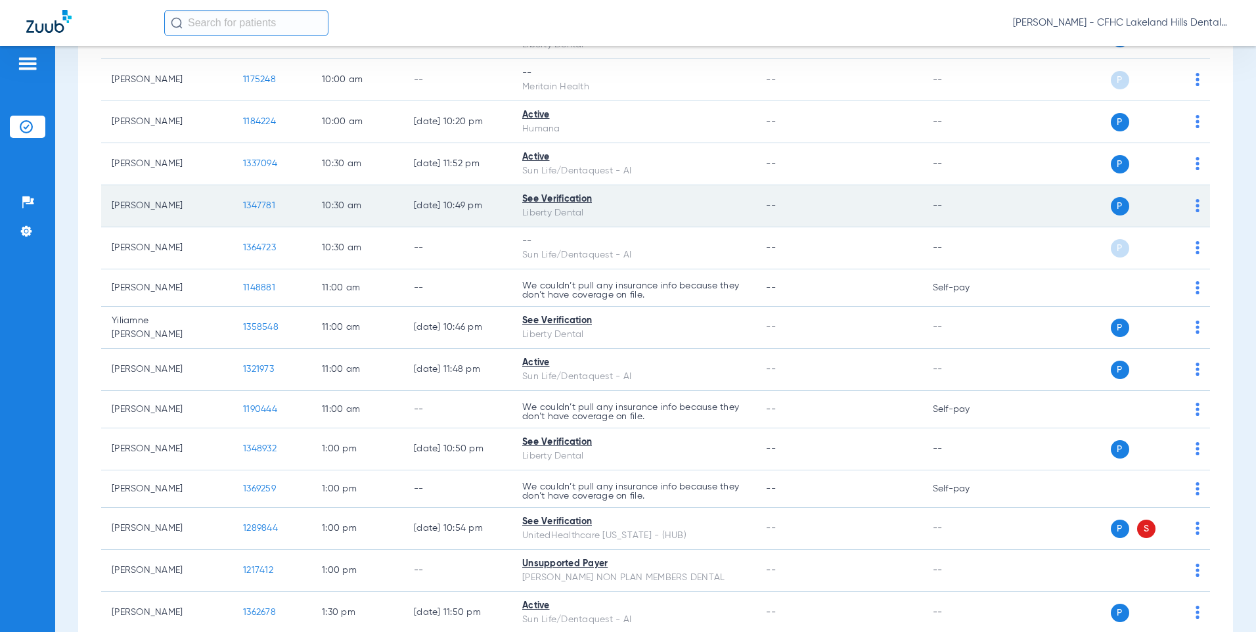
scroll to position [788, 0]
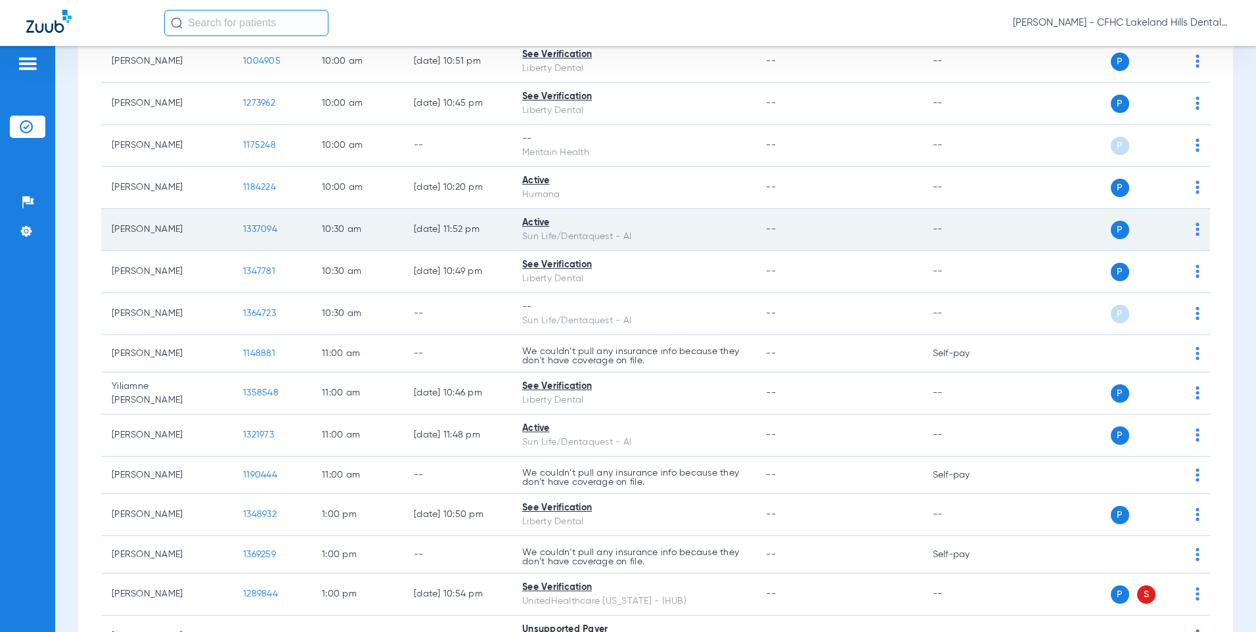
click at [262, 228] on span "1337094" at bounding box center [260, 229] width 34 height 9
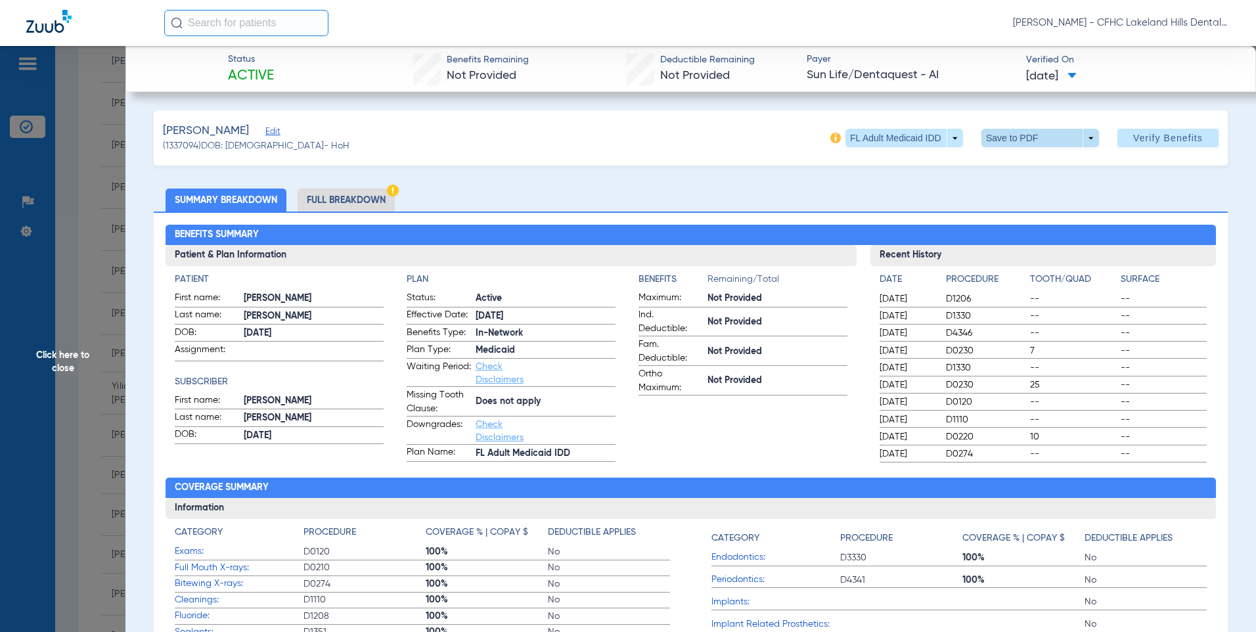
click at [983, 137] on span at bounding box center [1040, 138] width 118 height 18
click at [991, 172] on button "insert_drive_file Save to PDF" at bounding box center [1021, 164] width 99 height 26
click at [85, 231] on span "Click here to close" at bounding box center [62, 362] width 125 height 632
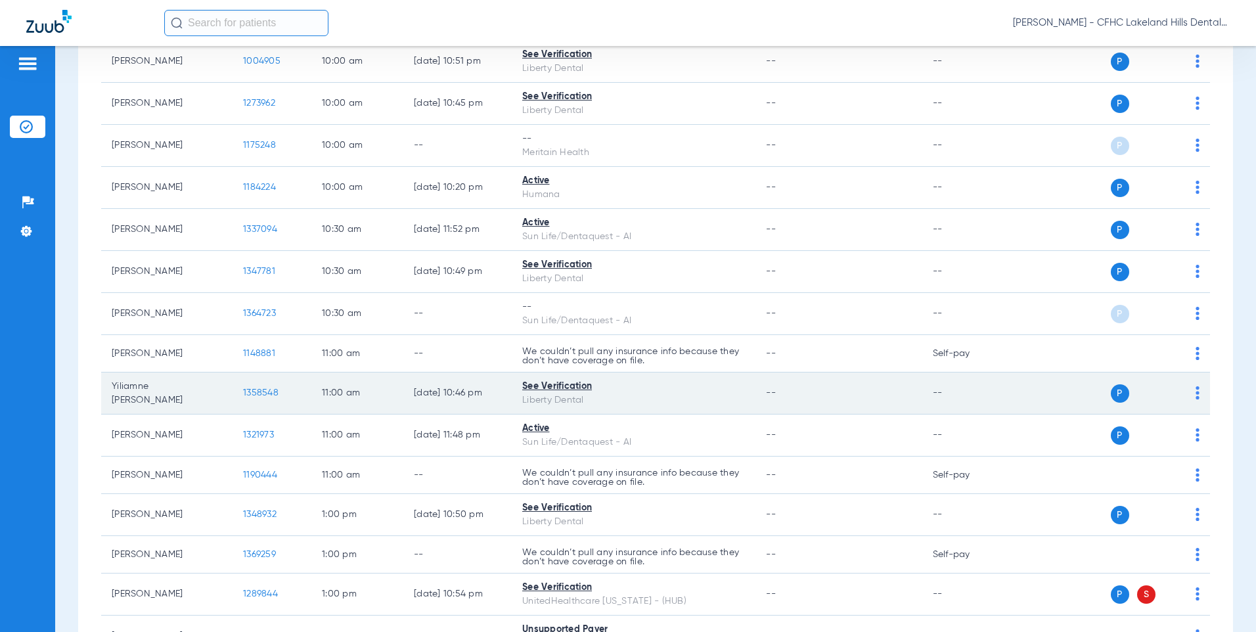
click at [277, 395] on span "1358548" at bounding box center [260, 392] width 35 height 9
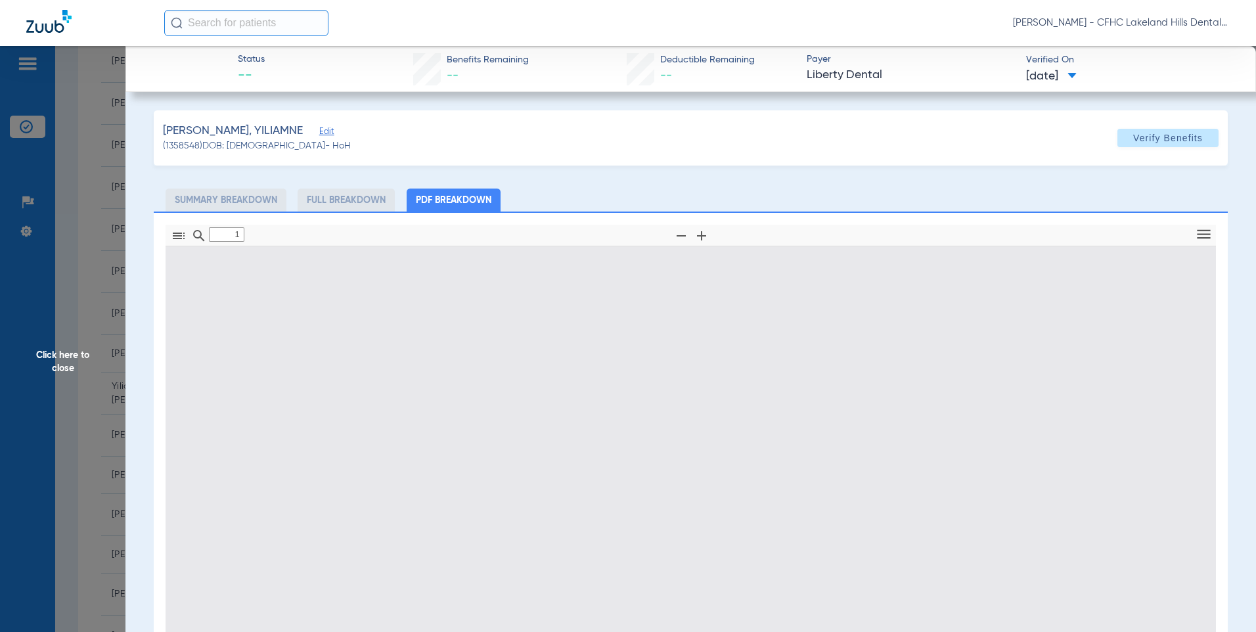
type input "0"
select select "page-width"
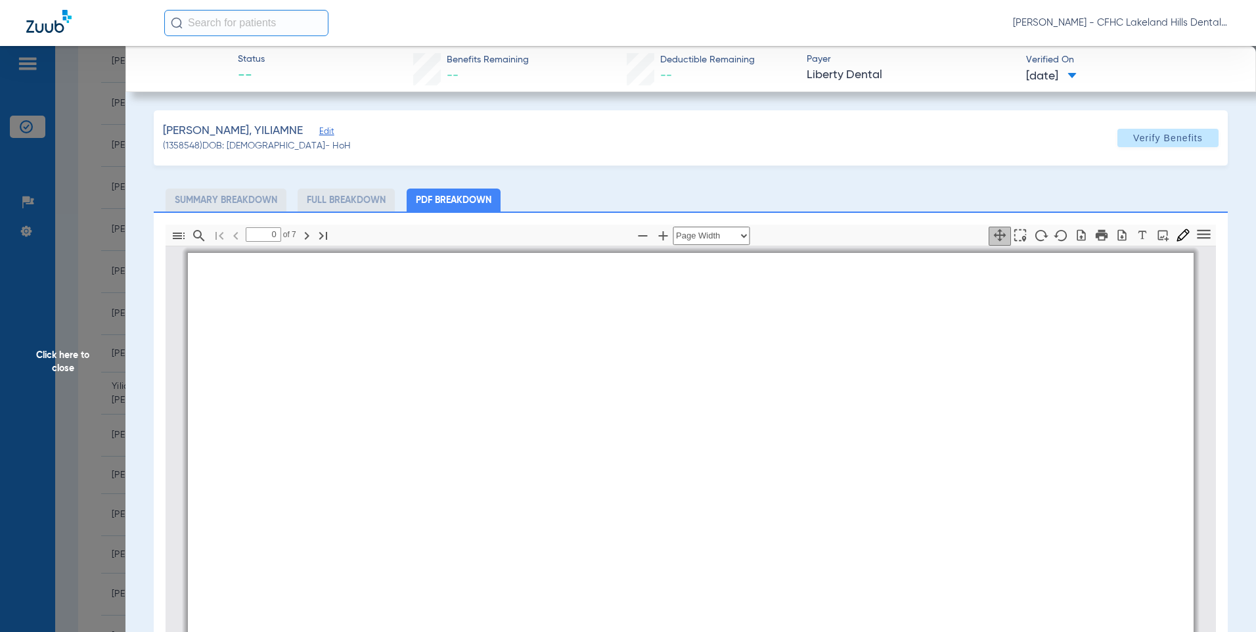
type input "1"
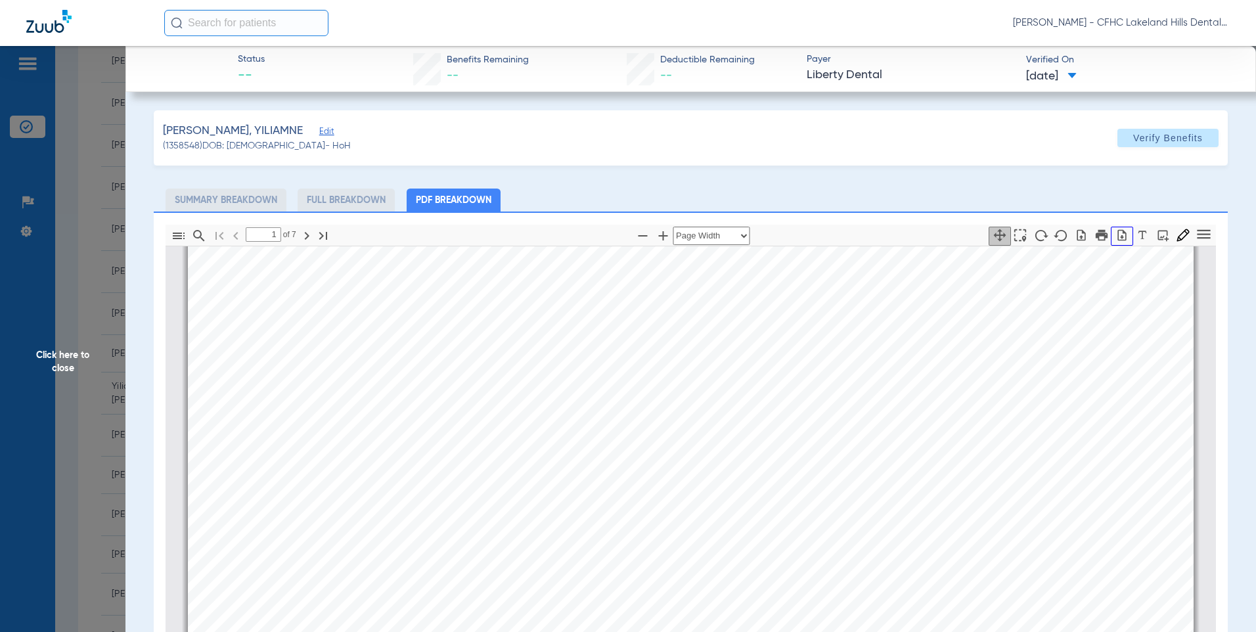
click at [1115, 236] on icon "button" at bounding box center [1121, 235] width 13 height 13
click at [95, 219] on span "Click here to close" at bounding box center [62, 362] width 125 height 632
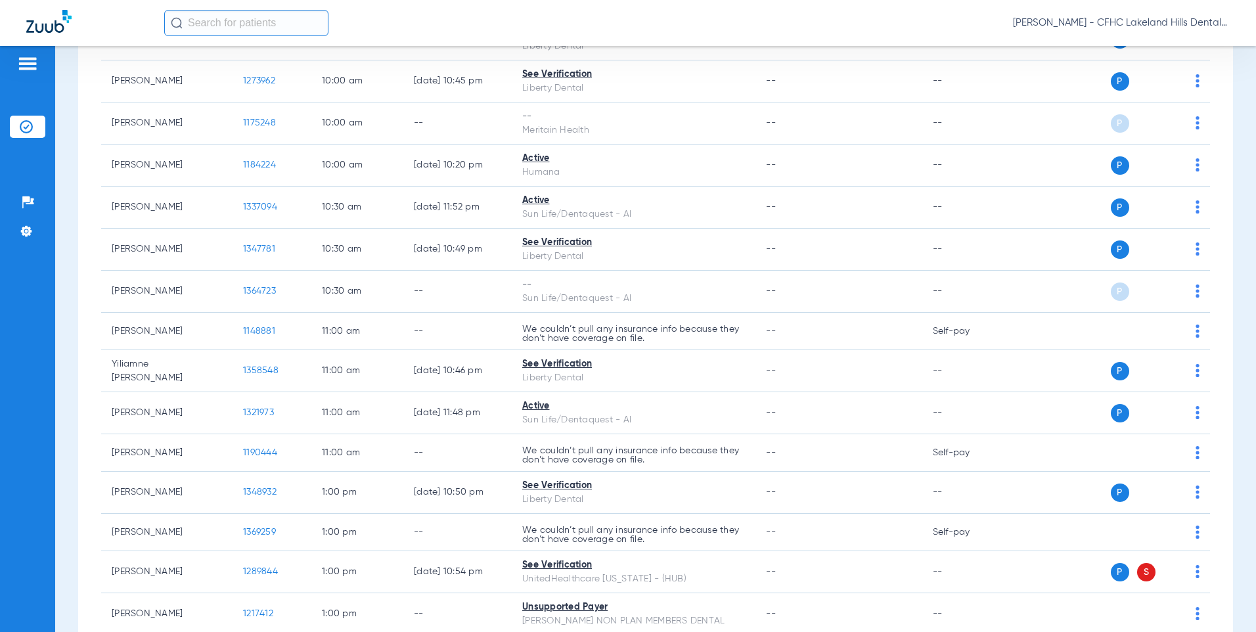
scroll to position [788, 0]
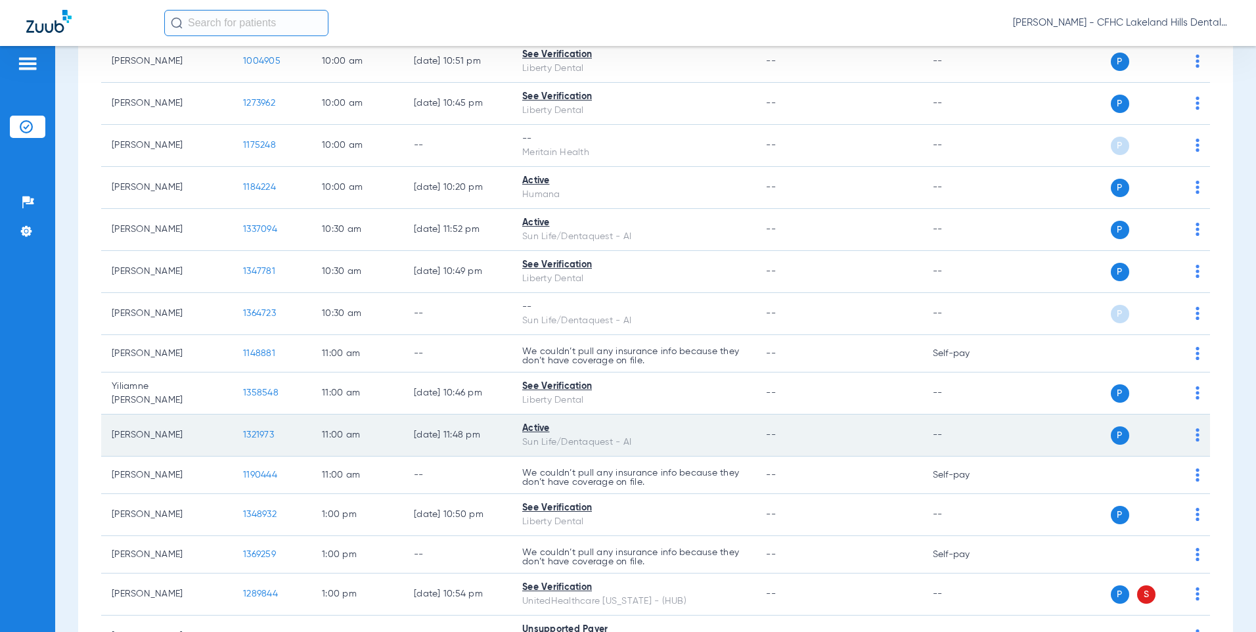
click at [233, 434] on td "1321973" at bounding box center [272, 436] width 79 height 42
click at [247, 436] on span "1321973" at bounding box center [258, 434] width 31 height 9
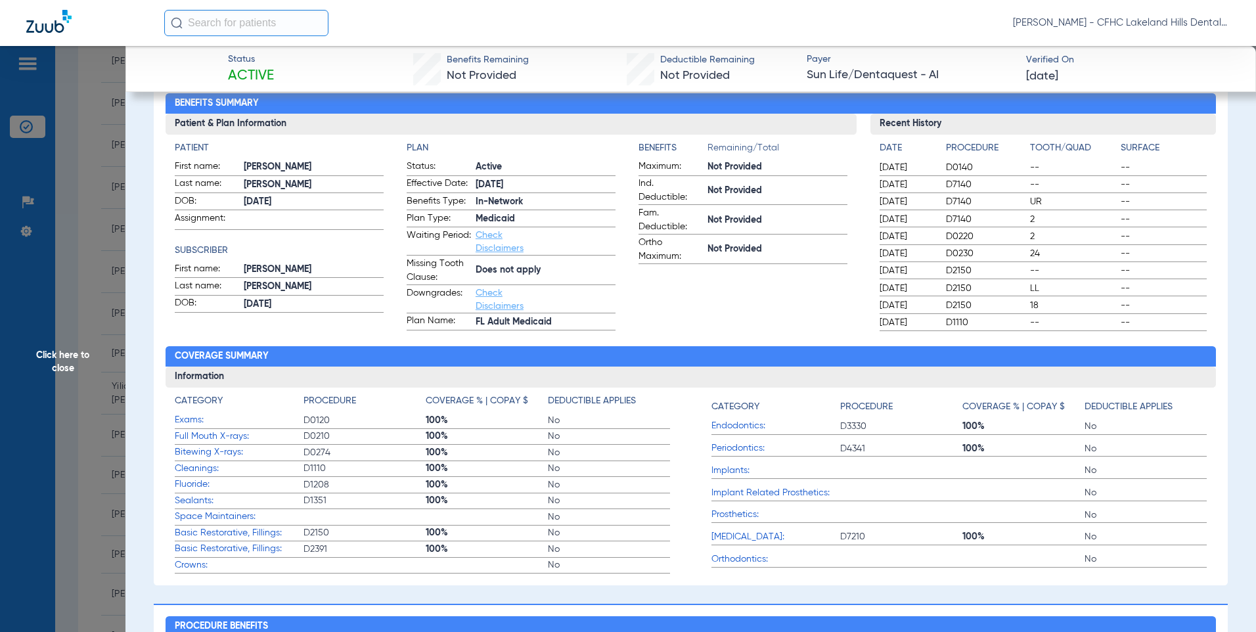
scroll to position [0, 0]
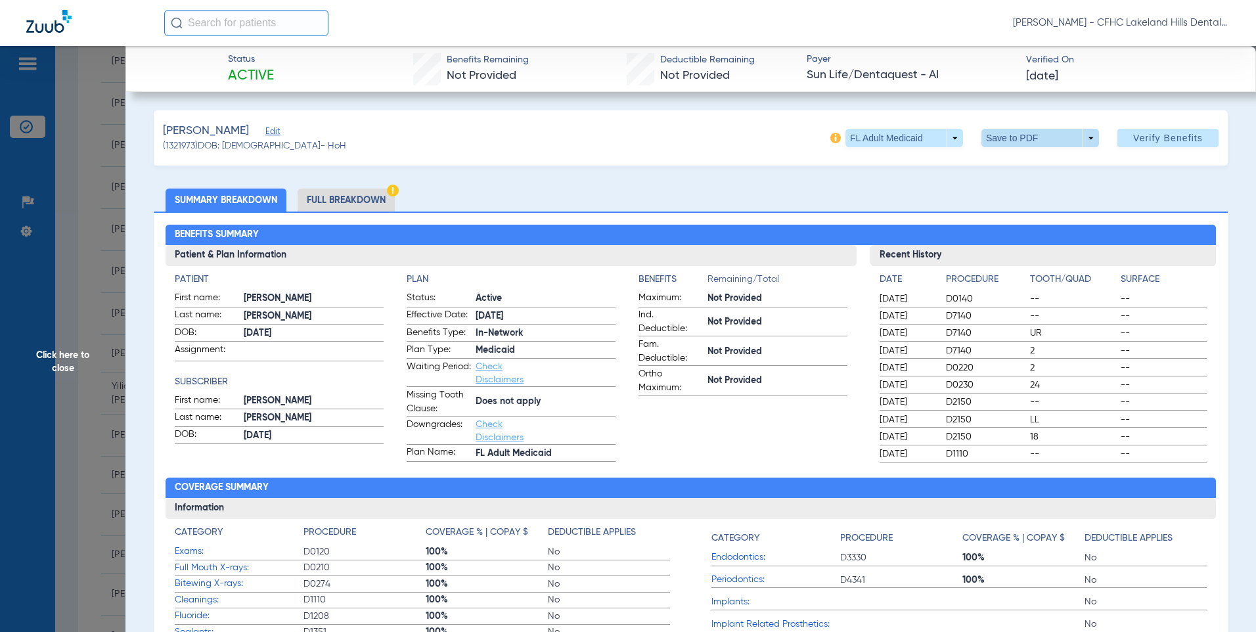
click at [1024, 140] on span at bounding box center [1040, 138] width 32 height 32
click at [998, 162] on mat-icon "insert_drive_file" at bounding box center [991, 164] width 16 height 16
click at [82, 241] on span "Click here to close" at bounding box center [62, 362] width 125 height 632
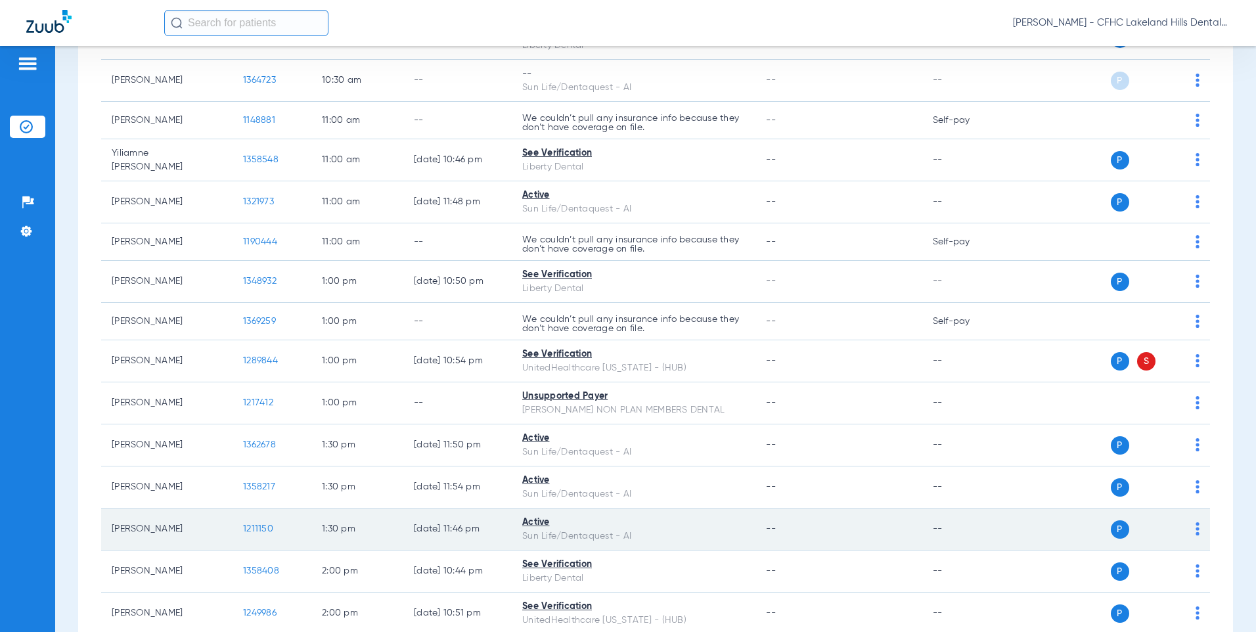
scroll to position [956, 0]
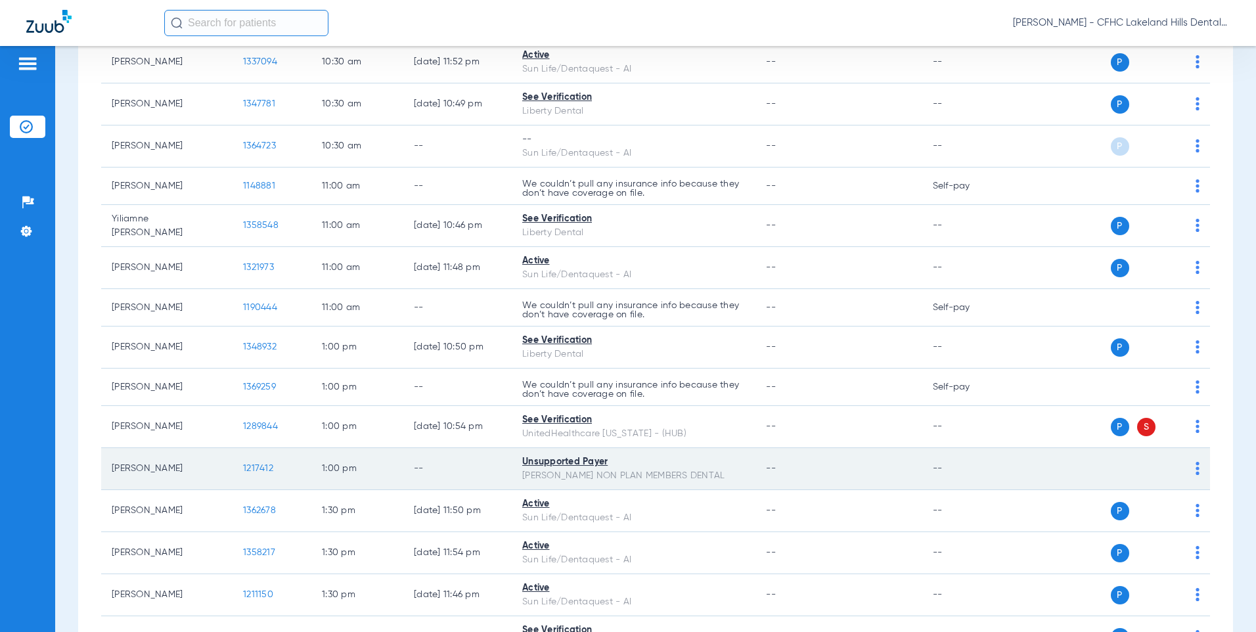
click at [168, 465] on td "[PERSON_NAME]" at bounding box center [166, 469] width 131 height 42
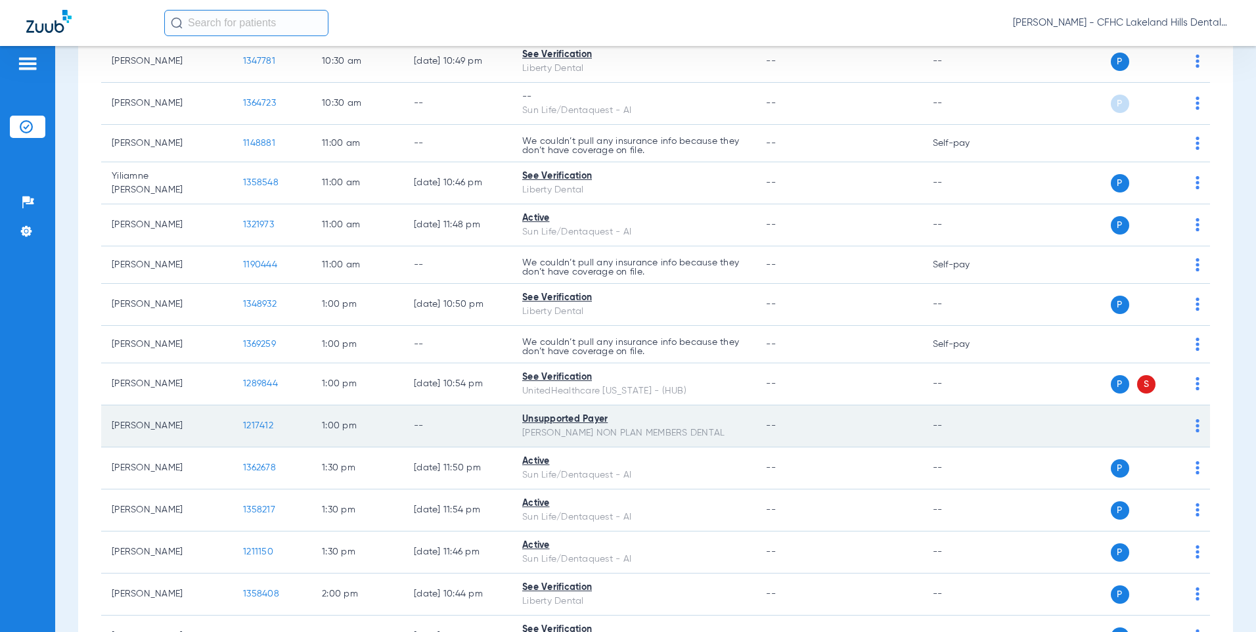
scroll to position [1022, 0]
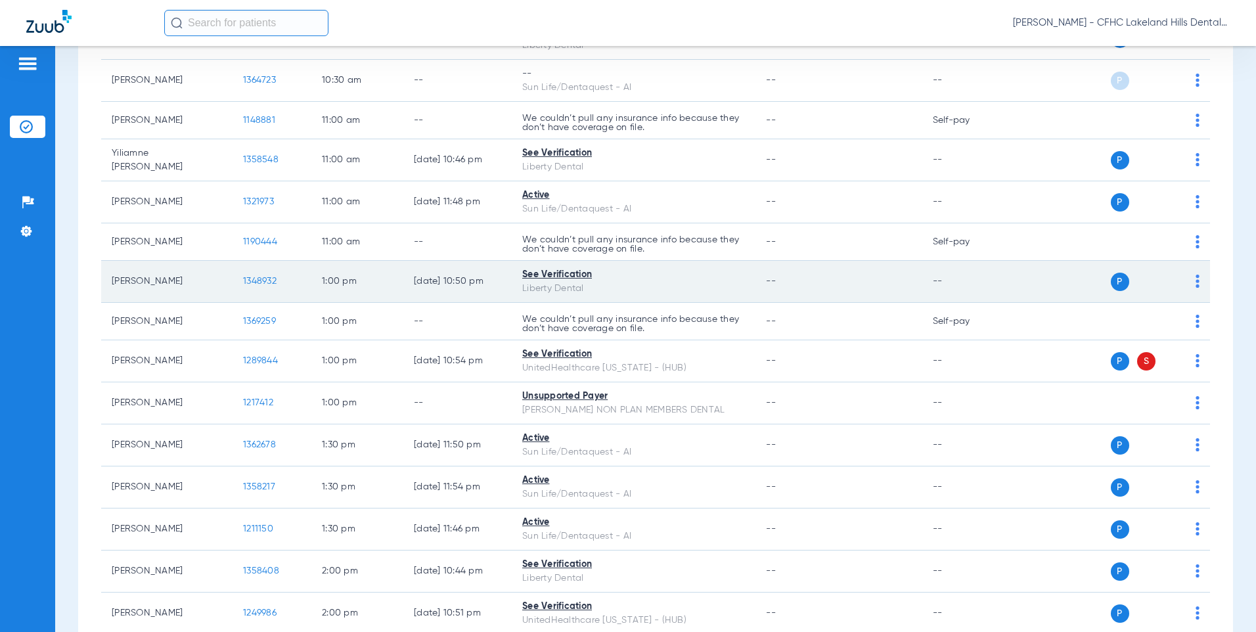
click at [271, 282] on span "1348932" at bounding box center [260, 281] width 34 height 9
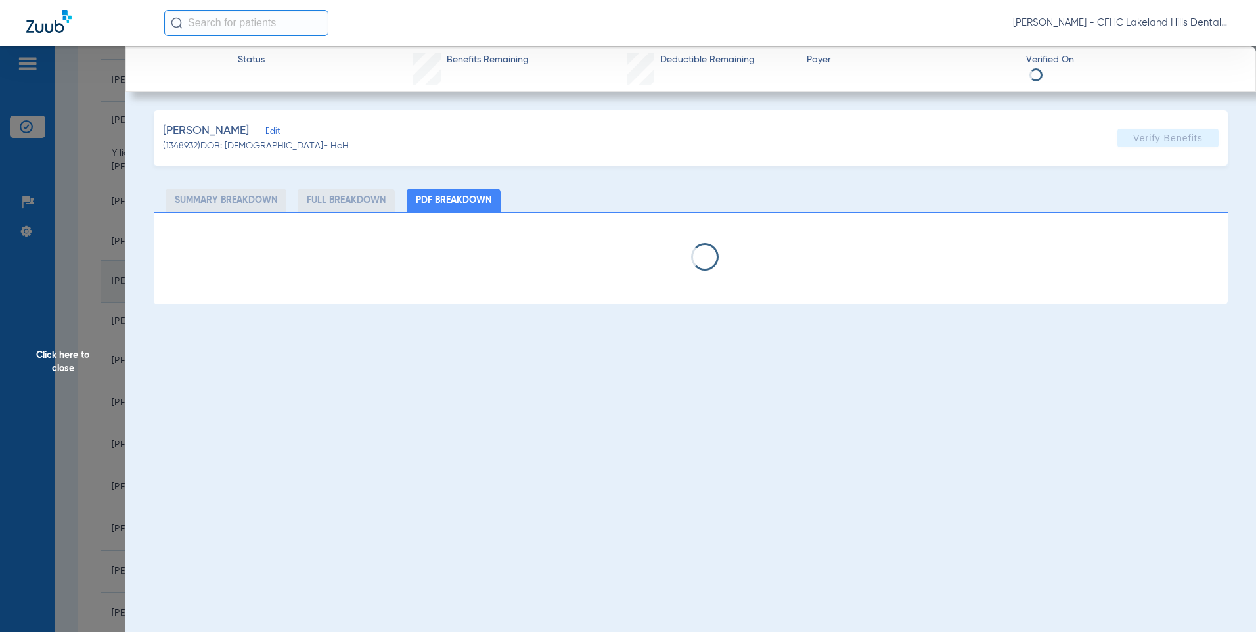
select select "page-width"
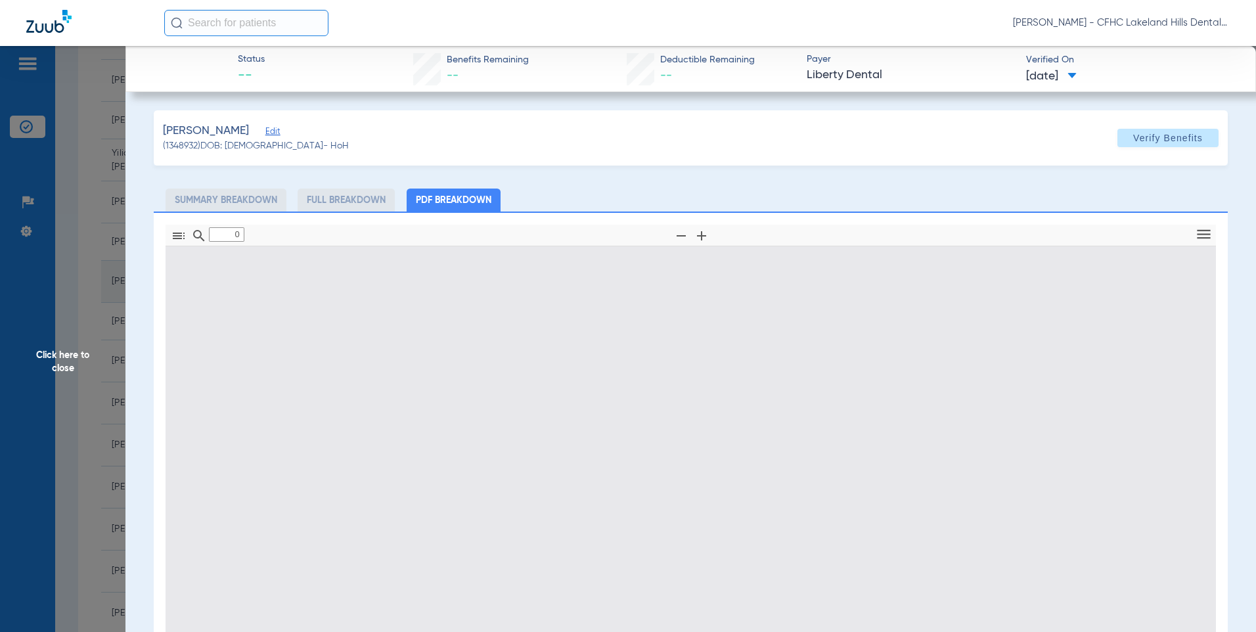
type input "1"
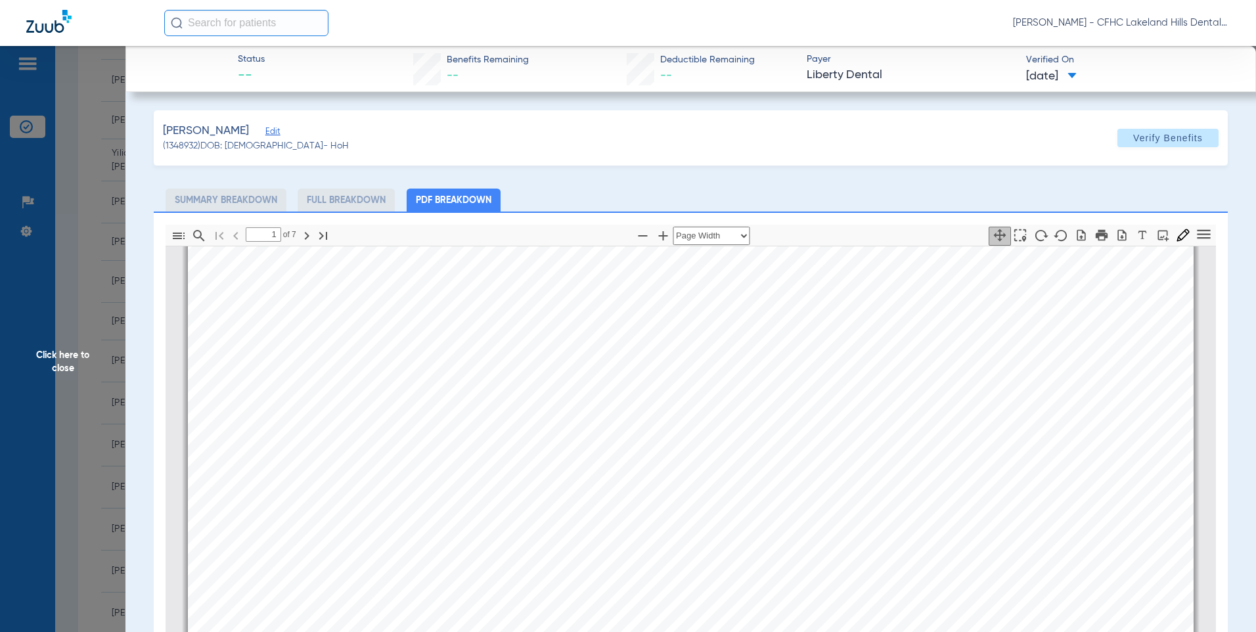
scroll to position [0, 0]
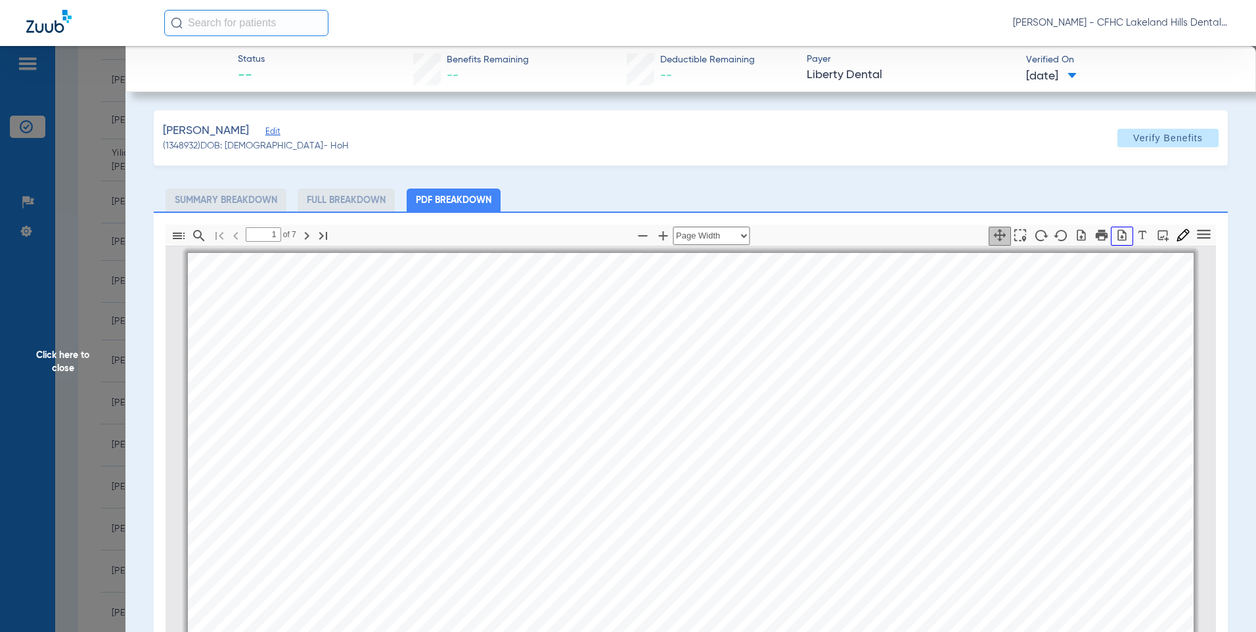
click at [1118, 238] on icon "button" at bounding box center [1122, 234] width 9 height 11
click at [118, 207] on span "Click here to close" at bounding box center [62, 362] width 125 height 632
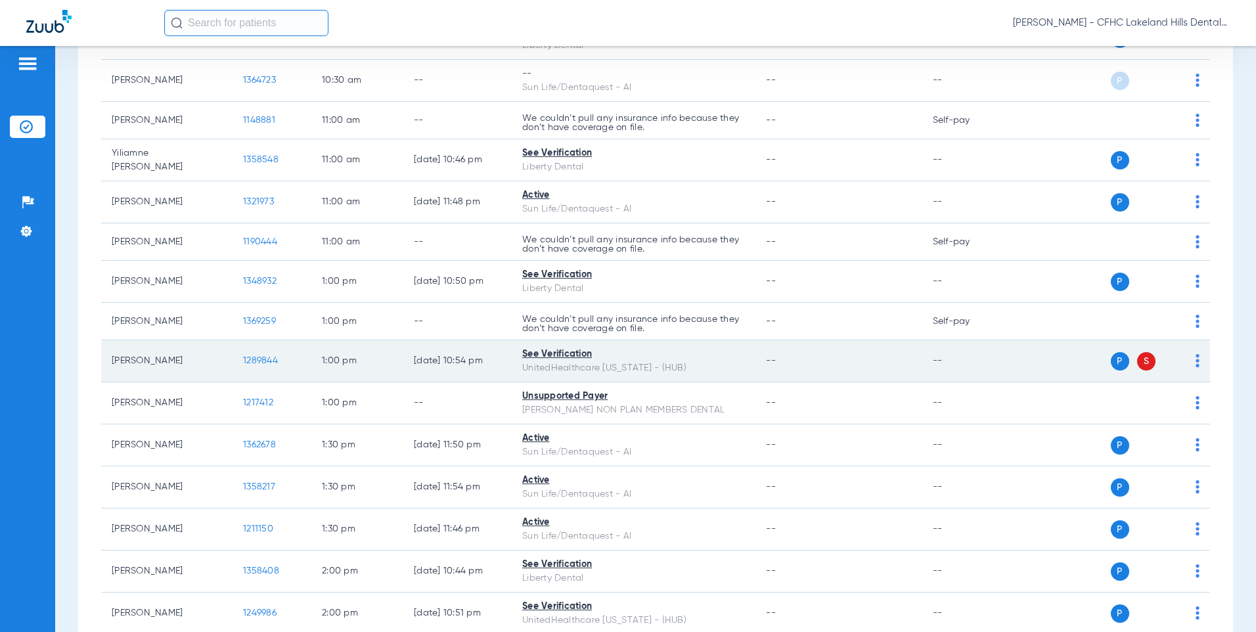
click at [263, 363] on span "1289844" at bounding box center [260, 360] width 35 height 9
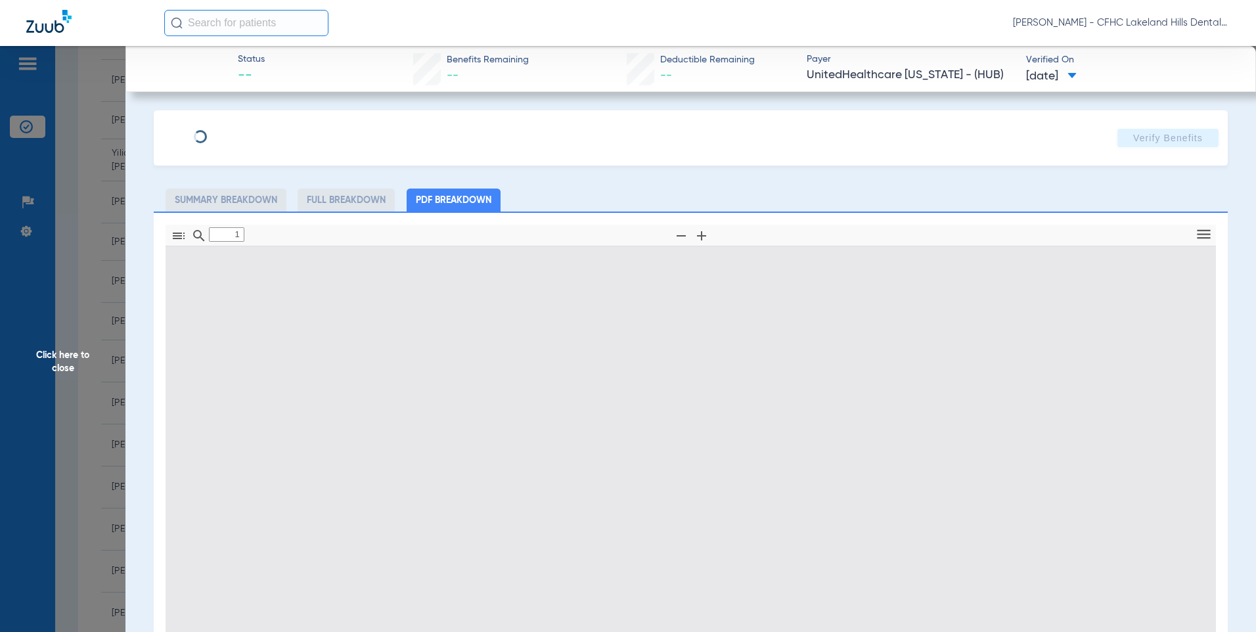
type input "0"
select select "page-width"
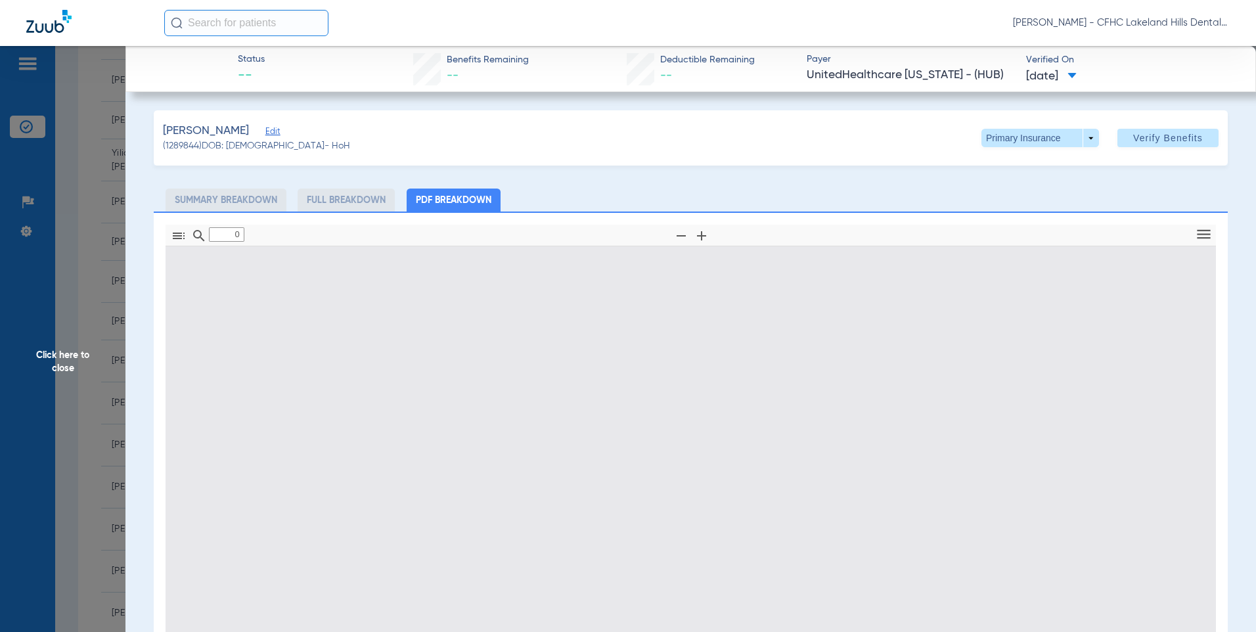
type input "1"
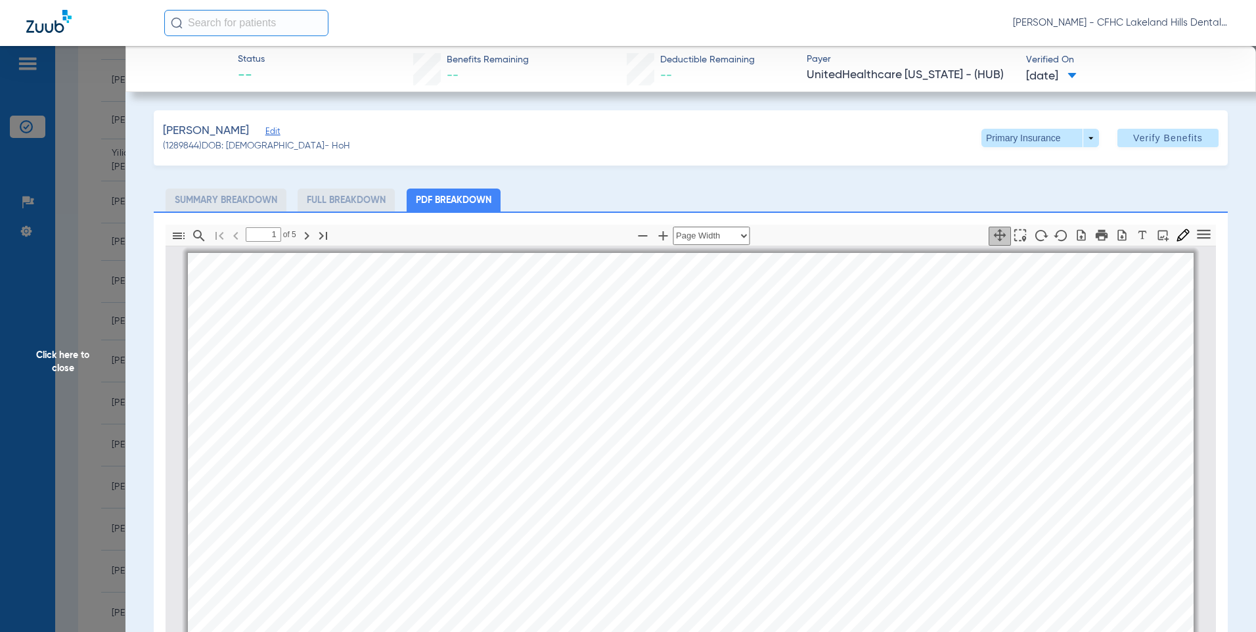
scroll to position [7, 0]
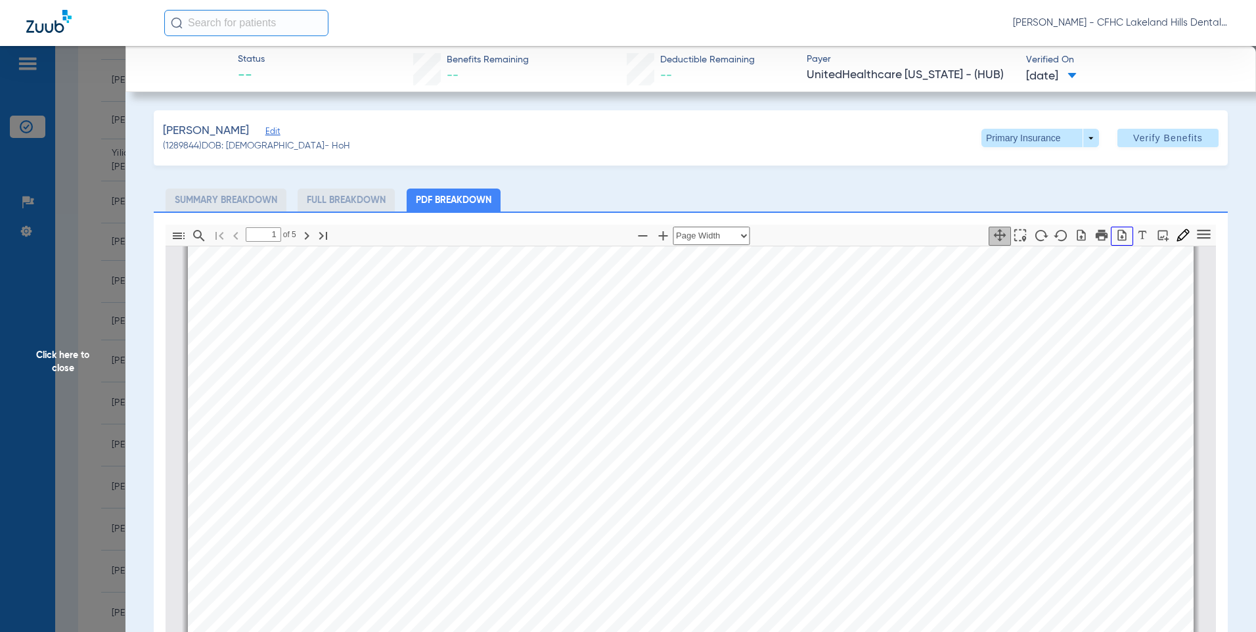
click at [1121, 241] on button "button" at bounding box center [1122, 236] width 22 height 19
click at [95, 225] on span "Click here to close" at bounding box center [62, 362] width 125 height 632
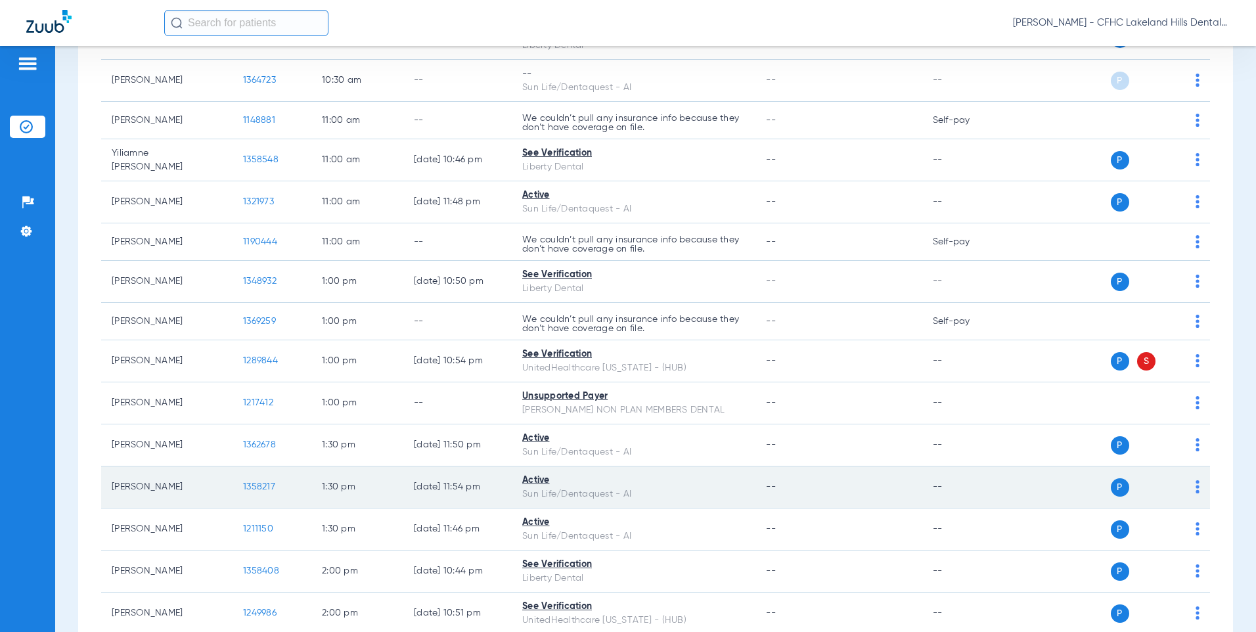
click at [247, 486] on span "1358217" at bounding box center [259, 486] width 32 height 9
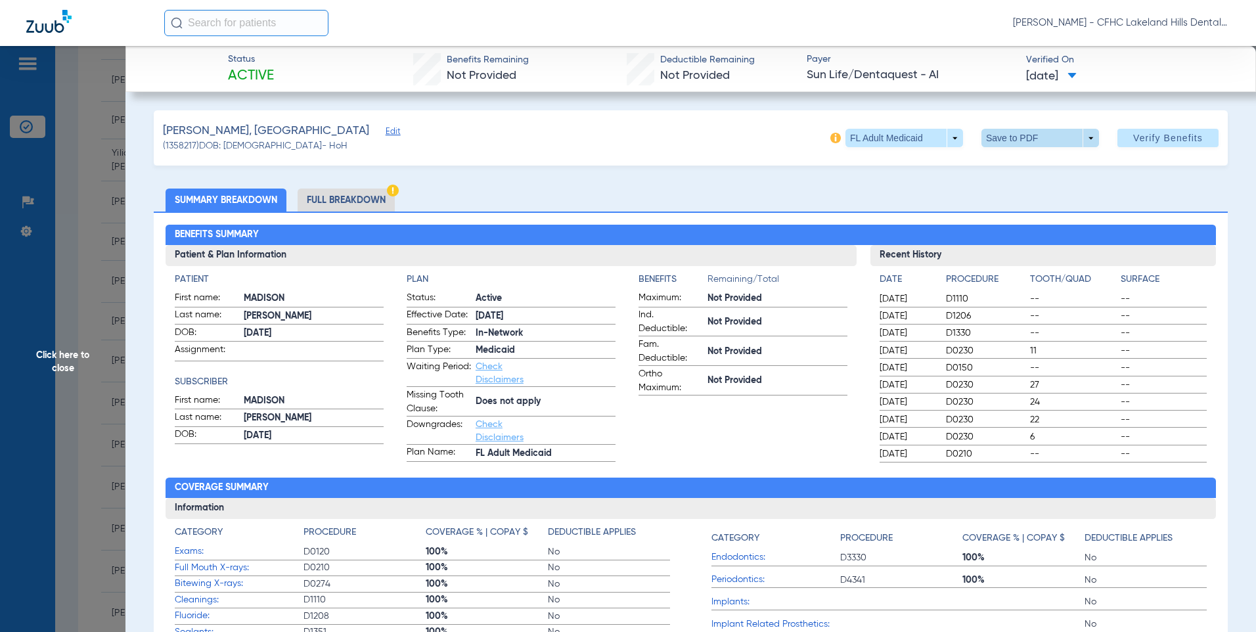
click at [1031, 131] on span at bounding box center [1040, 138] width 32 height 32
click at [1016, 162] on span "Save to PDF" at bounding box center [1035, 164] width 52 height 9
click at [92, 274] on span "Click here to close" at bounding box center [62, 362] width 125 height 632
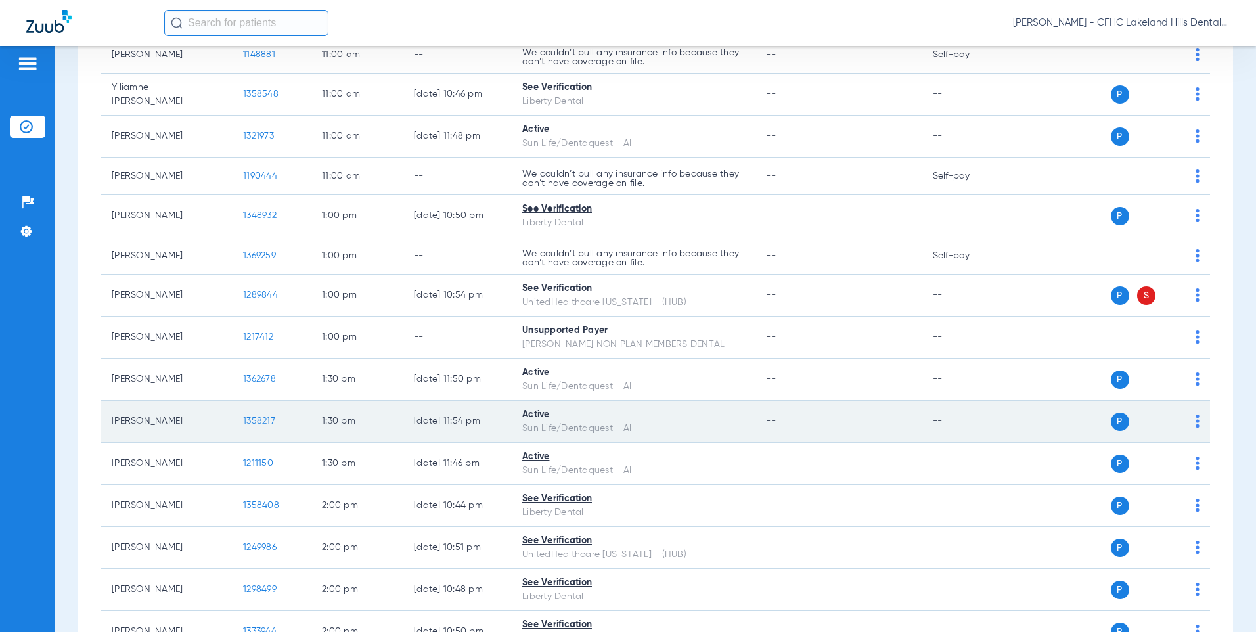
scroll to position [1153, 0]
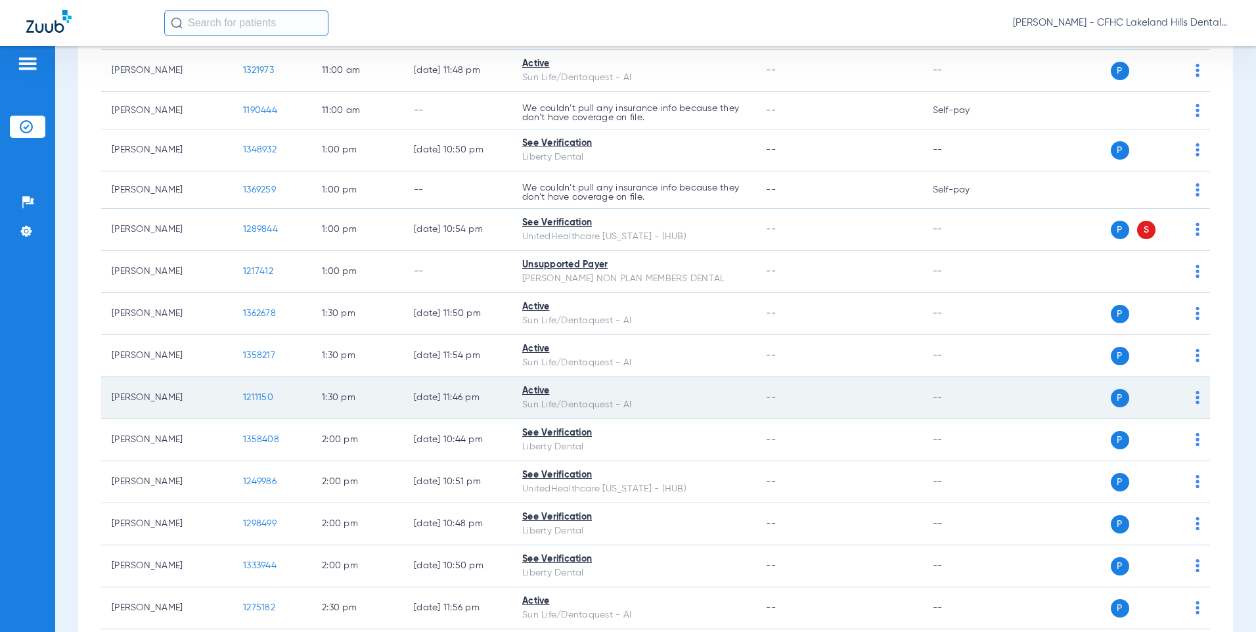
click at [257, 398] on span "1211150" at bounding box center [258, 397] width 30 height 9
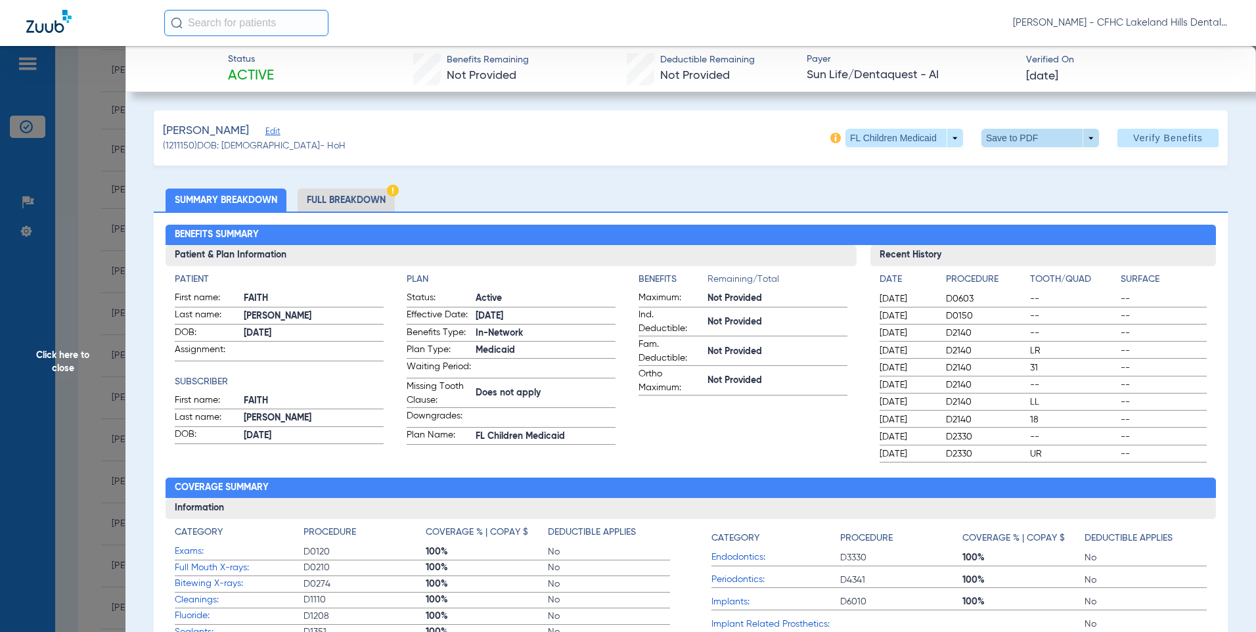
click at [1041, 135] on span at bounding box center [1040, 138] width 32 height 32
click at [1043, 160] on span "Save to PDF" at bounding box center [1035, 164] width 52 height 9
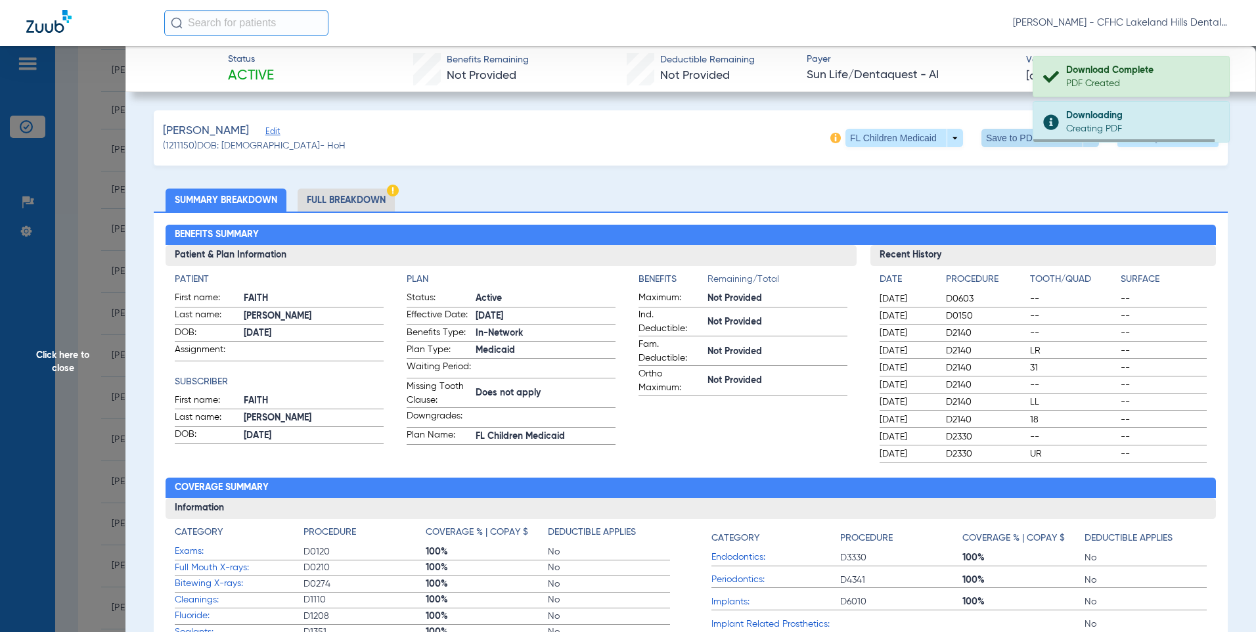
click at [999, 136] on span at bounding box center [1040, 138] width 118 height 18
click at [1100, 79] on div "PDF Created" at bounding box center [1142, 83] width 152 height 13
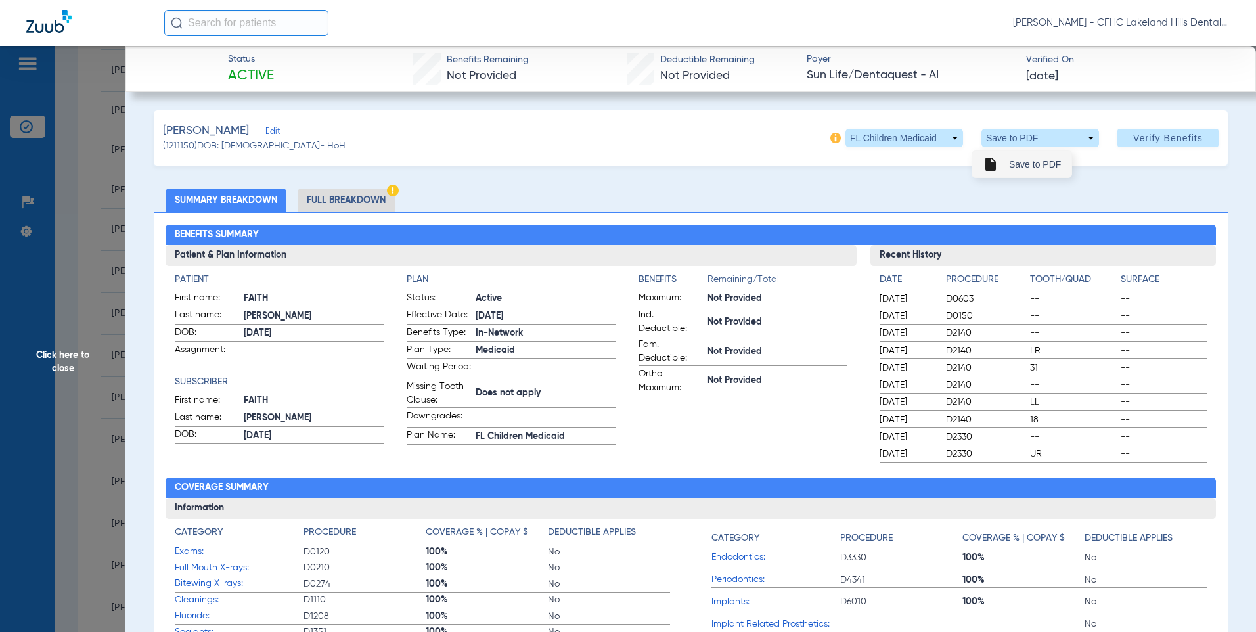
click at [1021, 162] on span "Save to PDF" at bounding box center [1035, 164] width 52 height 9
click at [1082, 75] on div "Downloading" at bounding box center [1142, 70] width 152 height 13
click at [68, 273] on span "Click here to close" at bounding box center [62, 362] width 125 height 632
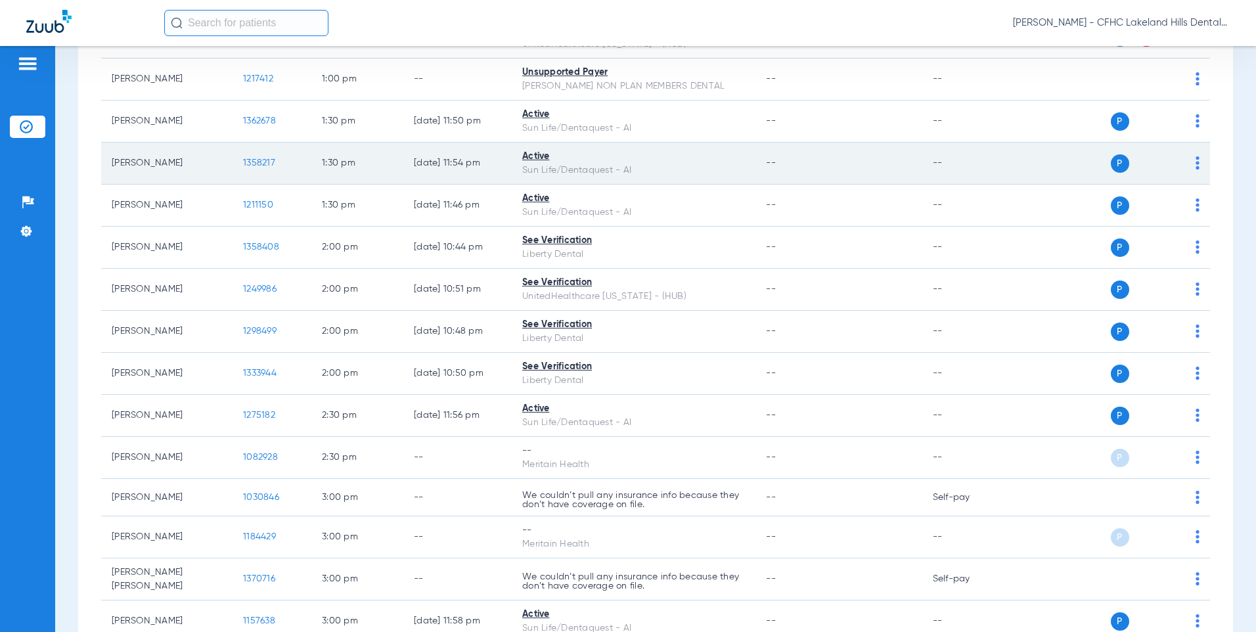
scroll to position [1350, 0]
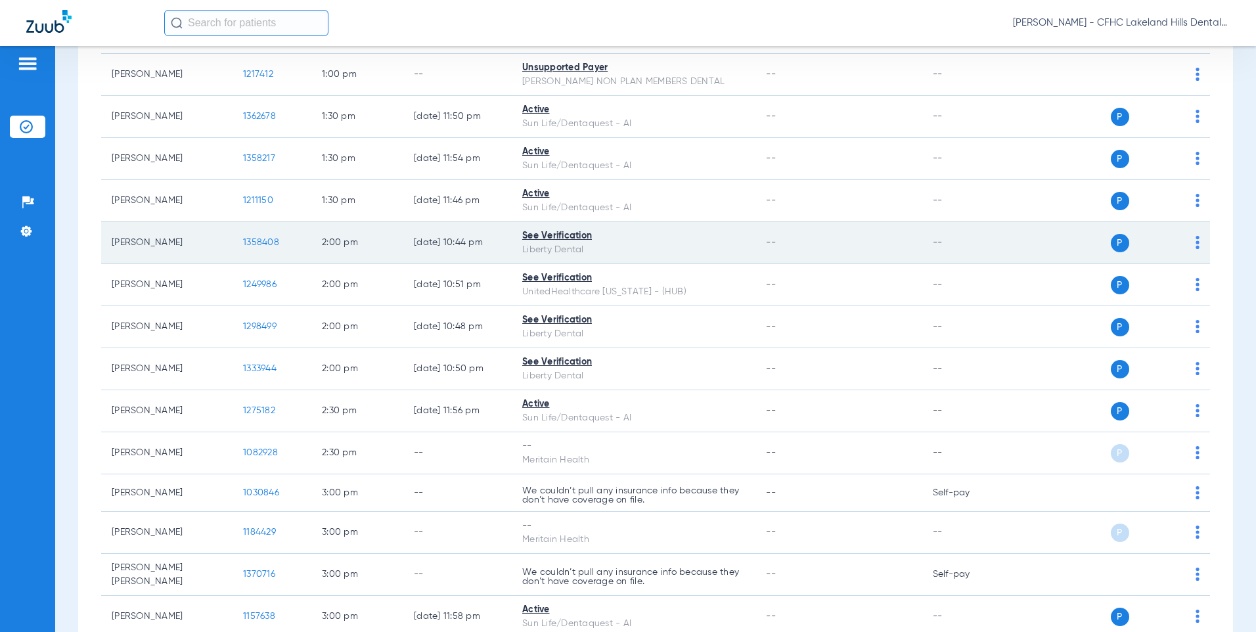
click at [262, 236] on td "1358408" at bounding box center [272, 243] width 79 height 42
click at [263, 244] on span "1358408" at bounding box center [261, 242] width 36 height 9
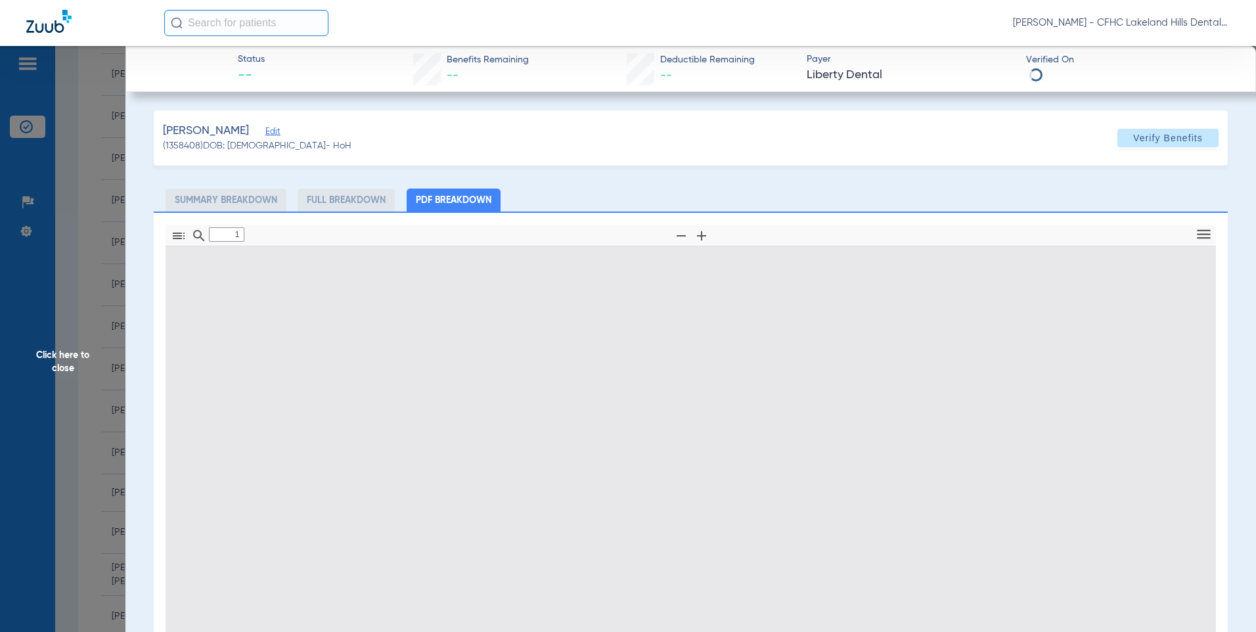
type input "0"
select select "page-width"
type input "1"
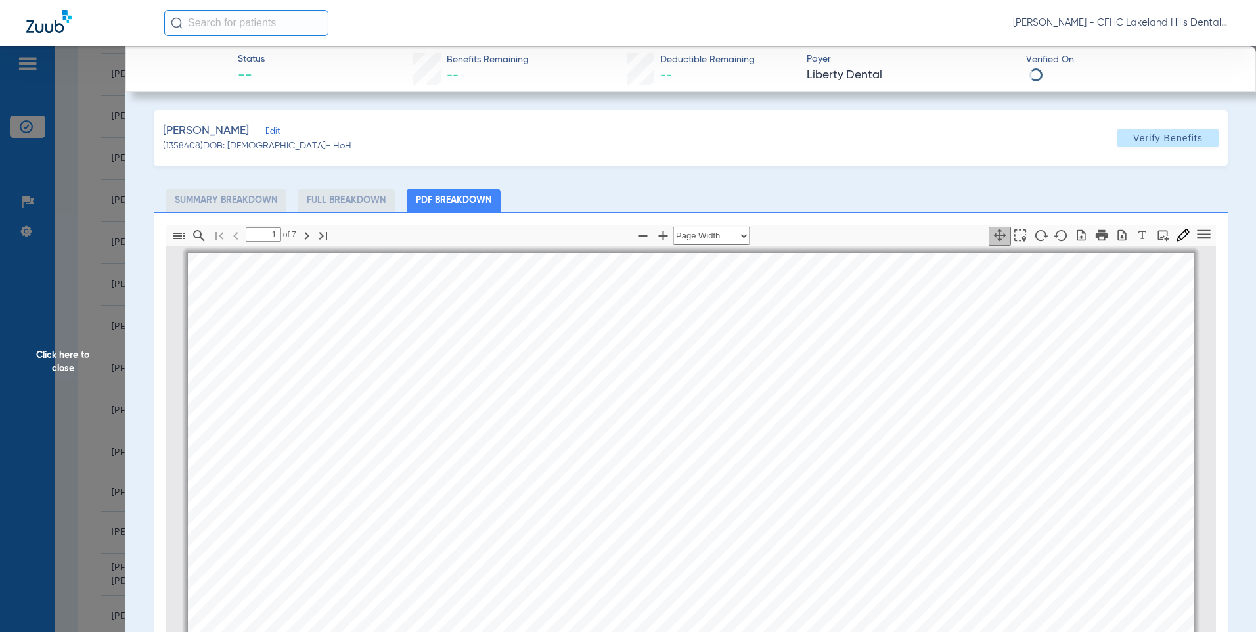
scroll to position [7, 0]
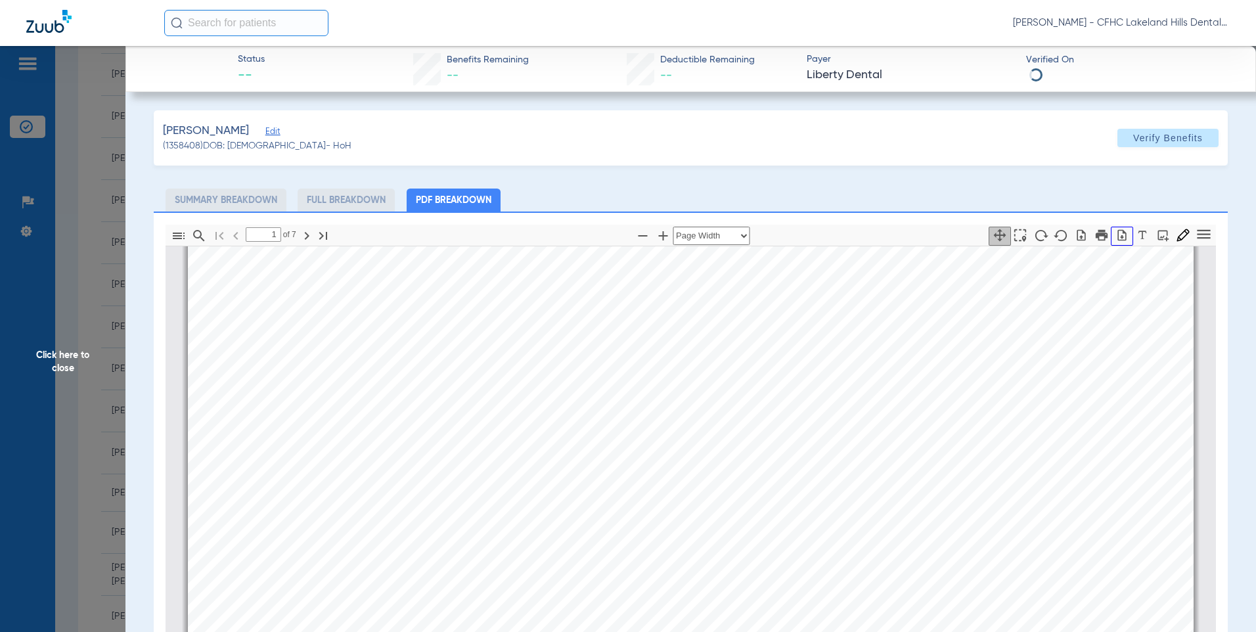
click at [1115, 235] on icon "button" at bounding box center [1121, 235] width 13 height 13
click at [73, 271] on span "Click here to close" at bounding box center [62, 362] width 125 height 632
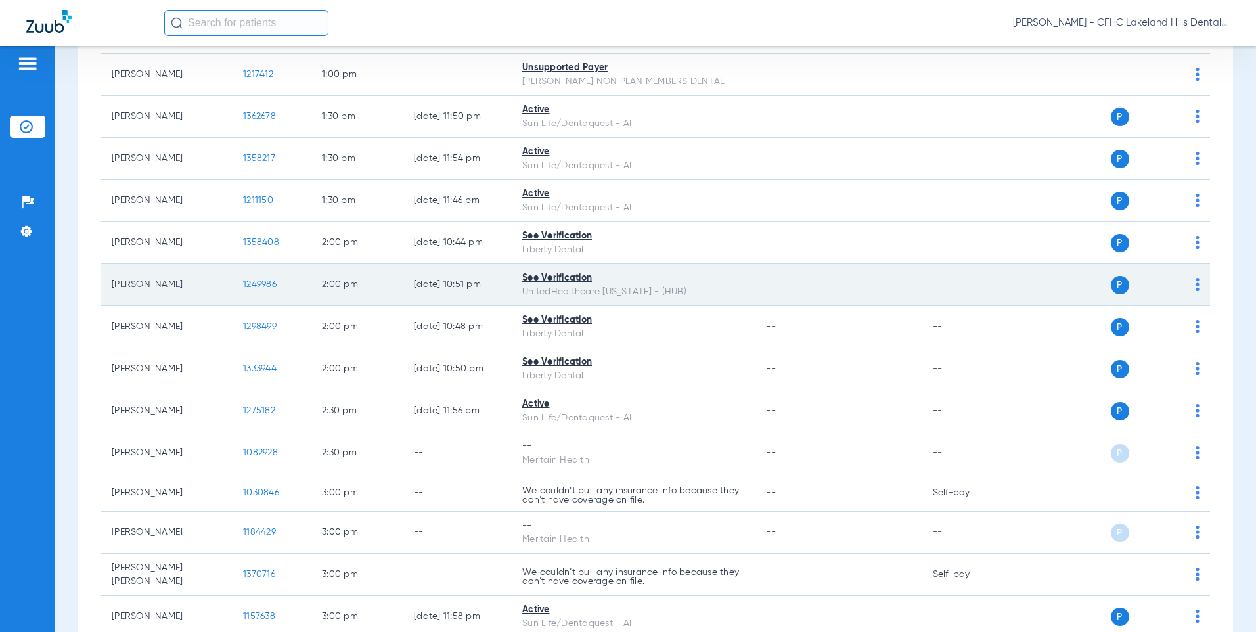
click at [273, 286] on span "1249986" at bounding box center [260, 284] width 34 height 9
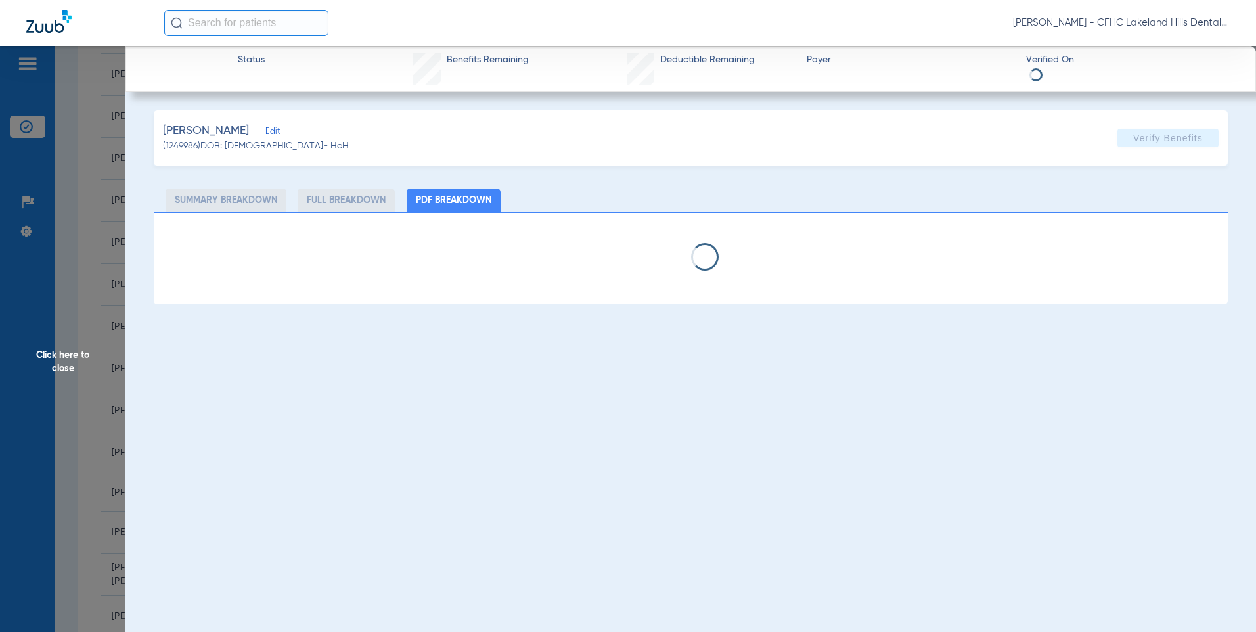
select select "page-width"
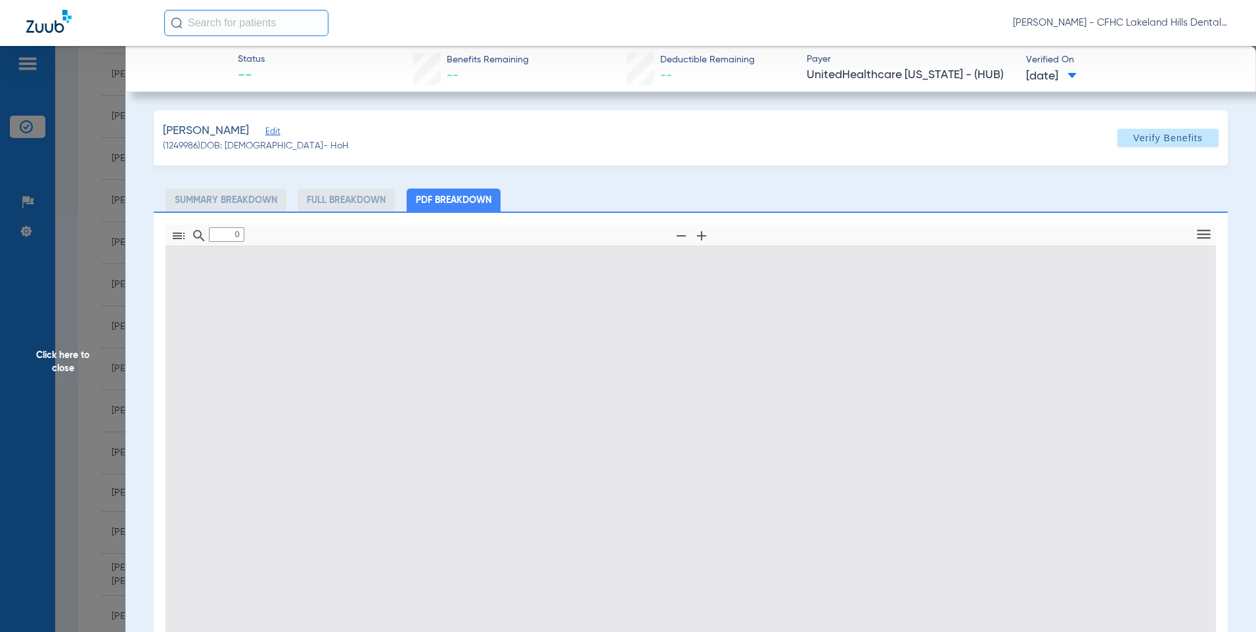
type input "1"
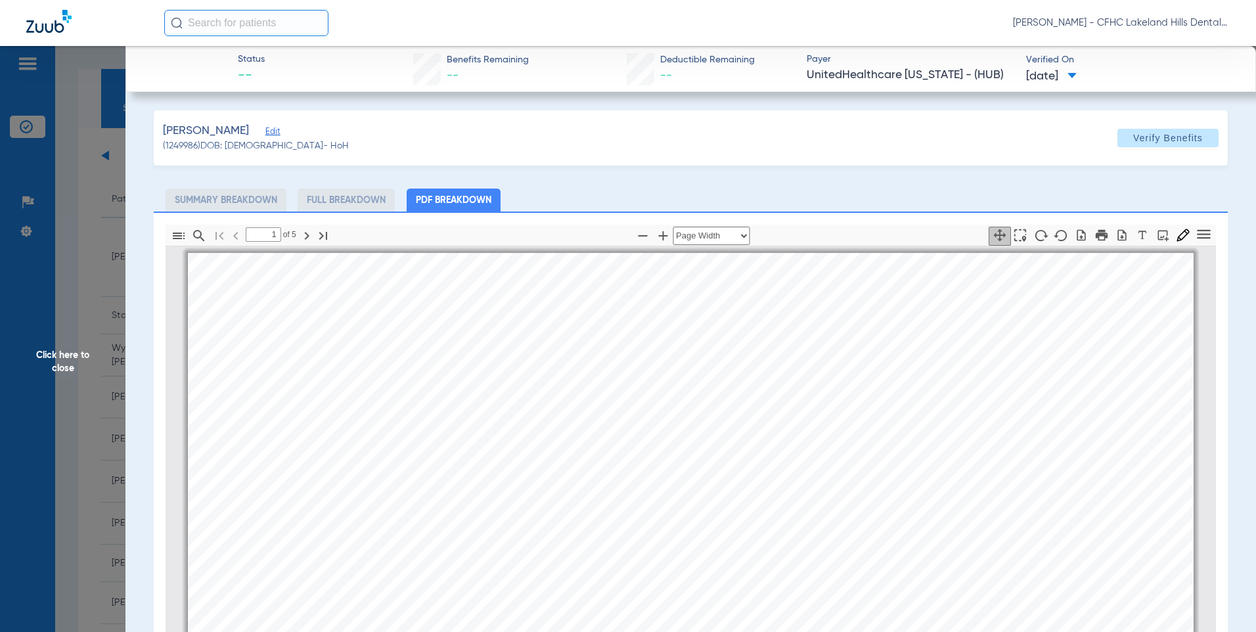
select select "page-width"
click at [1115, 230] on icon "button" at bounding box center [1121, 235] width 13 height 13
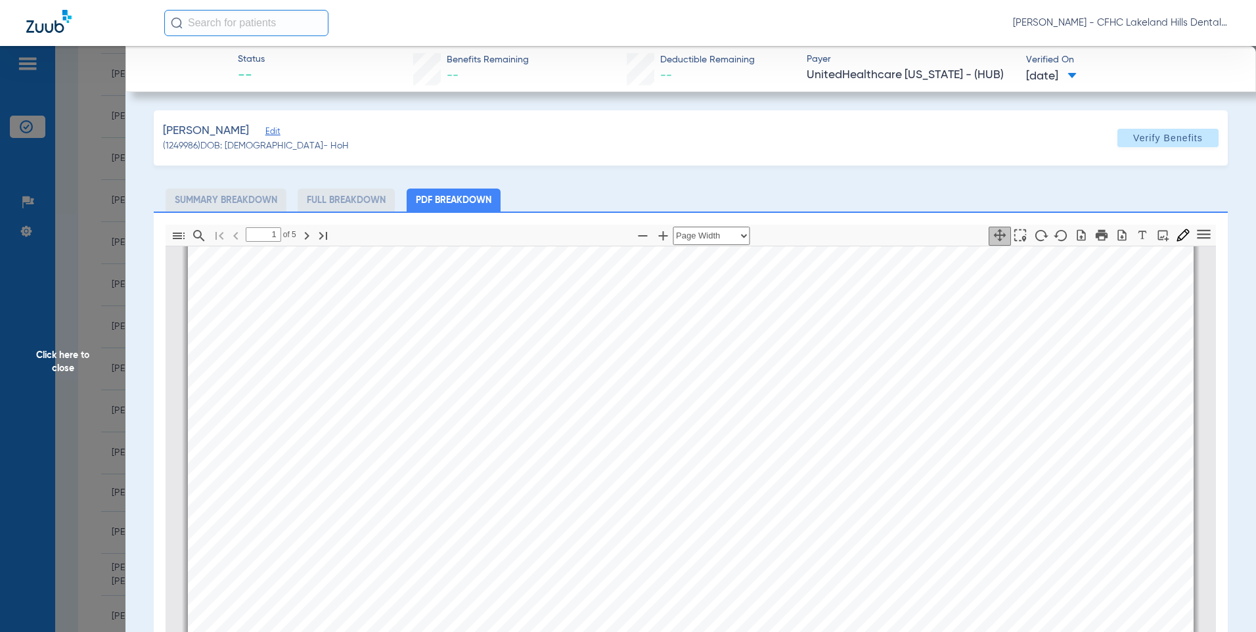
click at [108, 177] on span "Click here to close" at bounding box center [62, 362] width 125 height 632
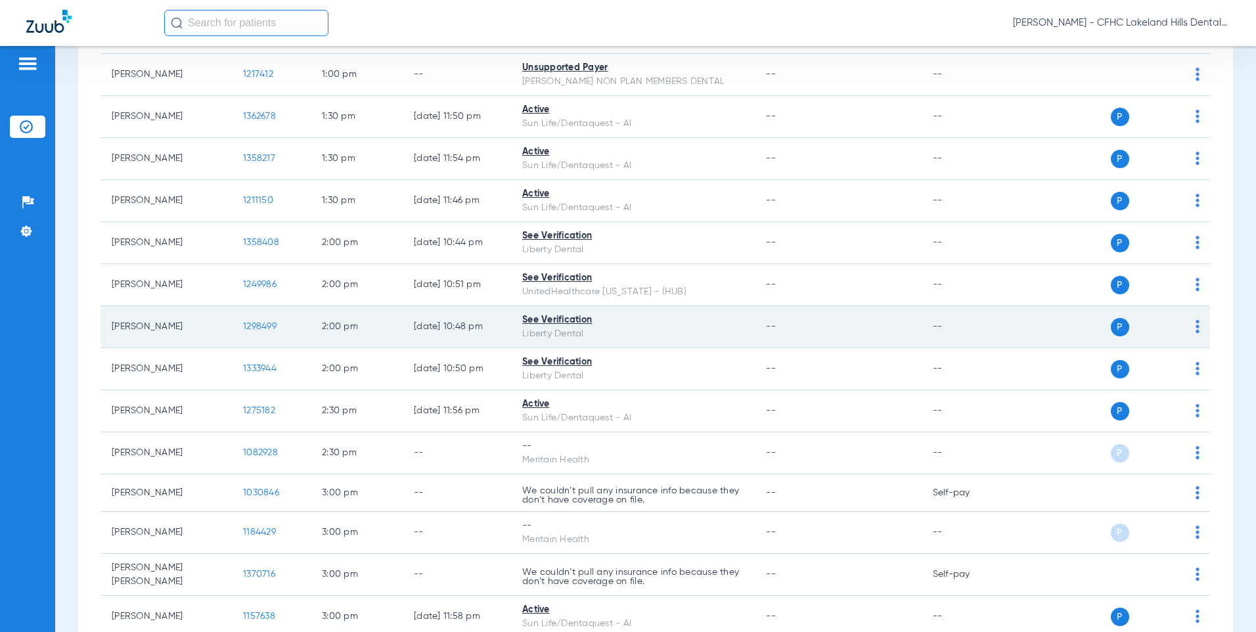
click at [271, 330] on span "1298499" at bounding box center [260, 326] width 34 height 9
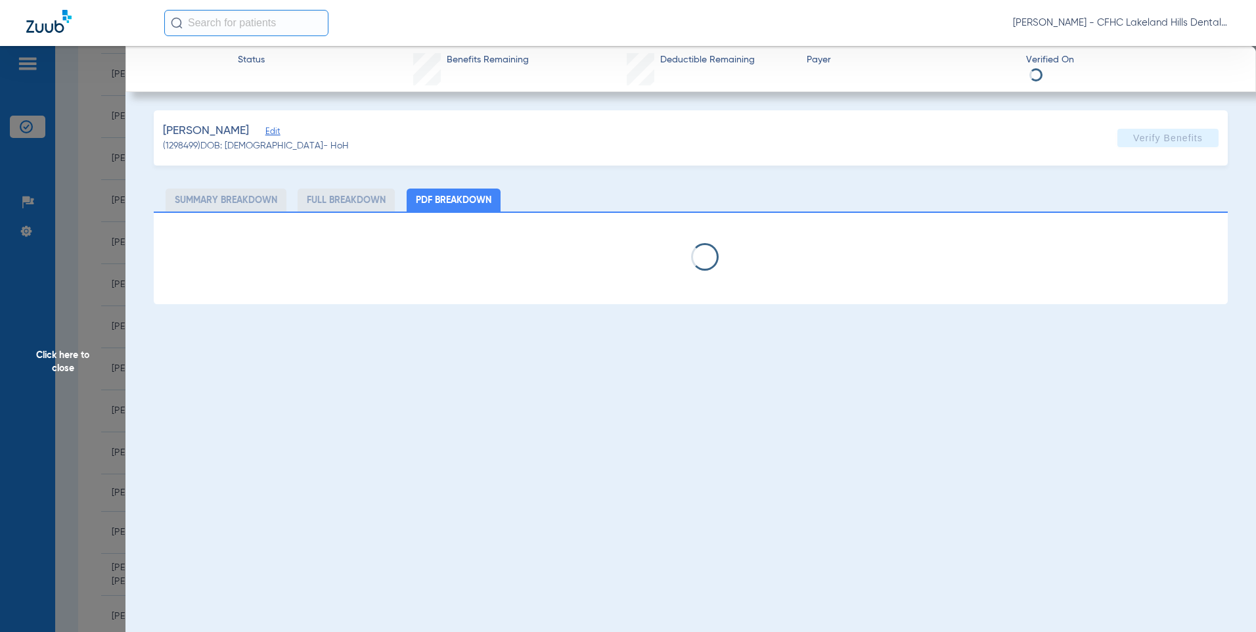
select select "page-width"
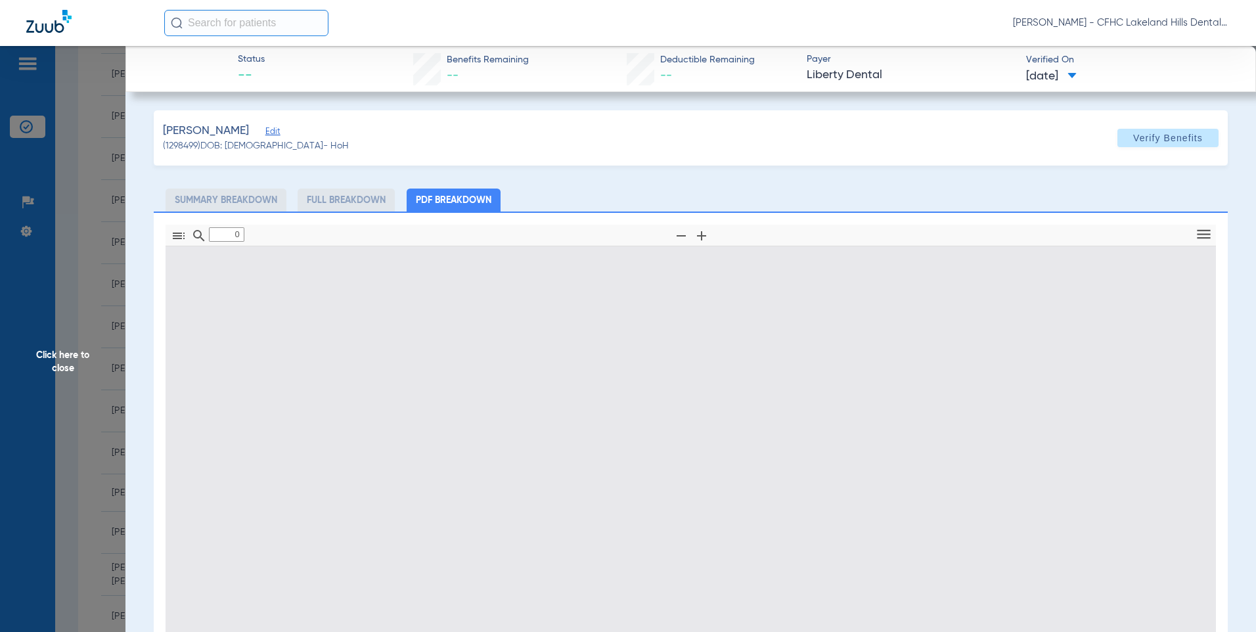
type input "1"
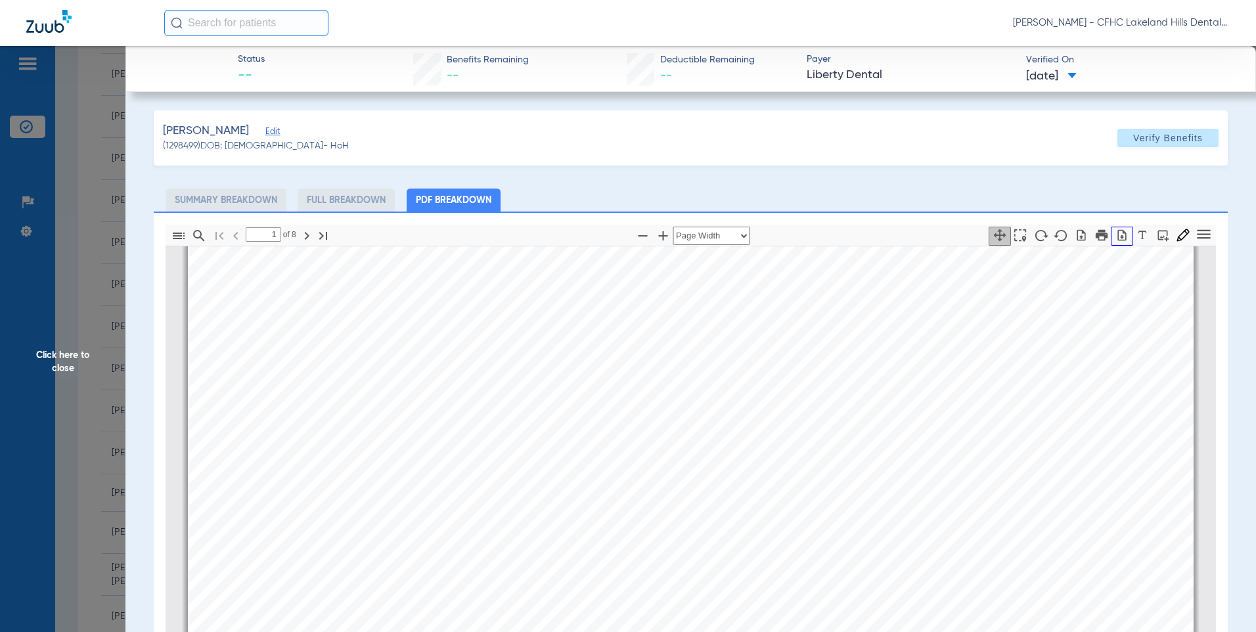
click at [1118, 238] on icon "button" at bounding box center [1122, 234] width 9 height 11
click at [102, 229] on span "Click here to close" at bounding box center [62, 362] width 125 height 632
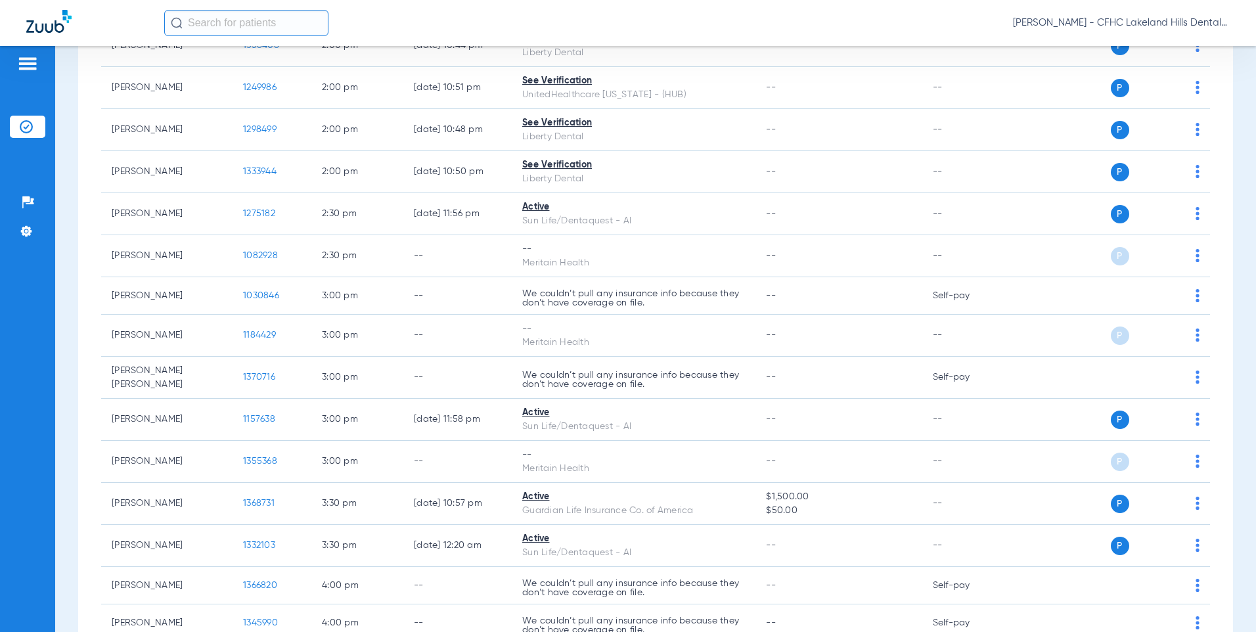
scroll to position [1613, 0]
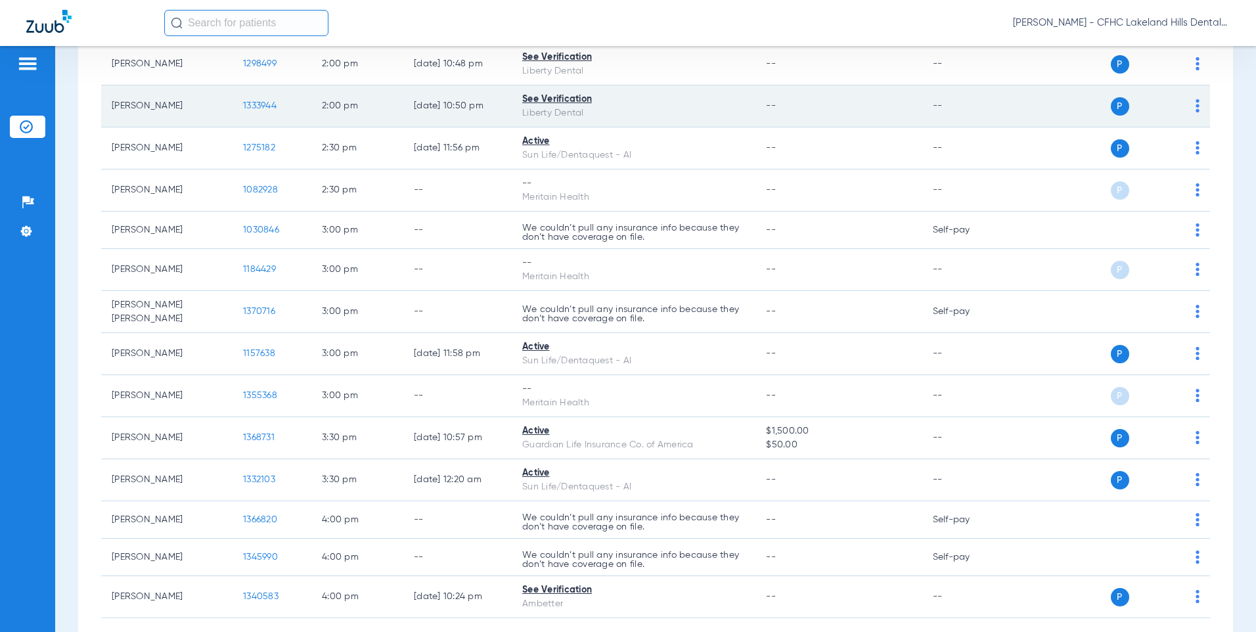
click at [269, 105] on span "1333944" at bounding box center [260, 105] width 34 height 9
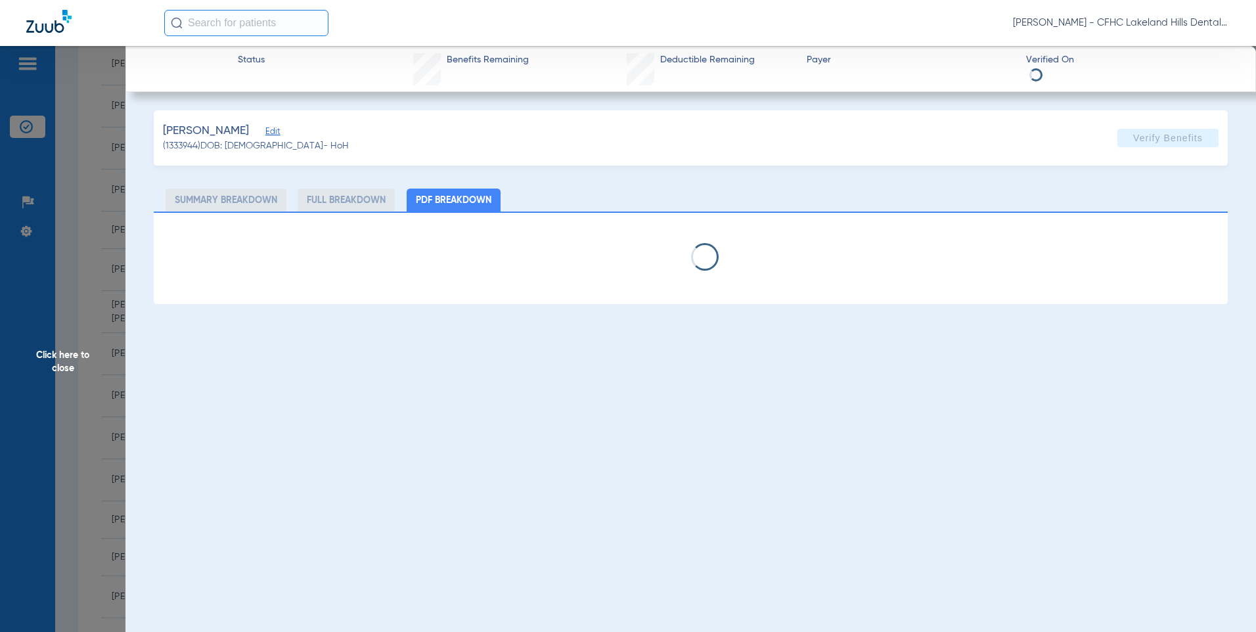
select select "page-width"
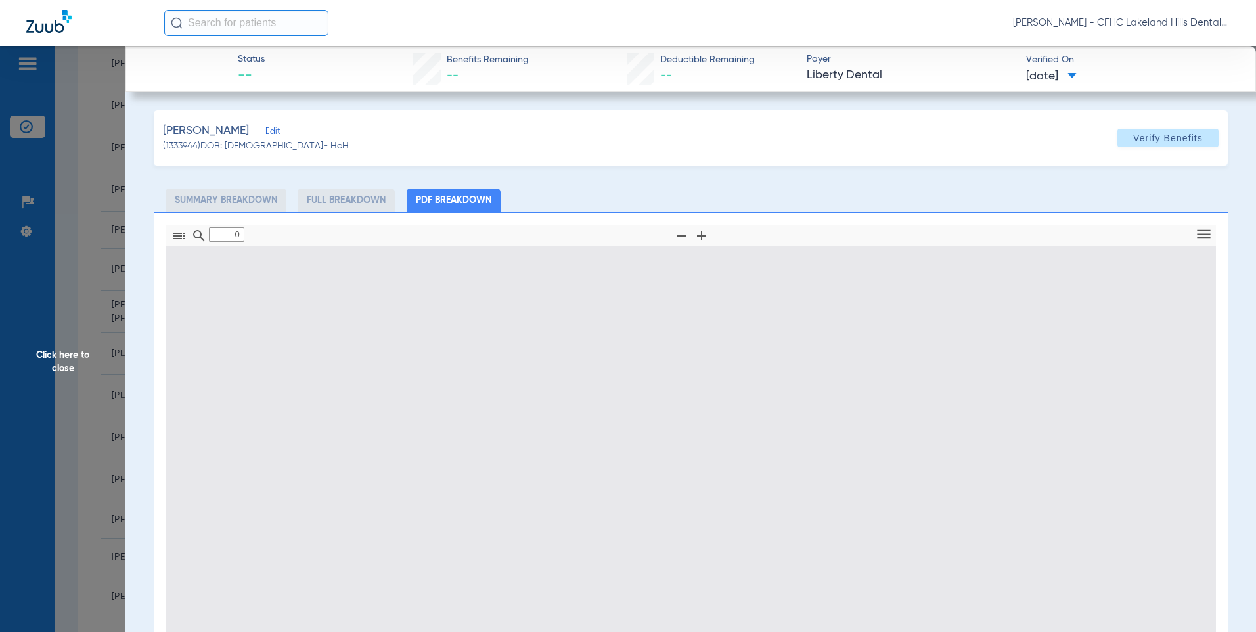
type input "1"
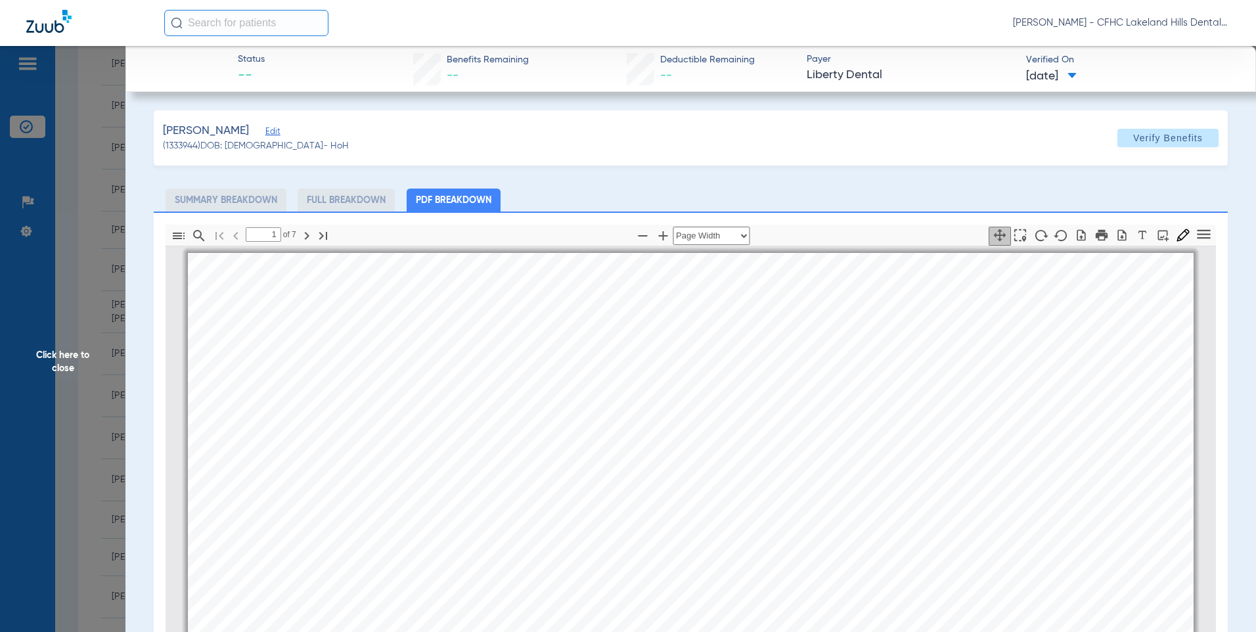
scroll to position [7, 0]
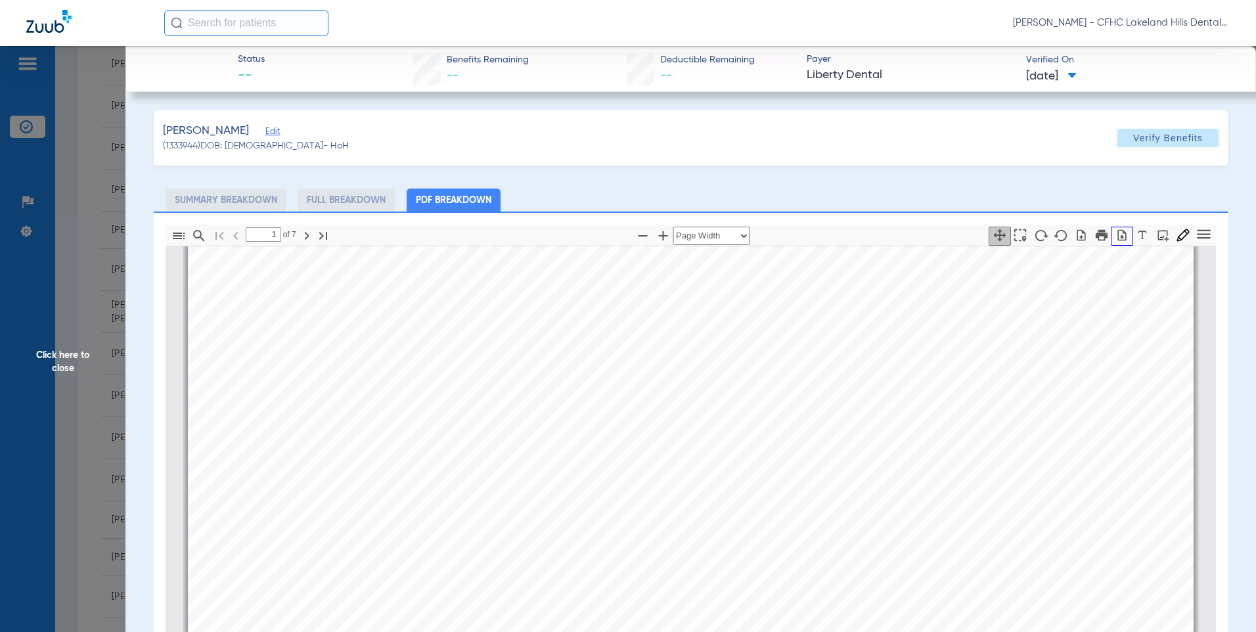
click at [1115, 235] on icon "button" at bounding box center [1121, 235] width 13 height 13
click at [66, 196] on span "Click here to close" at bounding box center [62, 362] width 125 height 632
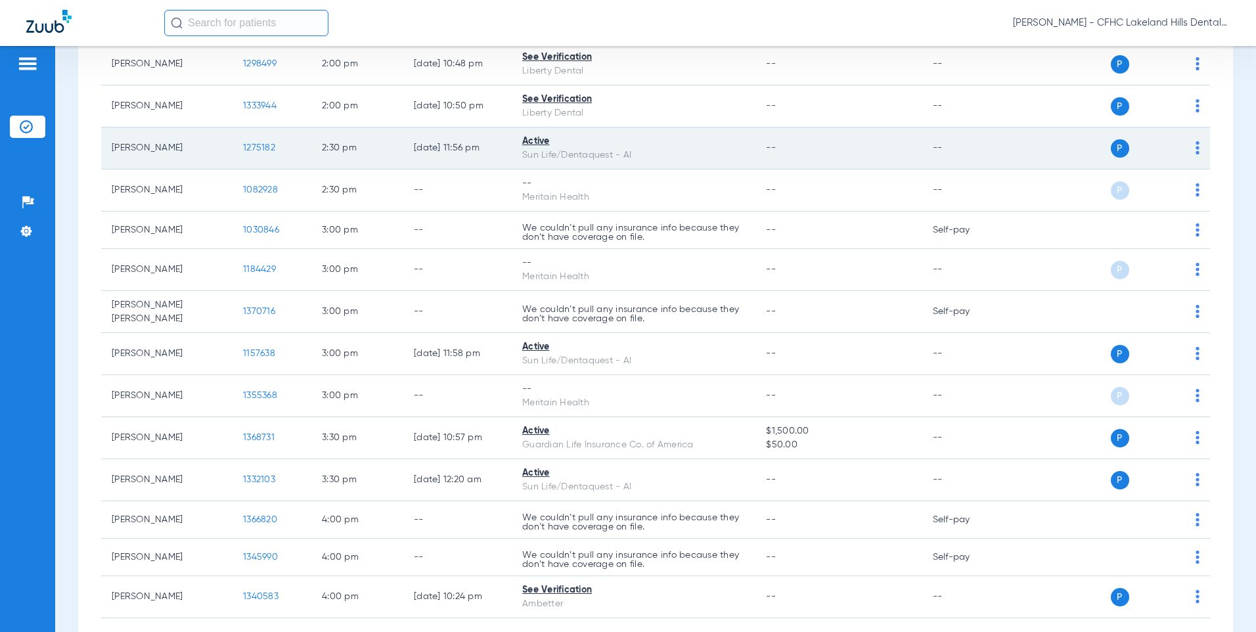
click at [248, 143] on span "1275182" at bounding box center [259, 147] width 32 height 9
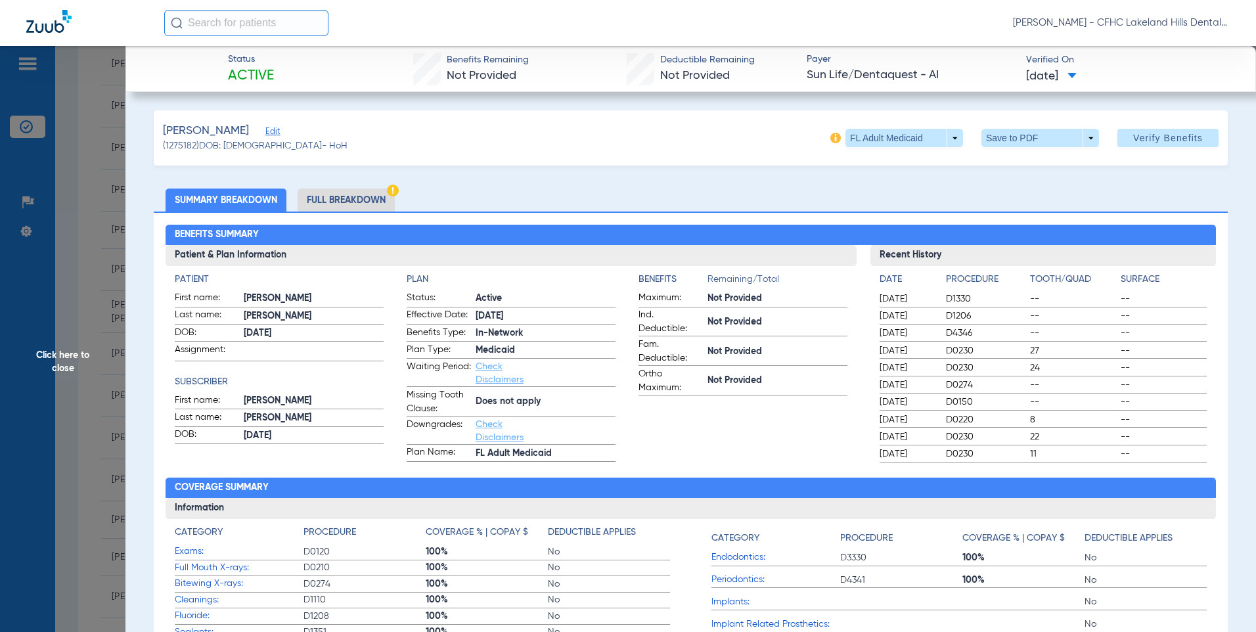
click at [1010, 138] on span at bounding box center [1040, 138] width 118 height 18
click at [1020, 160] on span "Save to PDF" at bounding box center [1035, 164] width 52 height 9
click at [108, 143] on span "Click here to close" at bounding box center [62, 362] width 125 height 632
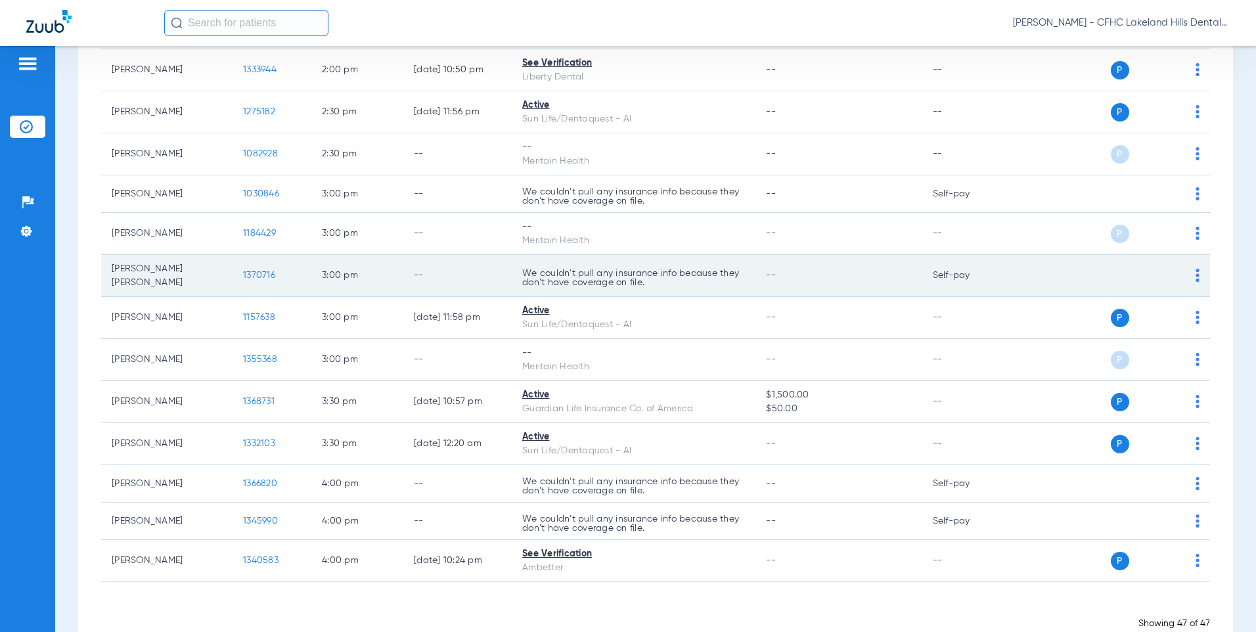
scroll to position [1678, 0]
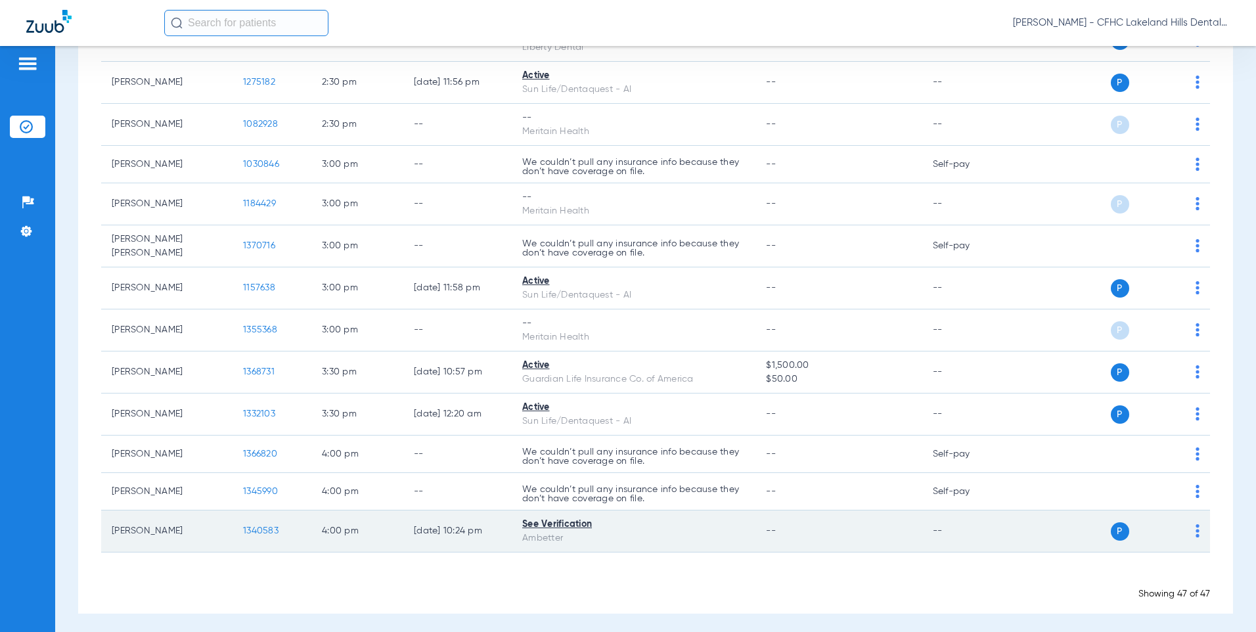
click at [265, 527] on span "1340583" at bounding box center [260, 530] width 35 height 9
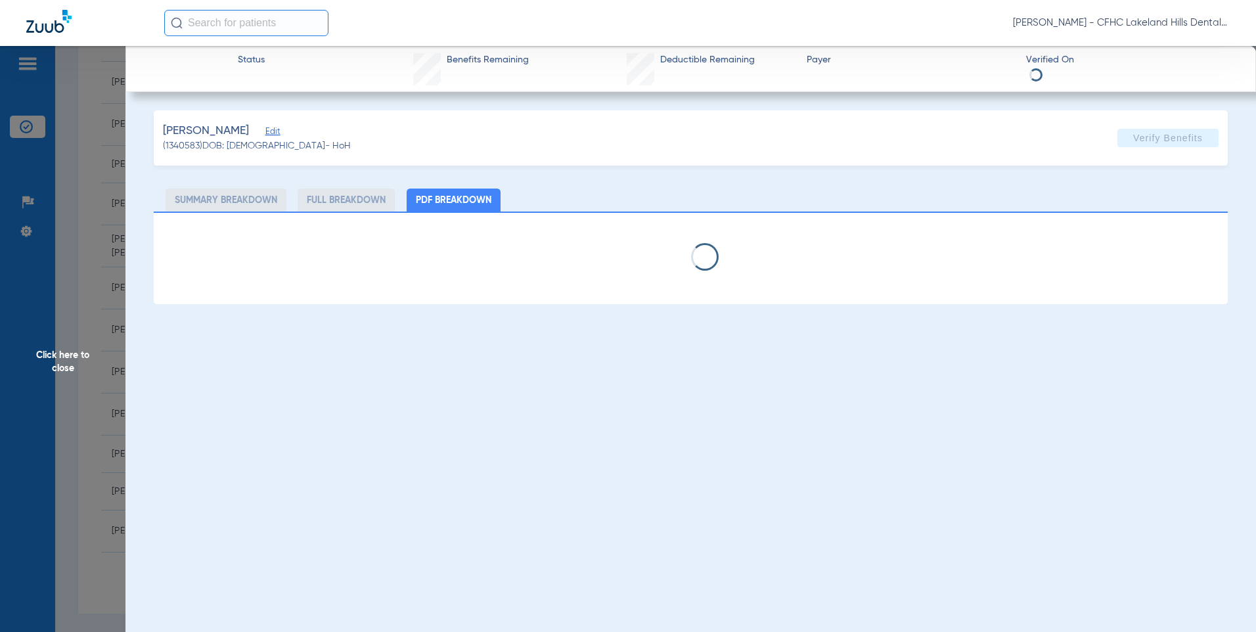
select select "page-width"
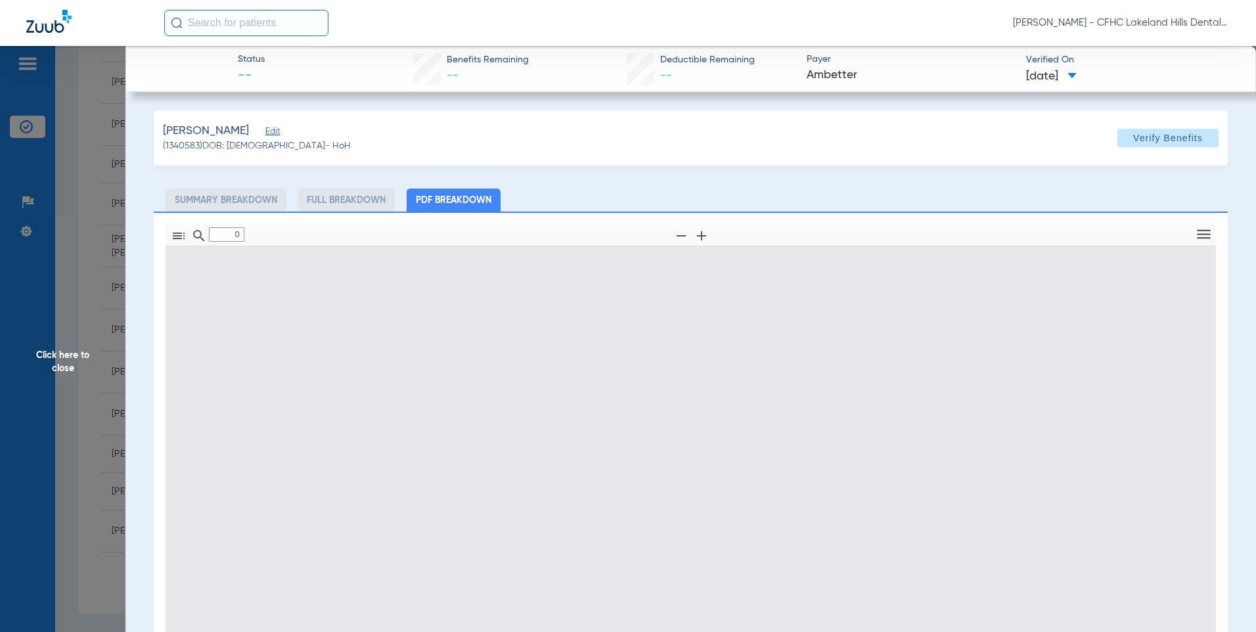
type input "1"
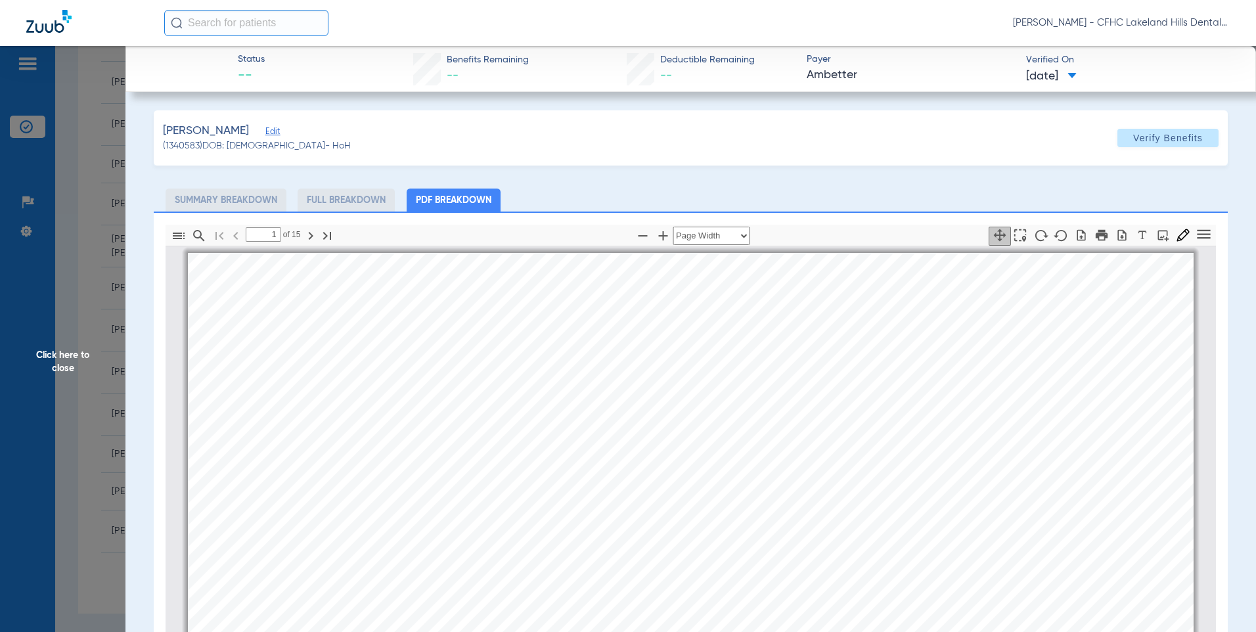
scroll to position [7, 0]
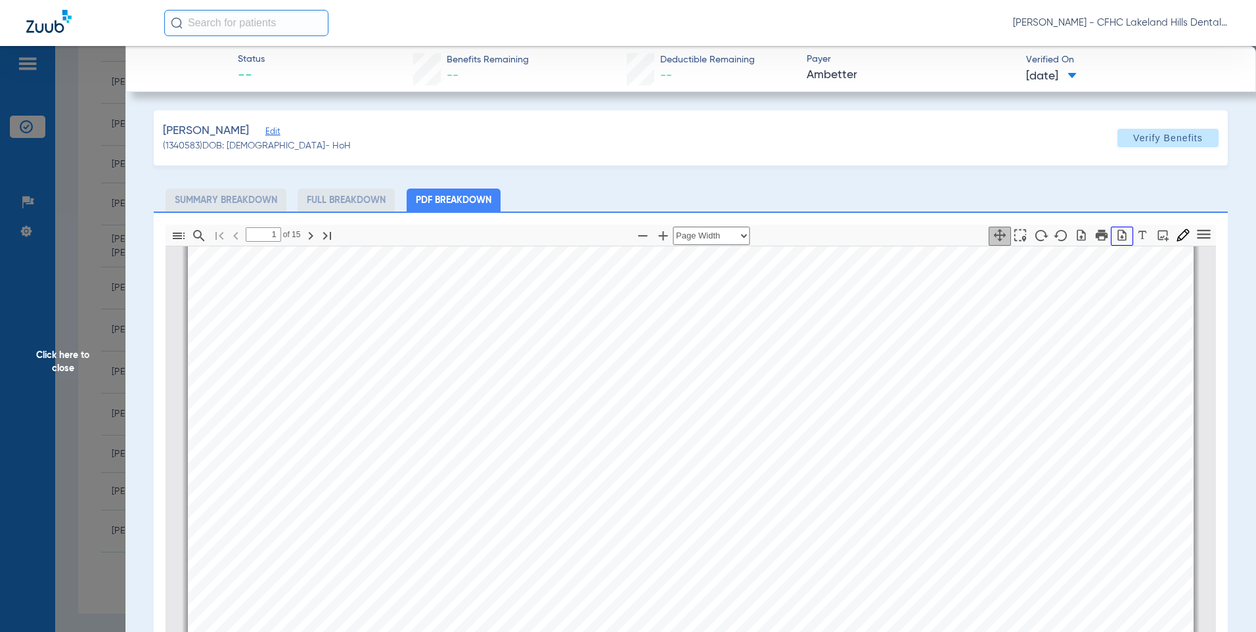
click at [1115, 240] on icon "button" at bounding box center [1121, 235] width 13 height 13
click at [106, 261] on span "Click here to close" at bounding box center [62, 362] width 125 height 632
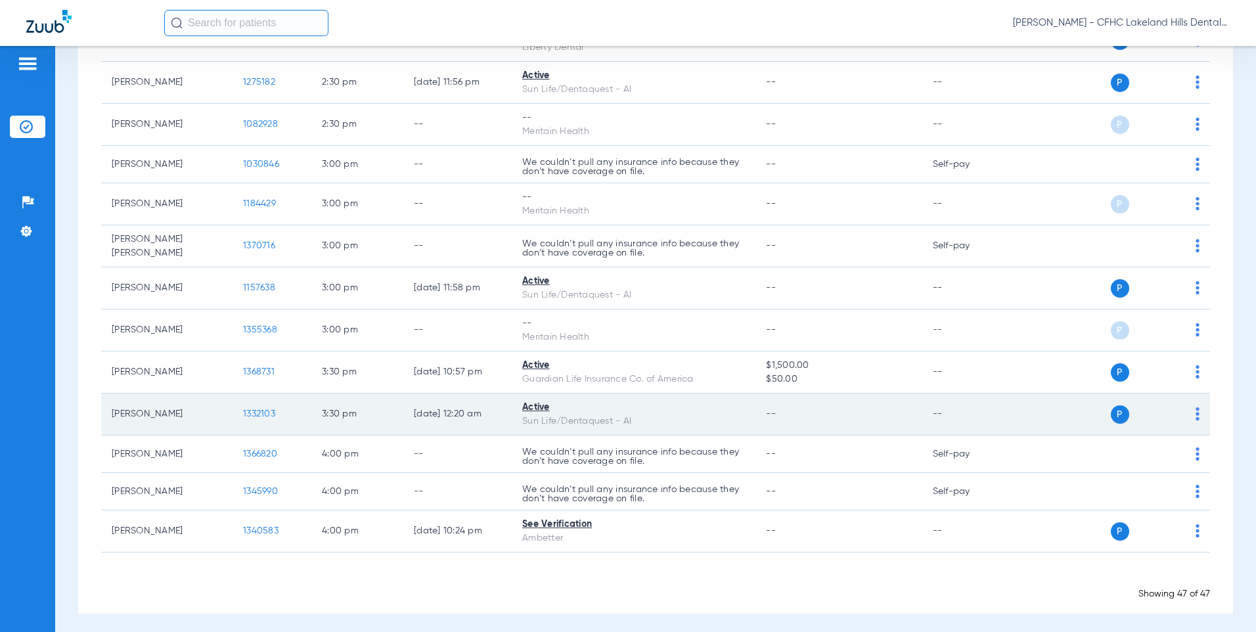
click at [263, 409] on span "1332103" at bounding box center [259, 413] width 32 height 9
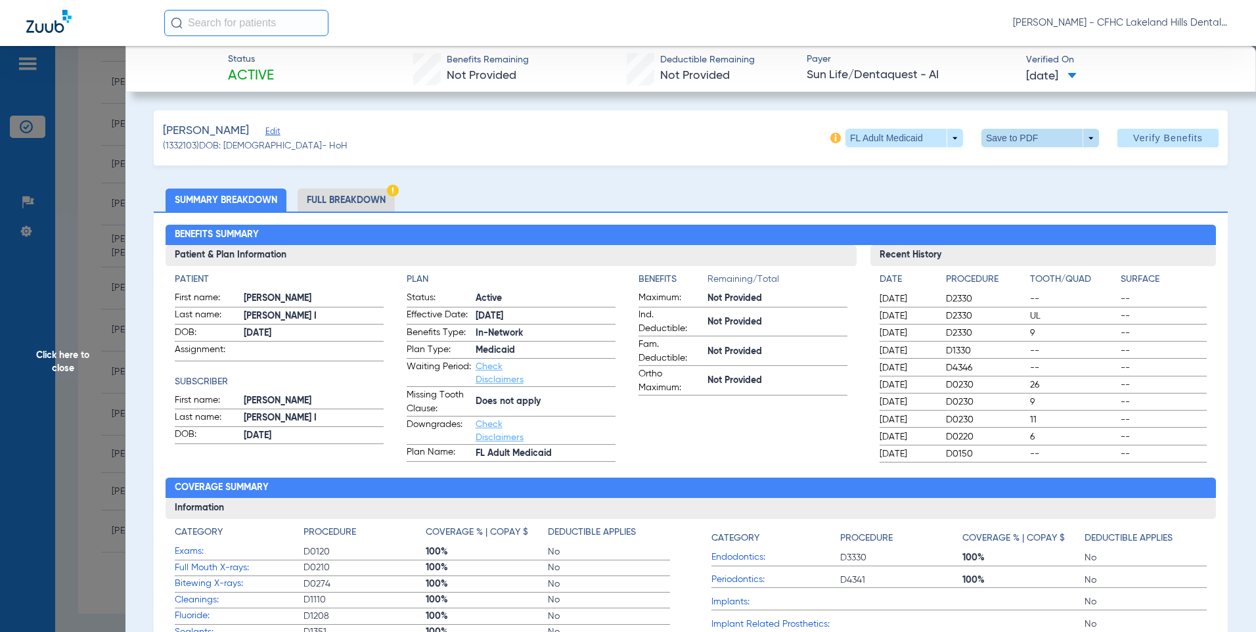
click at [1044, 134] on span at bounding box center [1040, 138] width 32 height 32
click at [995, 169] on mat-icon "insert_drive_file" at bounding box center [991, 164] width 16 height 16
click at [103, 263] on span "Click here to close" at bounding box center [62, 362] width 125 height 632
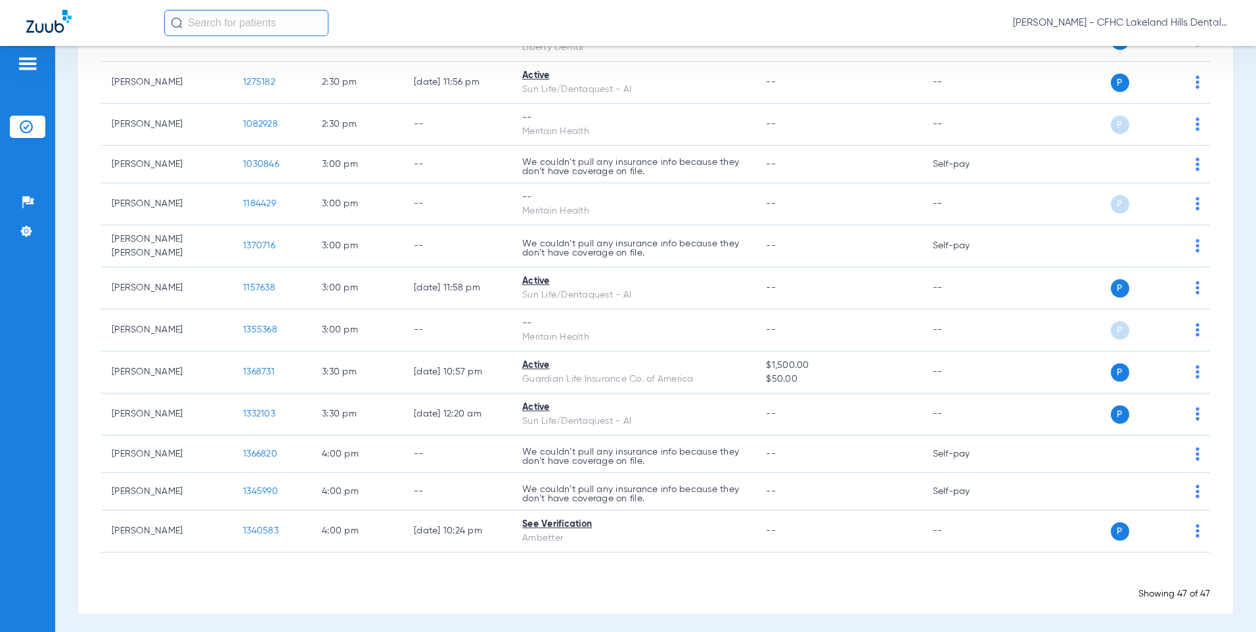
click at [103, 263] on span "Click here to close" at bounding box center [62, 362] width 125 height 632
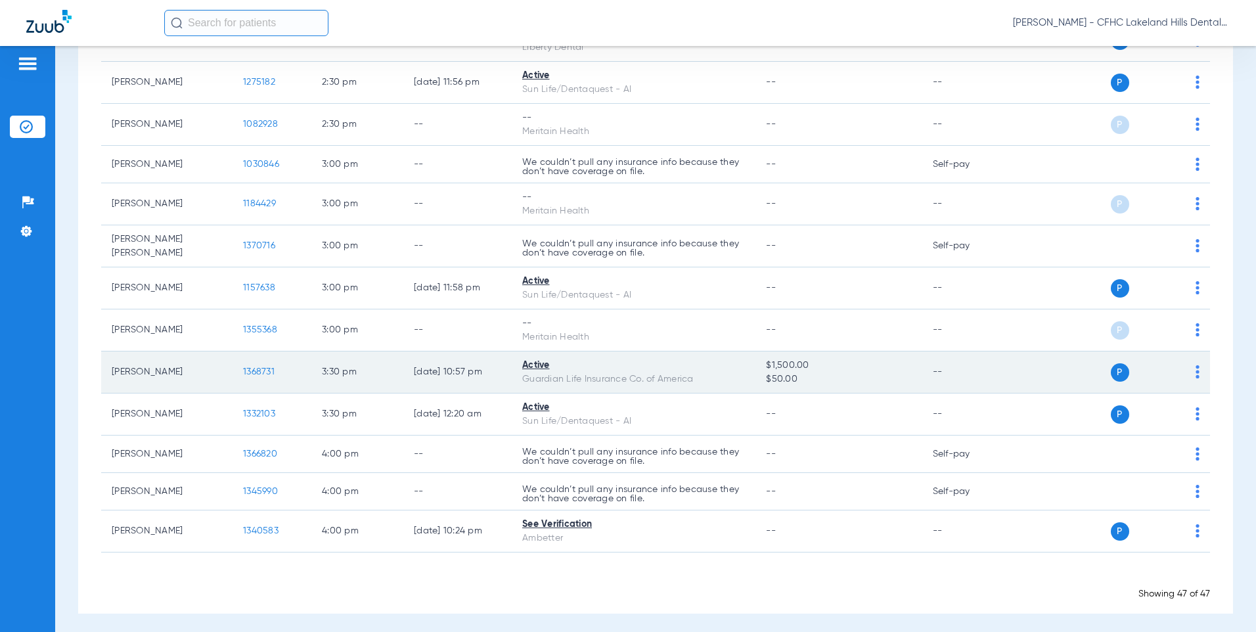
click at [256, 361] on td "1368731" at bounding box center [272, 372] width 79 height 42
click at [263, 369] on span "1368731" at bounding box center [259, 371] width 32 height 9
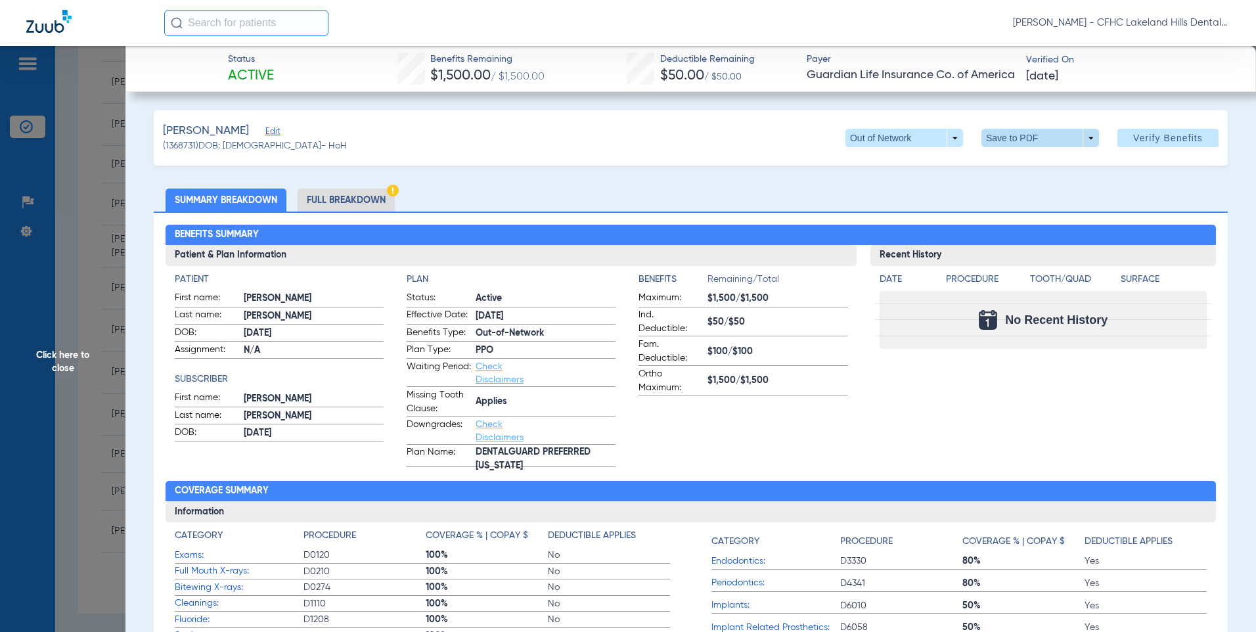
click at [1010, 137] on span at bounding box center [1040, 138] width 118 height 18
click at [1010, 137] on div at bounding box center [628, 316] width 1256 height 632
click at [1014, 141] on span at bounding box center [1040, 138] width 118 height 18
click at [1015, 161] on span "Save to PDF" at bounding box center [1035, 164] width 52 height 9
click at [82, 327] on span "Click here to close" at bounding box center [62, 362] width 125 height 632
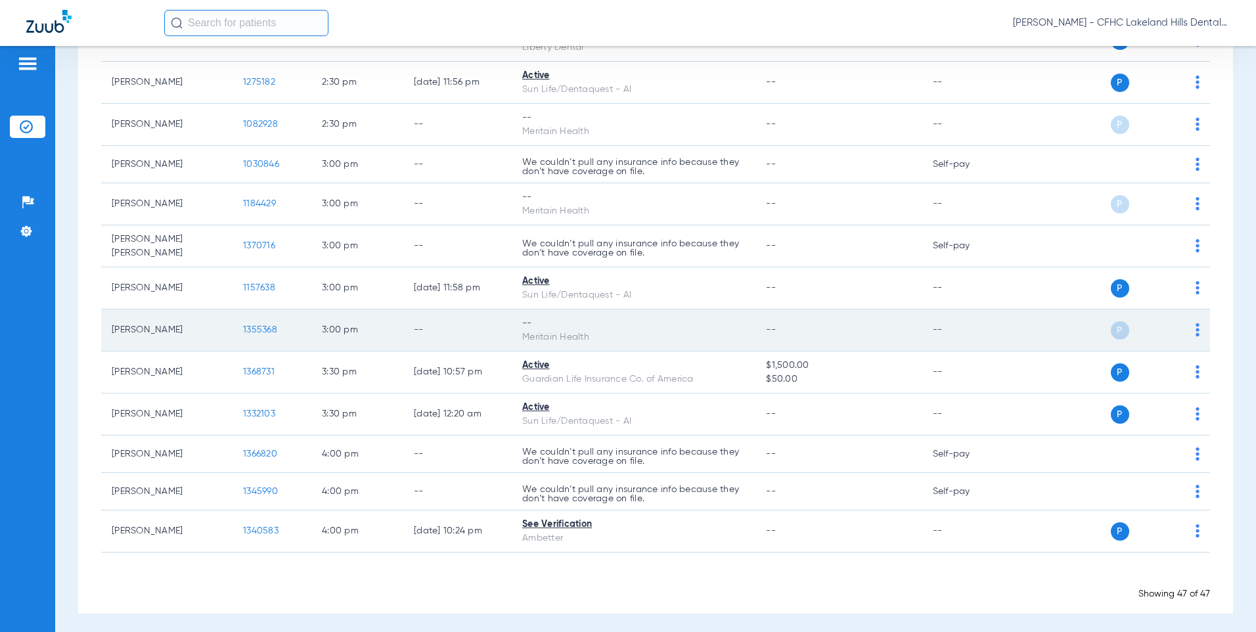
click at [162, 331] on td "[PERSON_NAME]" at bounding box center [166, 330] width 131 height 42
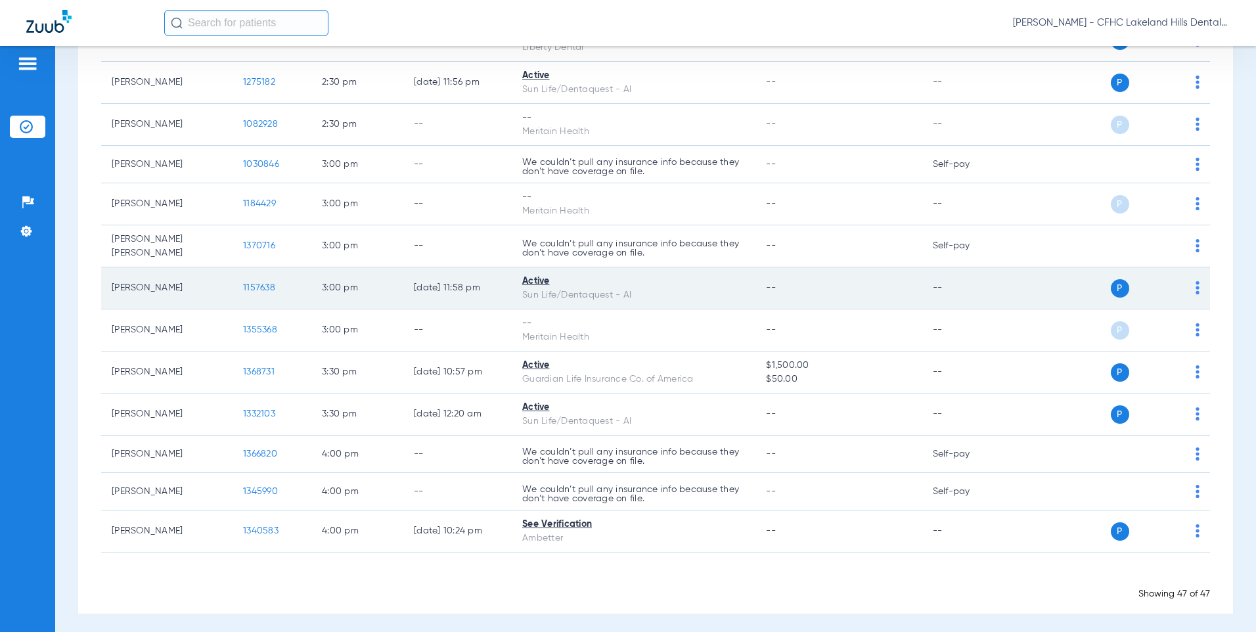
scroll to position [1613, 0]
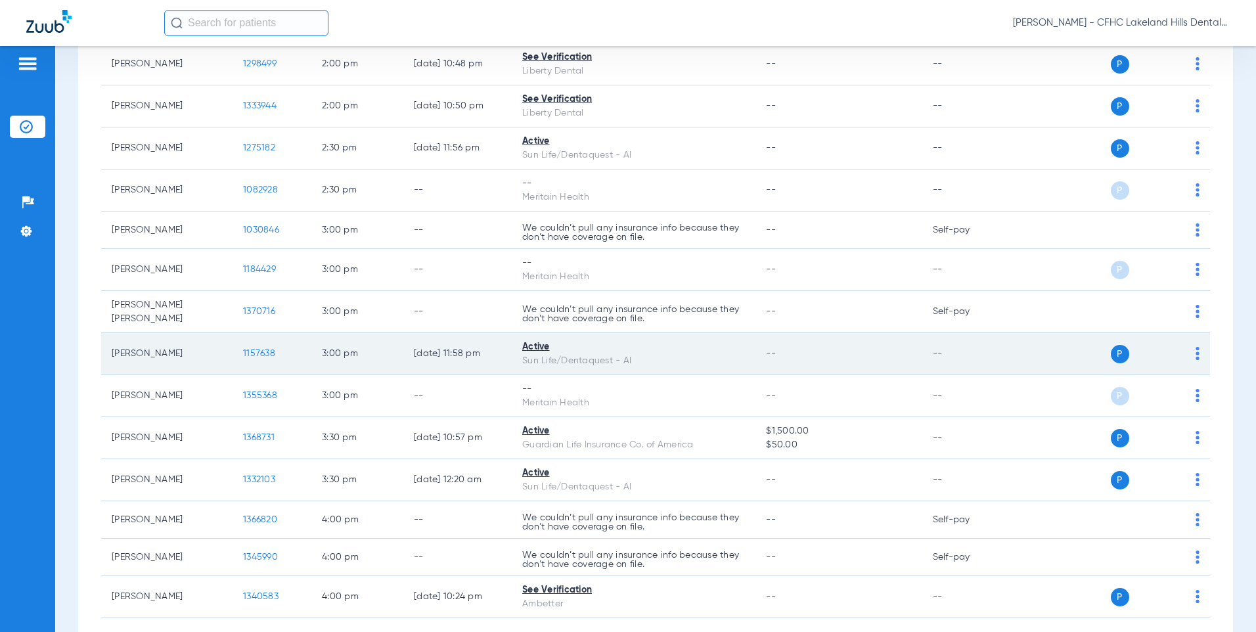
click at [178, 351] on td "[PERSON_NAME]" at bounding box center [166, 354] width 131 height 42
click at [249, 349] on span "1157638" at bounding box center [259, 353] width 32 height 9
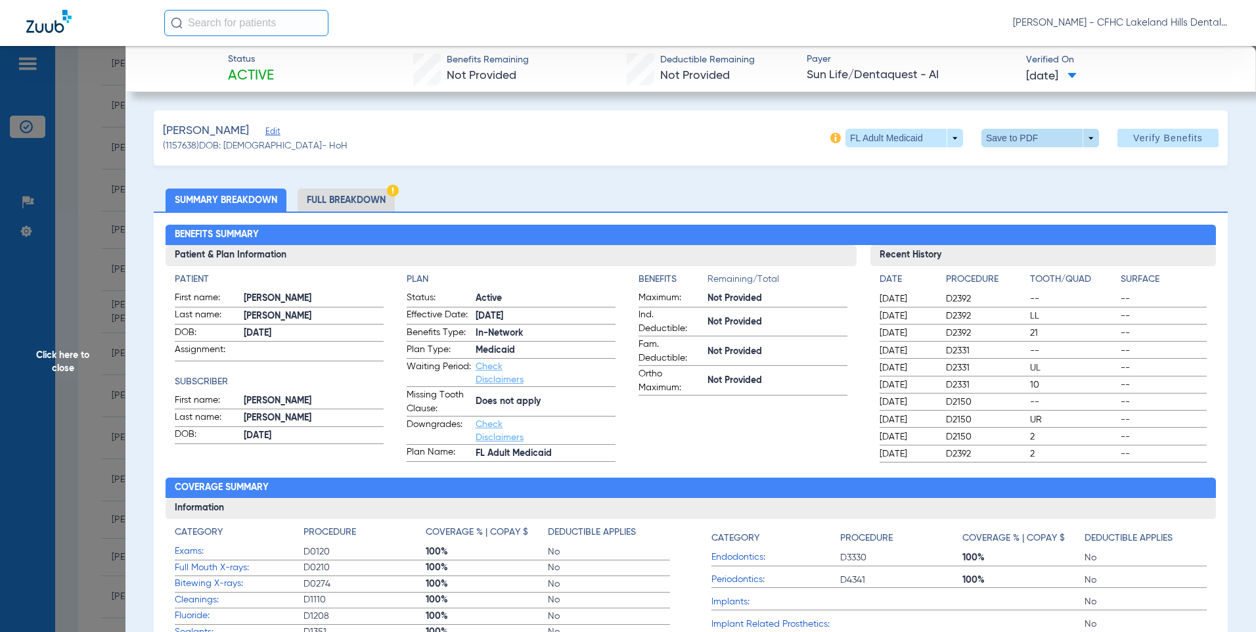
click at [1010, 133] on span at bounding box center [1040, 138] width 118 height 18
click at [1014, 163] on span "Save to PDF" at bounding box center [1035, 164] width 52 height 9
click at [113, 206] on span "Click here to close" at bounding box center [62, 362] width 125 height 632
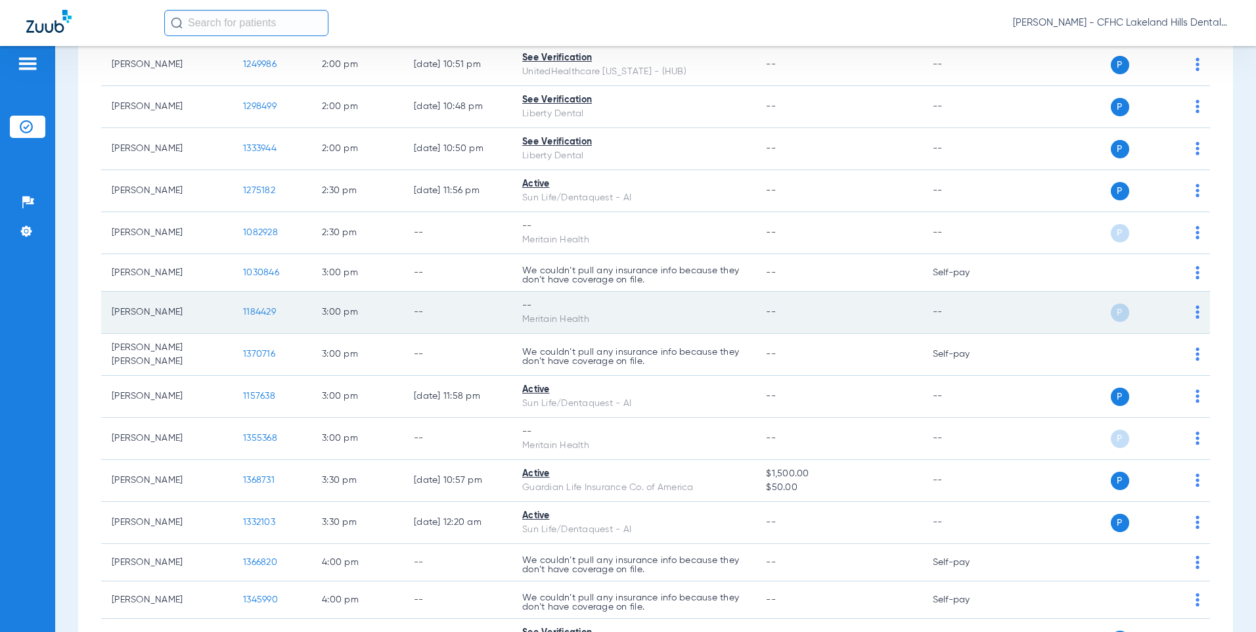
scroll to position [1547, 0]
